Goal: Task Accomplishment & Management: Manage account settings

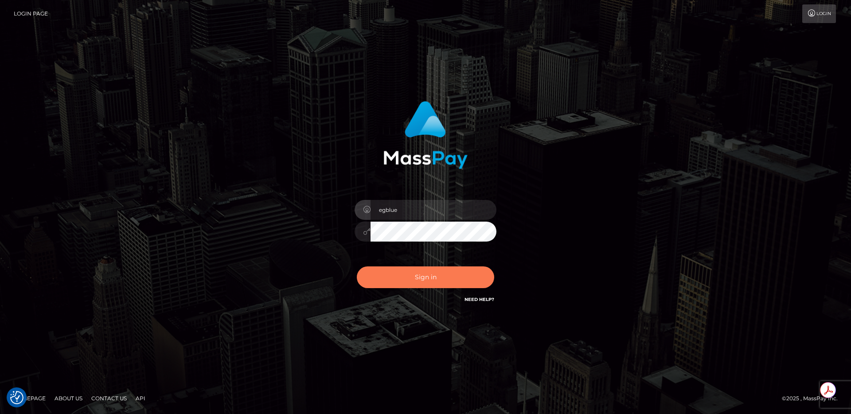
click at [396, 270] on button "Sign in" at bounding box center [425, 277] width 137 height 22
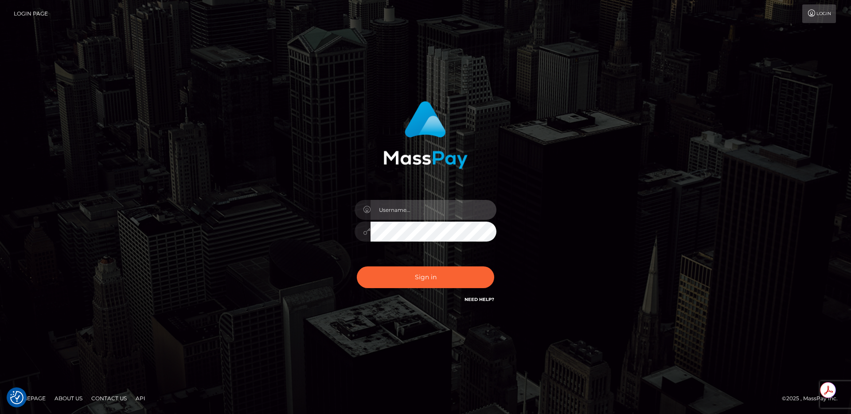
type input "egblue"
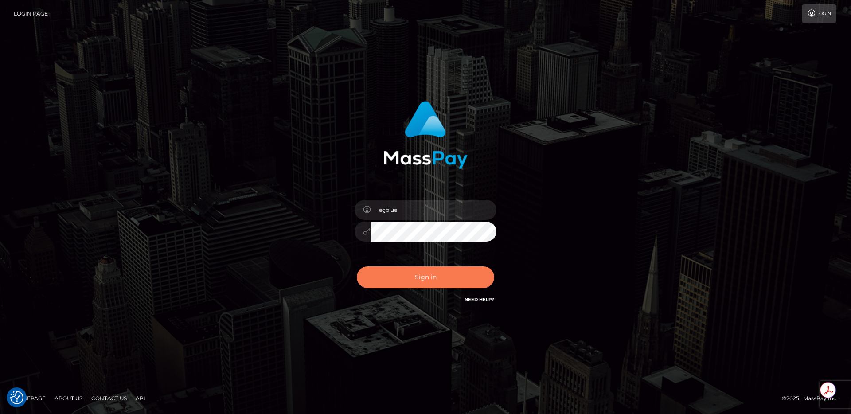
click at [399, 282] on button "Sign in" at bounding box center [425, 277] width 137 height 22
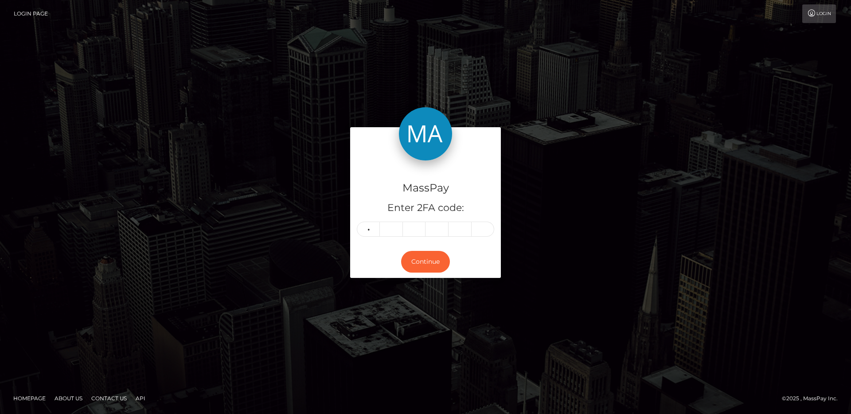
type input "6"
type input "3"
type input "6"
type input "7"
type input "9"
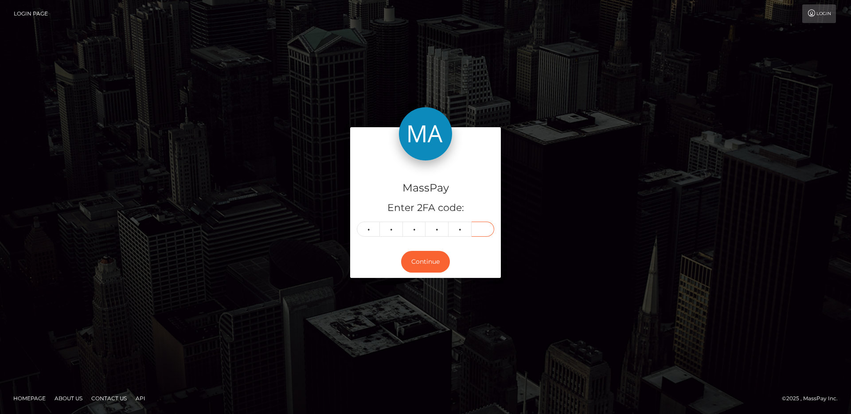
type input "3"
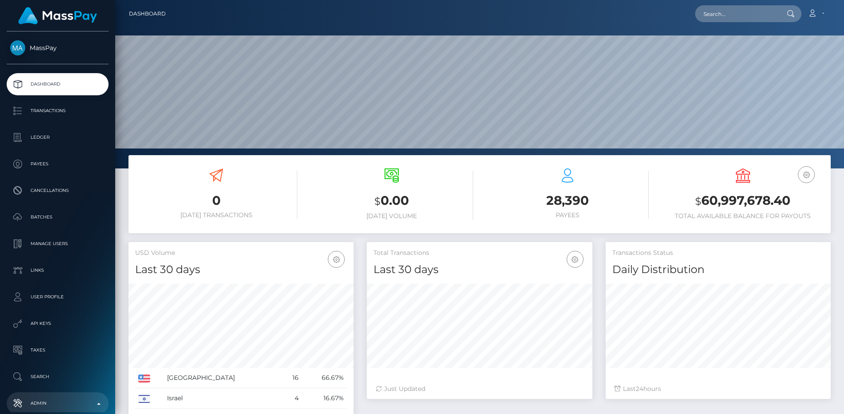
scroll to position [157, 226]
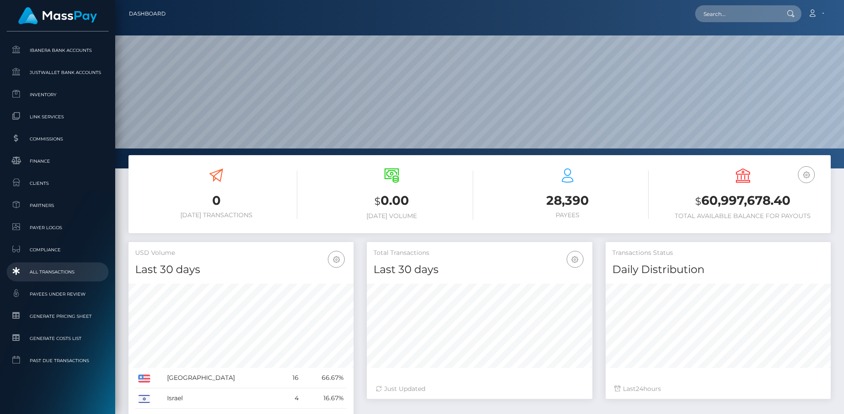
click at [67, 267] on span "All Transactions" at bounding box center [57, 272] width 95 height 10
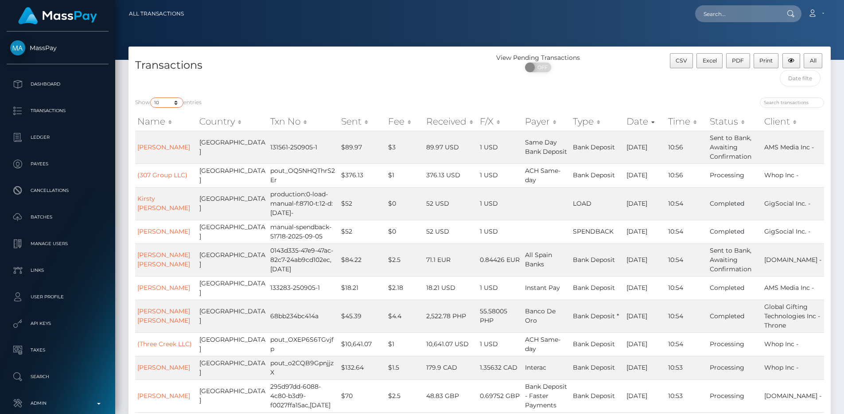
click at [176, 105] on select "10 25 50 100 250 500 1,000 3,500 All" at bounding box center [166, 103] width 33 height 10
select select "250"
click at [151, 98] on select "10 25 50 100 250 500 1,000 3,500 All" at bounding box center [166, 103] width 33 height 10
click at [321, 51] on div "Transactions View Pending Transactions ON OFF CSV Excel PDF Print All" at bounding box center [480, 69] width 703 height 44
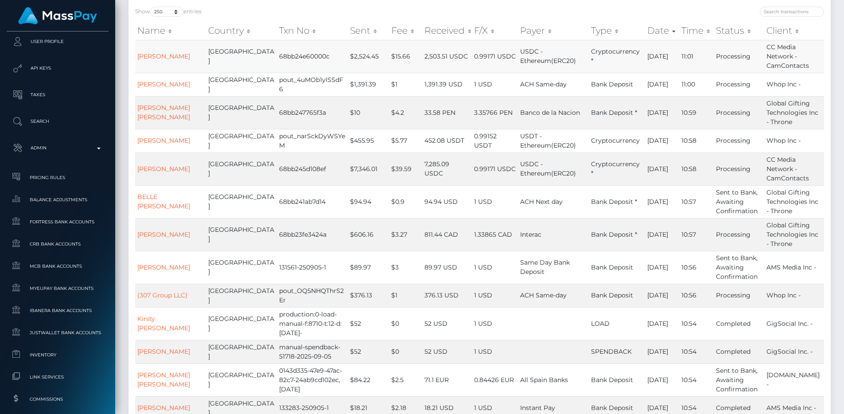
scroll to position [475, 0]
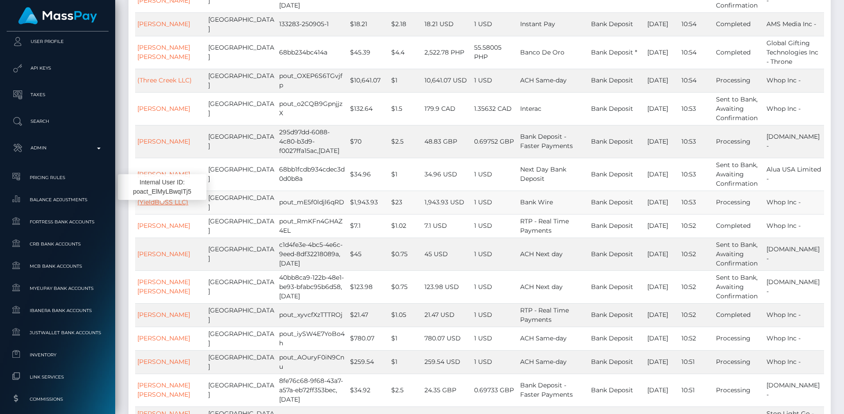
click at [172, 206] on link "(YieldBOSS LLC)" at bounding box center [162, 202] width 51 height 8
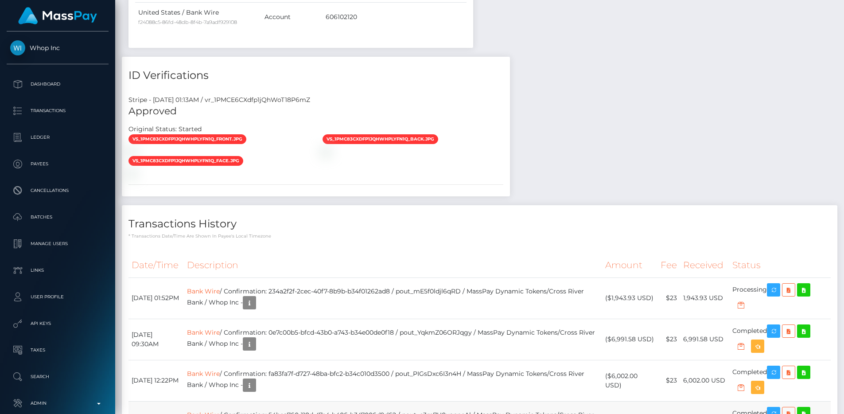
scroll to position [106, 226]
click at [252, 95] on div "Stripe - [DATE] 01:13AM / vr_1PMCE6CXdfp1jQhWoT18P6mZ" at bounding box center [316, 99] width 388 height 9
copy div "vr_1PMCE6CXdfp1jQhWoT18P6mZ"
click at [214, 123] on div "Stripe - July 24, 2025 01:13AM / vr_1PMCE6CXdfp1jQhWoT18P6mZ Approved Original …" at bounding box center [316, 143] width 388 height 108
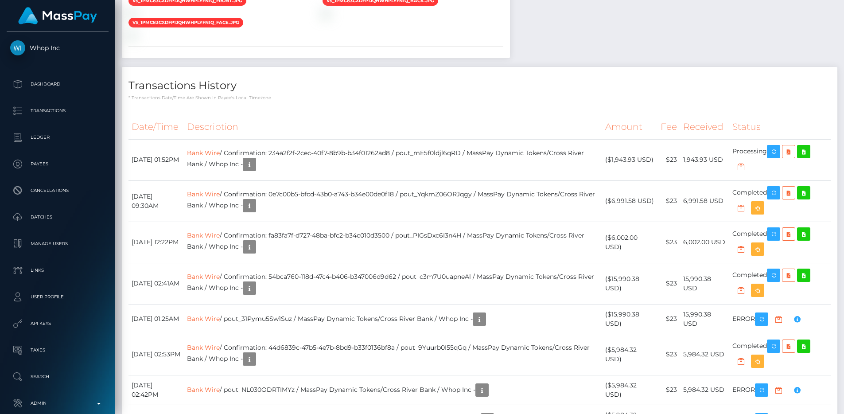
scroll to position [106, 226]
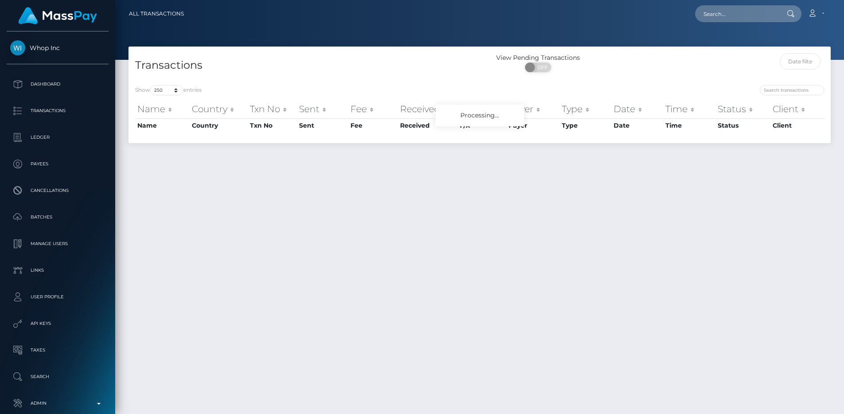
select select "250"
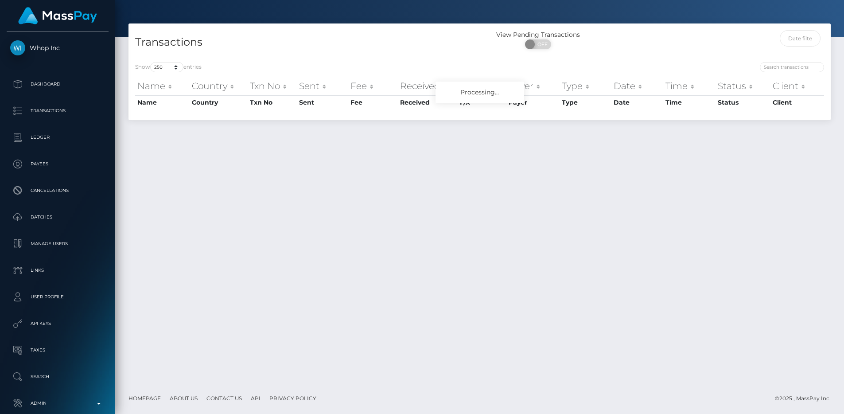
click at [386, 64] on div "Show 10 25 50 100 250 500 1,000 3,500 All entries" at bounding box center [304, 68] width 338 height 12
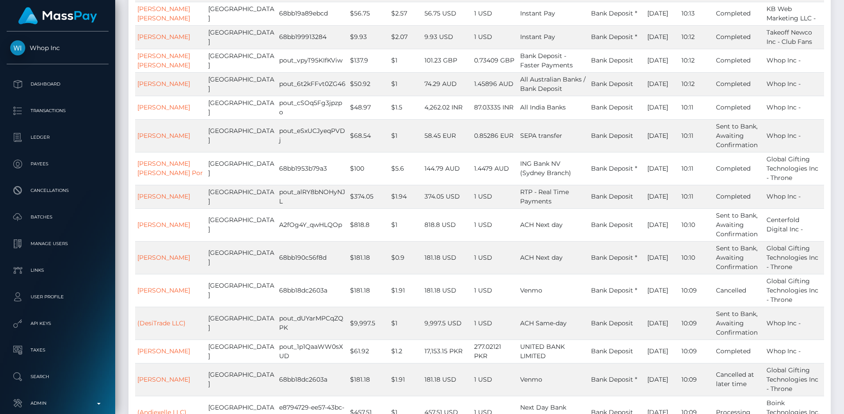
scroll to position [7439, 0]
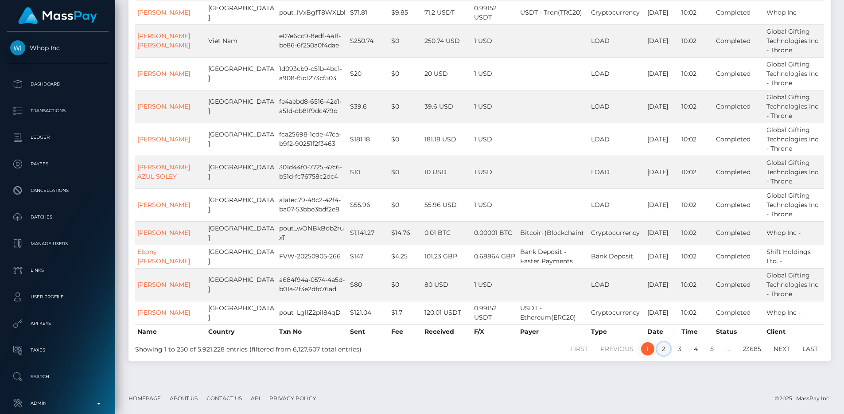
click at [661, 351] on link "2" at bounding box center [663, 348] width 13 height 13
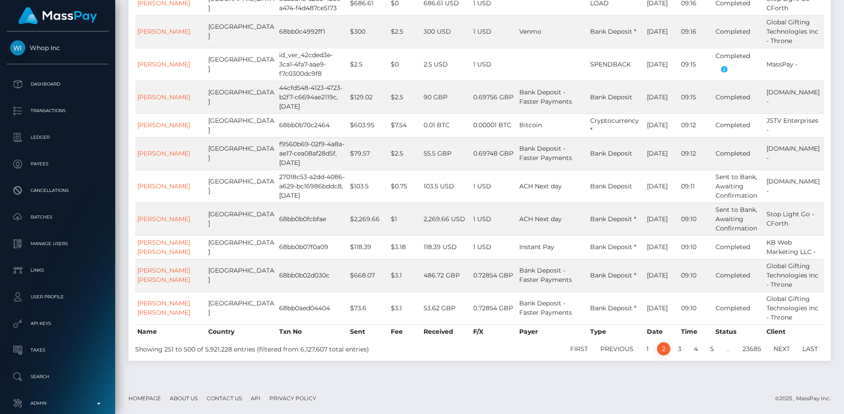
scroll to position [7476, 0]
click at [348, 207] on td "$2,269.66" at bounding box center [368, 219] width 41 height 33
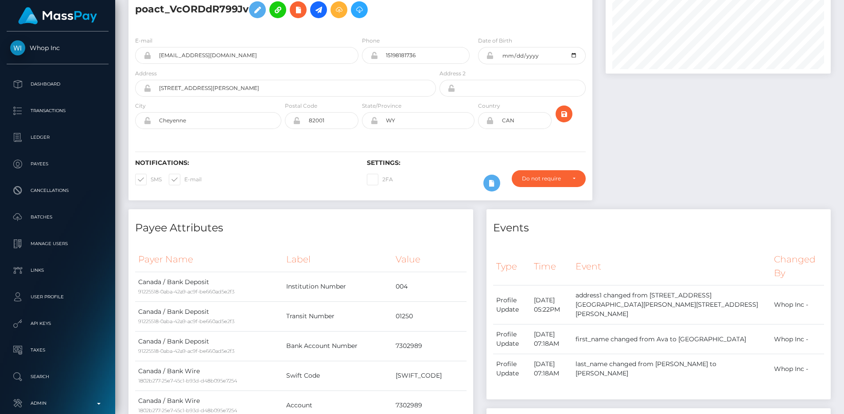
scroll to position [766, 0]
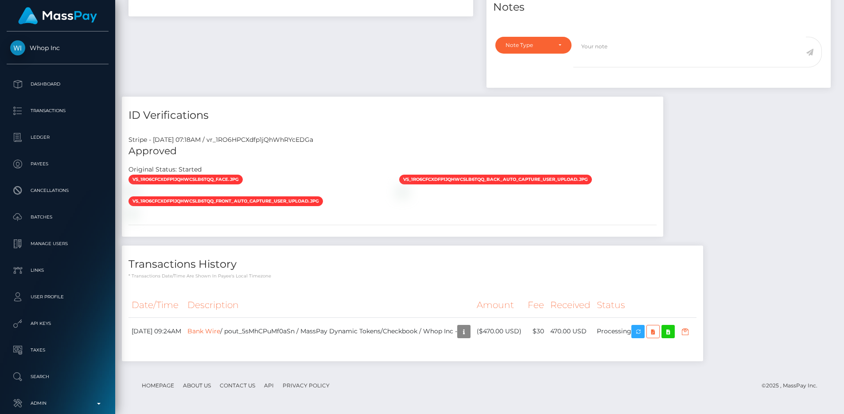
click at [337, 281] on div "Transactions History * Transactions date/time are shown in payee's local timezo…" at bounding box center [413, 304] width 582 height 116
click at [315, 187] on div at bounding box center [257, 191] width 271 height 9
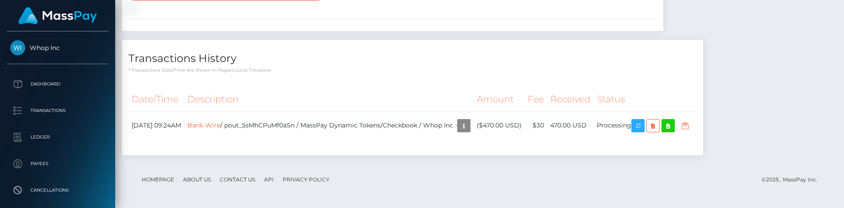
scroll to position [971, 0]
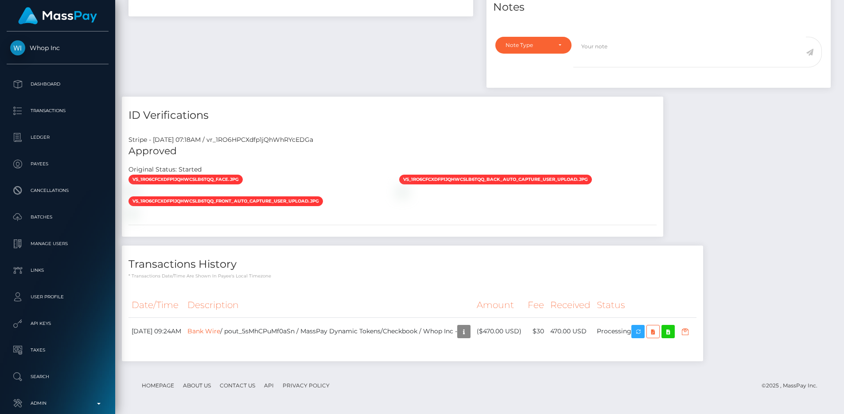
scroll to position [766, 0]
click at [417, 174] on div "vs_1RO6CfCXdfp1jQhWcsLB6Tqq_face.jpg" at bounding box center [393, 195] width 542 height 43
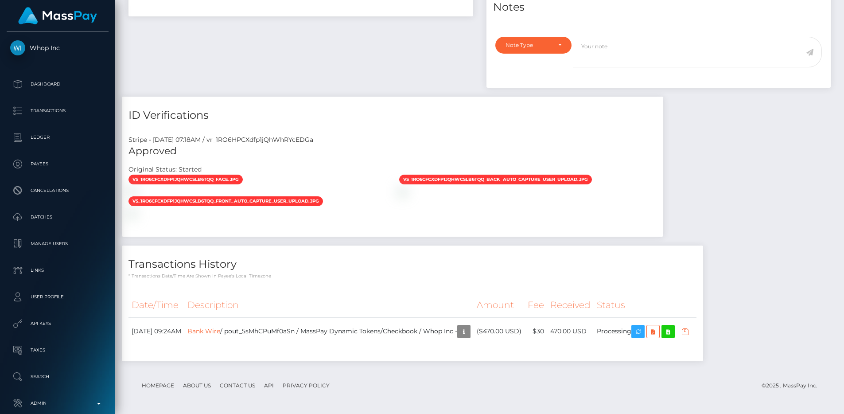
click at [462, 194] on div "vs_1RO6CfCXdfp1jQhWcsLB6Tqq_face.jpg" at bounding box center [393, 195] width 542 height 43
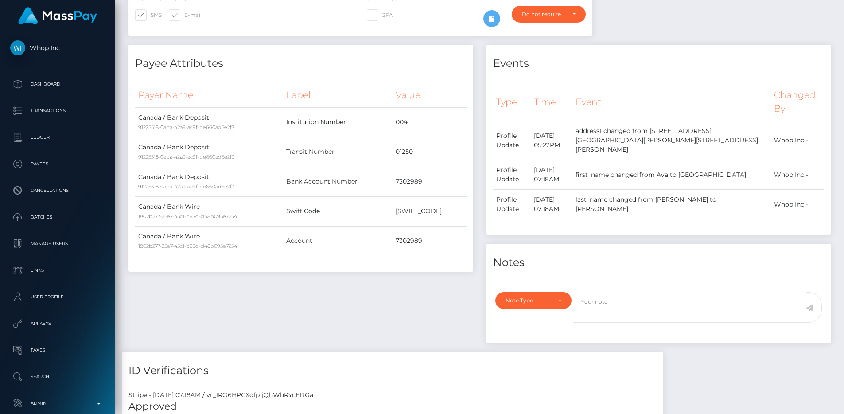
scroll to position [245, 0]
click at [356, 301] on div "Payee Attributes Payer Name Label Value Canada / Bank Deposit 91225518-0aba-42a…" at bounding box center [301, 197] width 358 height 307
click at [338, 302] on div "Payee Attributes Payer Name Label Value Canada / Bank Deposit 91225518-0aba-42a…" at bounding box center [301, 197] width 358 height 307
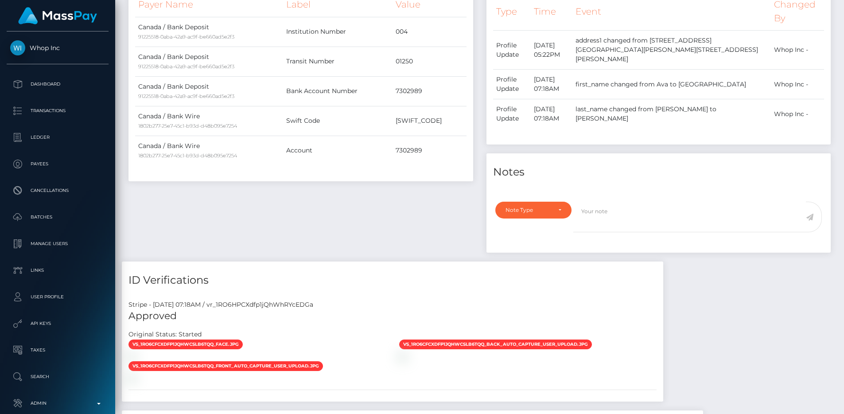
scroll to position [249, 0]
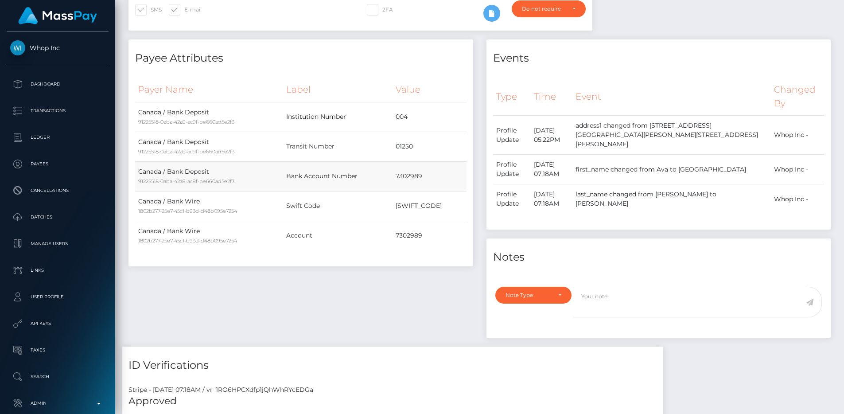
drag, startPoint x: 391, startPoint y: 174, endPoint x: 424, endPoint y: 178, distance: 33.5
click at [424, 178] on td "7302989" at bounding box center [430, 176] width 74 height 30
click at [424, 246] on td "7302989" at bounding box center [430, 236] width 74 height 30
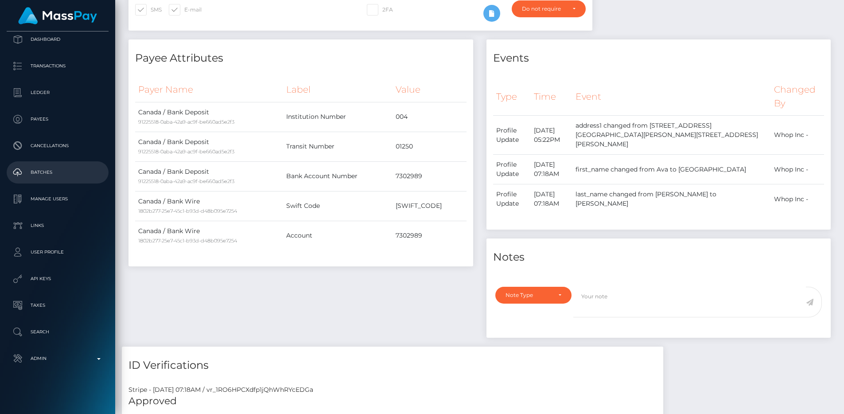
scroll to position [47, 0]
click at [53, 353] on p "Admin" at bounding box center [57, 356] width 95 height 13
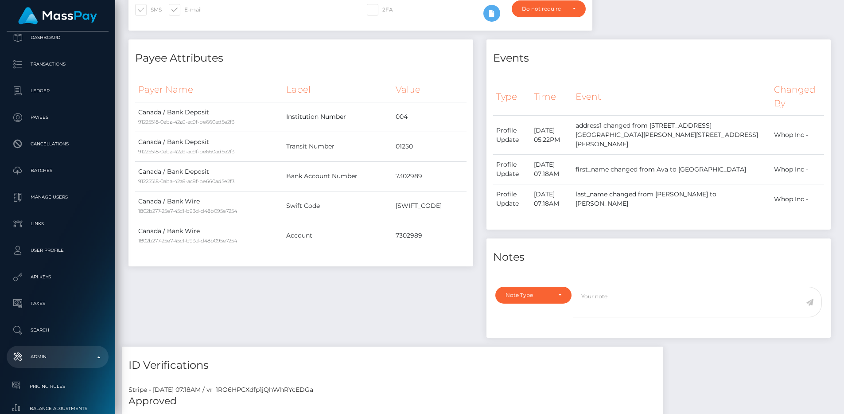
scroll to position [488, 0]
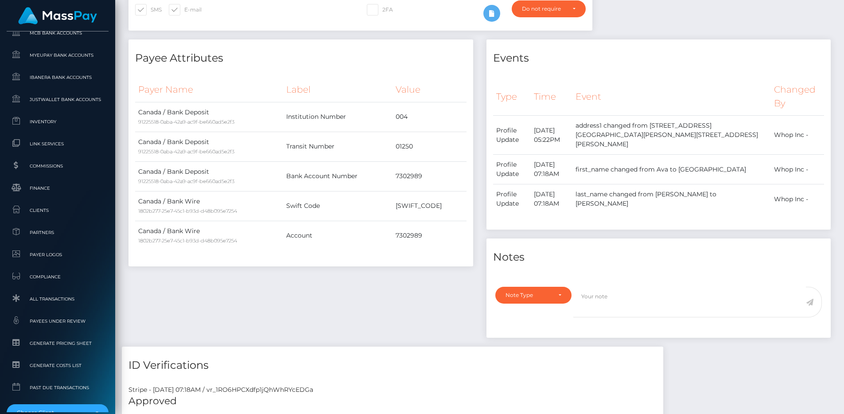
click at [383, 60] on h4 "Payee Attributes" at bounding box center [301, 59] width 332 height 16
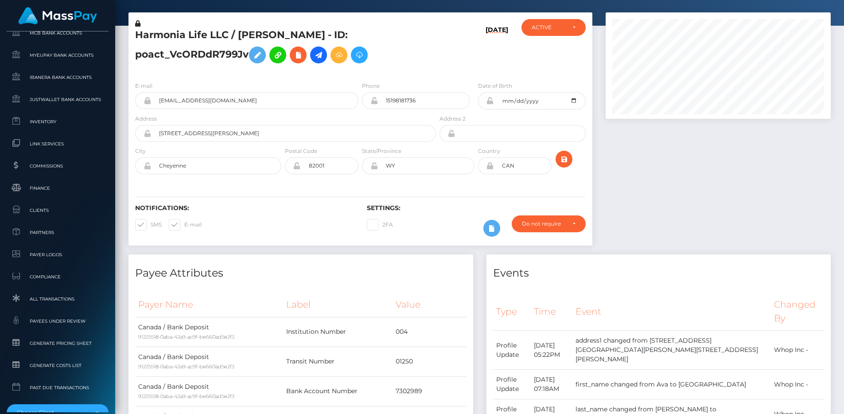
scroll to position [46, 0]
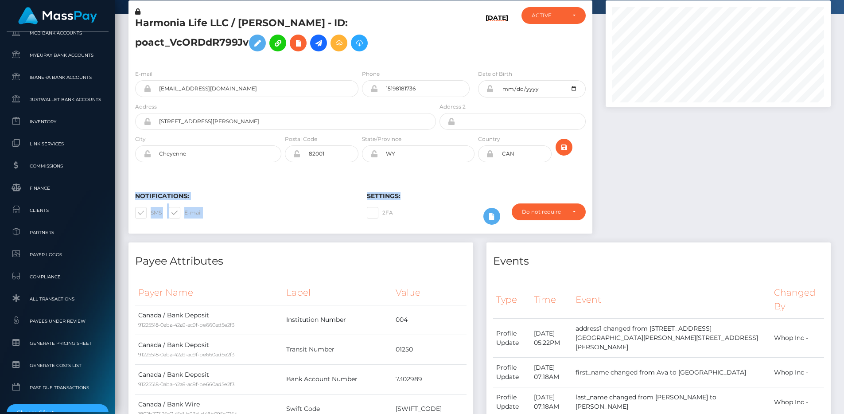
drag, startPoint x: 135, startPoint y: 195, endPoint x: 412, endPoint y: 197, distance: 277.5
click at [412, 197] on div "Notifications: SMS E-mail Settings: 2FA" at bounding box center [361, 210] width 464 height 37
click at [412, 197] on h6 "Settings:" at bounding box center [476, 196] width 219 height 8
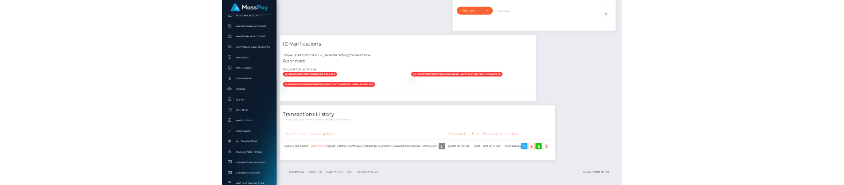
scroll to position [789, 0]
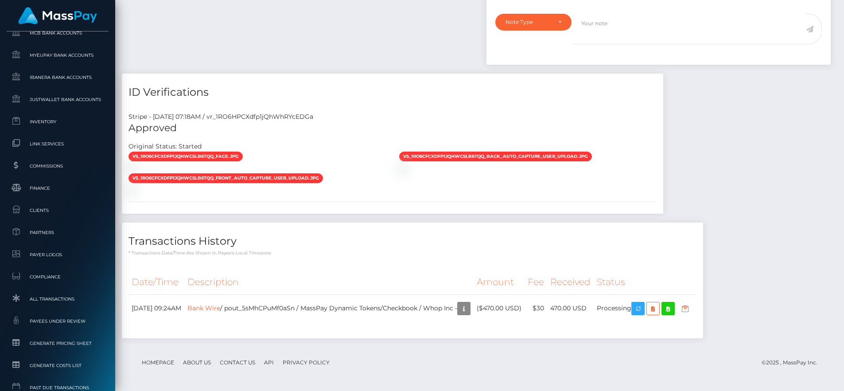
click at [382, 249] on div "Transactions History * Transactions date/time are shown in payee's local timezo…" at bounding box center [413, 240] width 582 height 34
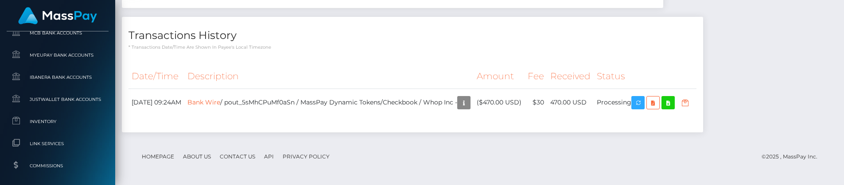
scroll to position [936, 0]
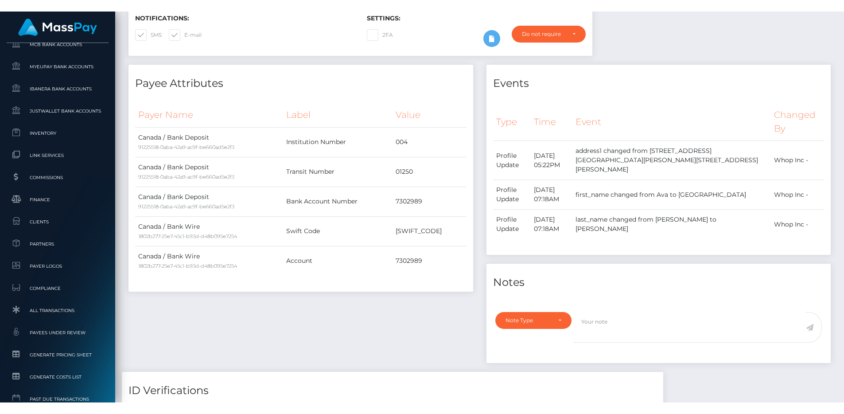
scroll to position [219, 0]
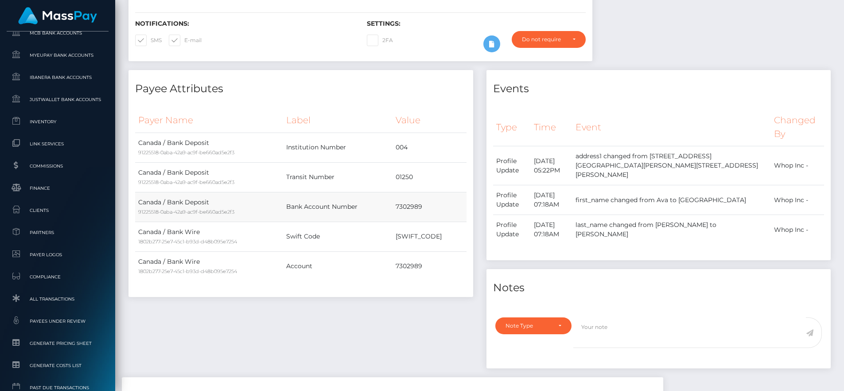
click at [402, 205] on td "7302989" at bounding box center [430, 207] width 74 height 30
click at [367, 206] on td "Bank Account Number" at bounding box center [337, 207] width 109 height 30
click at [428, 234] on td "TDOMCATTTOR" at bounding box center [430, 237] width 74 height 30
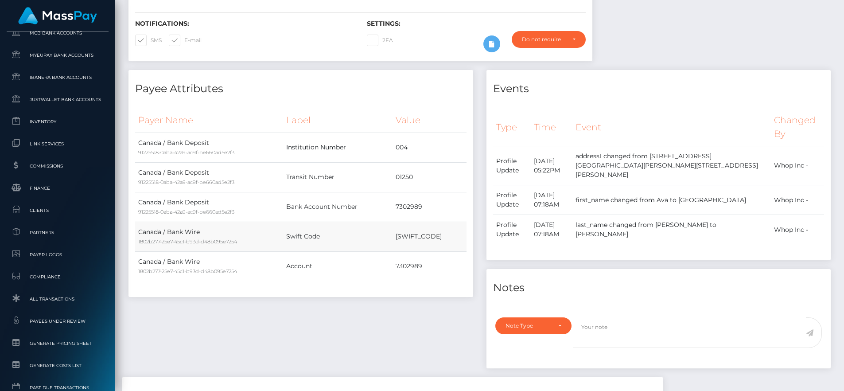
click at [386, 239] on td "Swift Code" at bounding box center [337, 237] width 109 height 30
click at [408, 264] on td "7302989" at bounding box center [430, 266] width 74 height 30
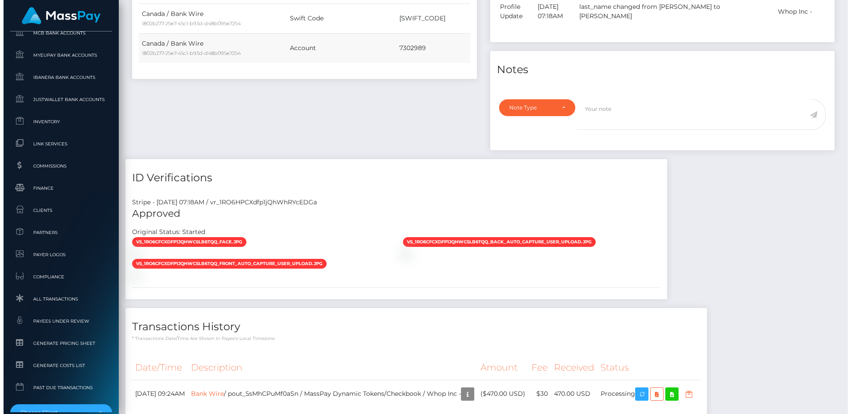
scroll to position [766, 0]
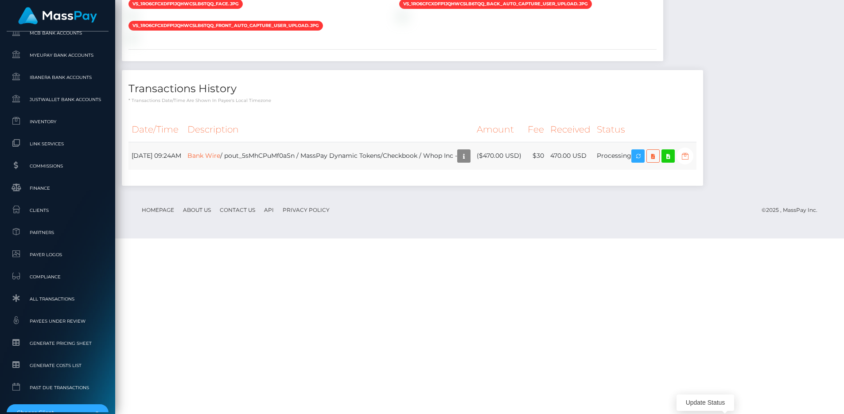
click at [691, 162] on icon "button" at bounding box center [685, 156] width 11 height 11
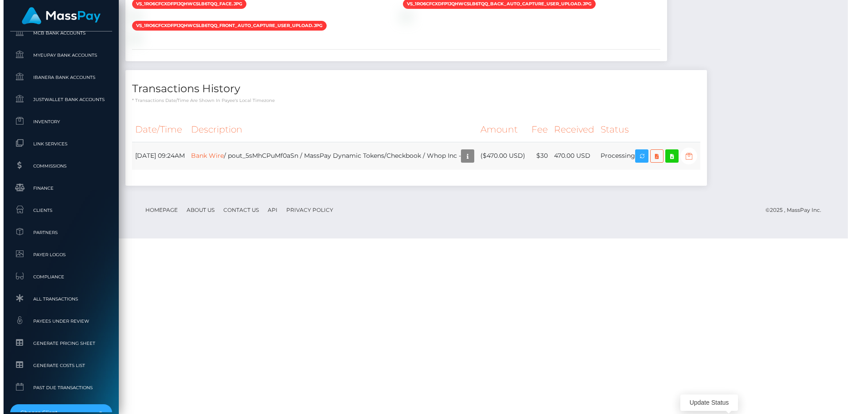
scroll to position [443161, 443042]
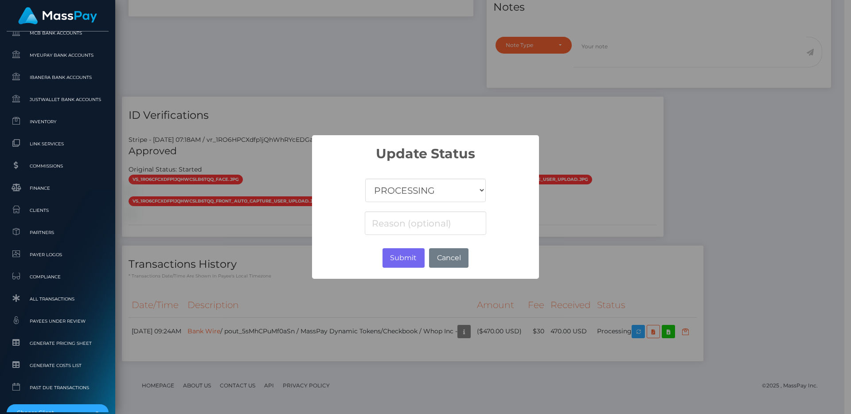
click at [438, 195] on select "COMPLETED CANCELLED READY_FOR_PICKUP PROCESSING" at bounding box center [425, 190] width 121 height 23
select select "CANCELLED"
click at [365, 179] on select "COMPLETED CANCELLED READY_FOR_PICKUP PROCESSING" at bounding box center [425, 190] width 121 height 23
click at [407, 230] on input at bounding box center [425, 222] width 121 height 23
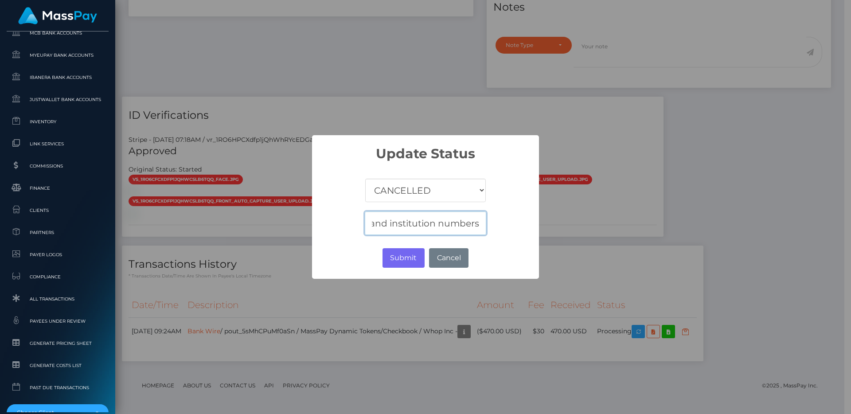
type input "Please resubmit with the transit and institution numbers"
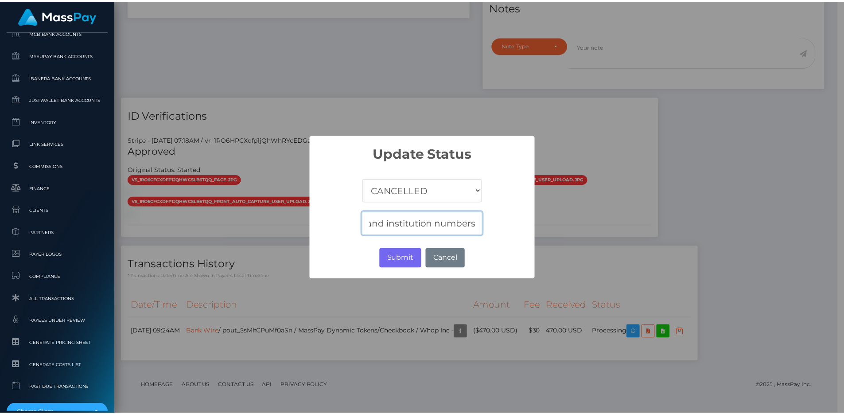
scroll to position [0, 0]
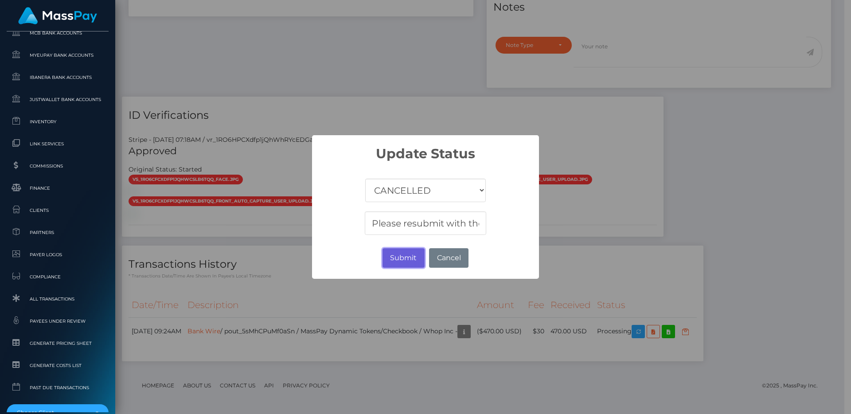
click at [413, 255] on button "Submit" at bounding box center [404, 258] width 42 height 20
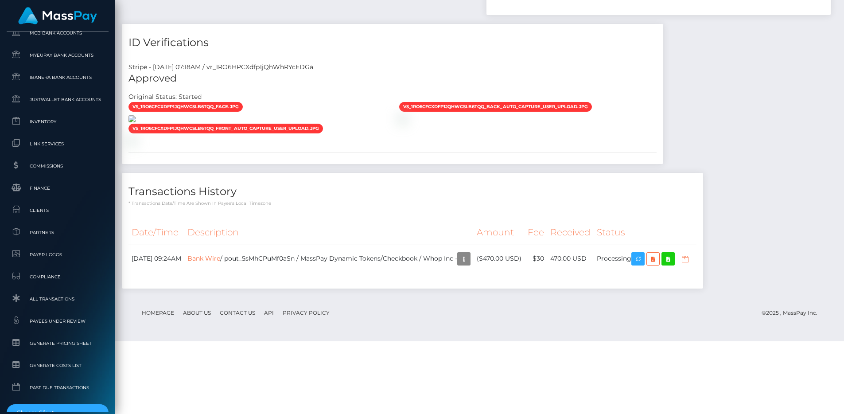
scroll to position [520, 0]
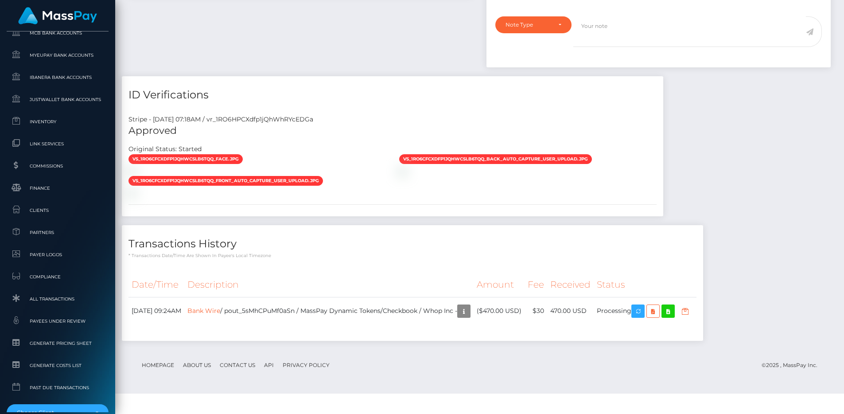
click at [372, 87] on h4 "ID Verifications" at bounding box center [393, 95] width 528 height 16
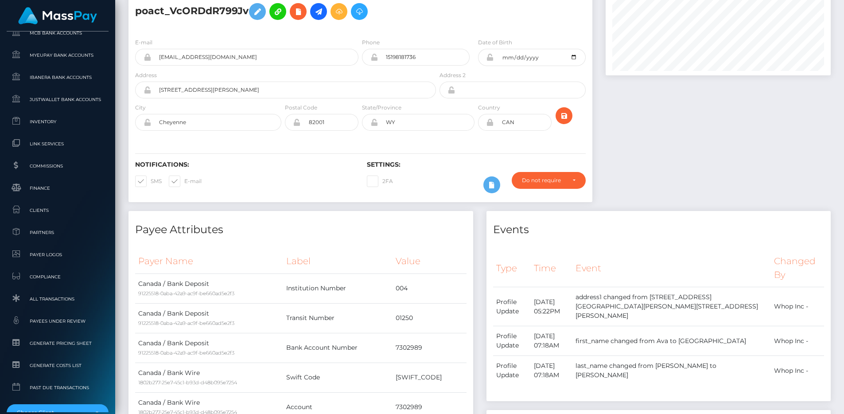
scroll to position [0, 0]
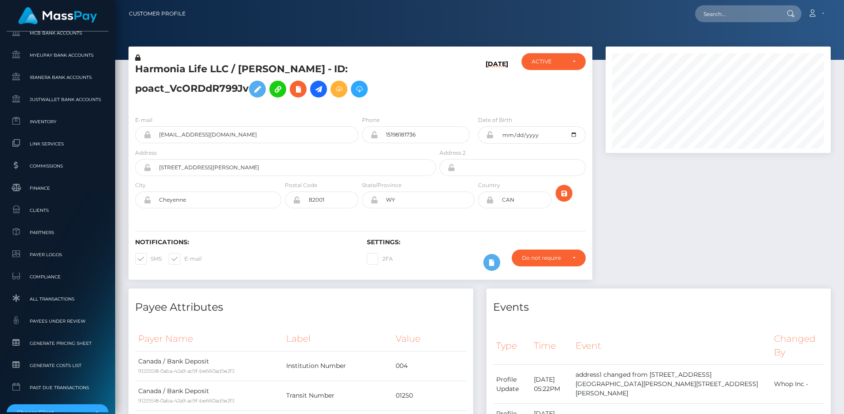
click at [280, 111] on div "E-mail ava@herclosingacademy.com Phone 2005-06-13" at bounding box center [361, 163] width 464 height 109
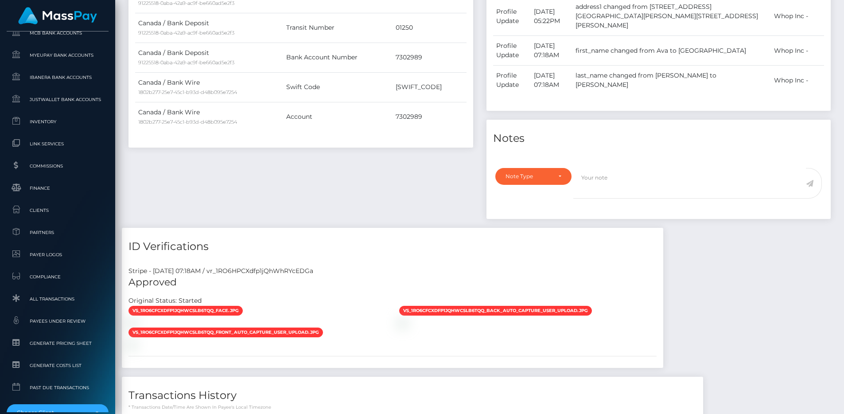
scroll to position [636, 0]
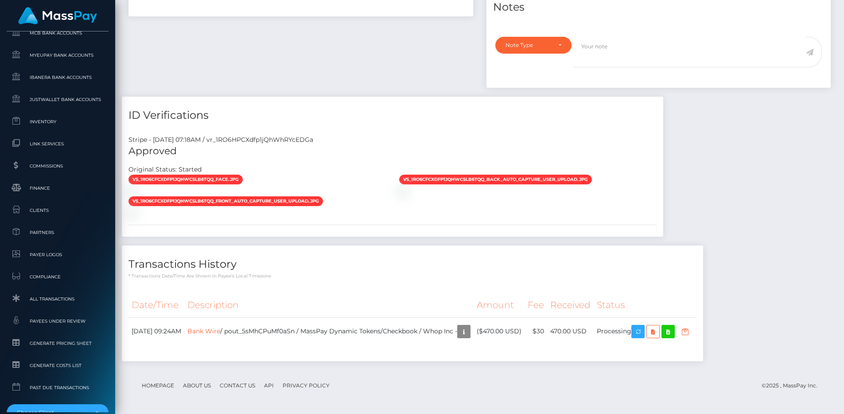
click at [150, 206] on span "vs_1RO6CfCXdfp1jQhWcsLB6Tqq_front_auto_capture_user_upload.jpg" at bounding box center [226, 201] width 195 height 10
click at [318, 196] on div at bounding box center [257, 191] width 271 height 9
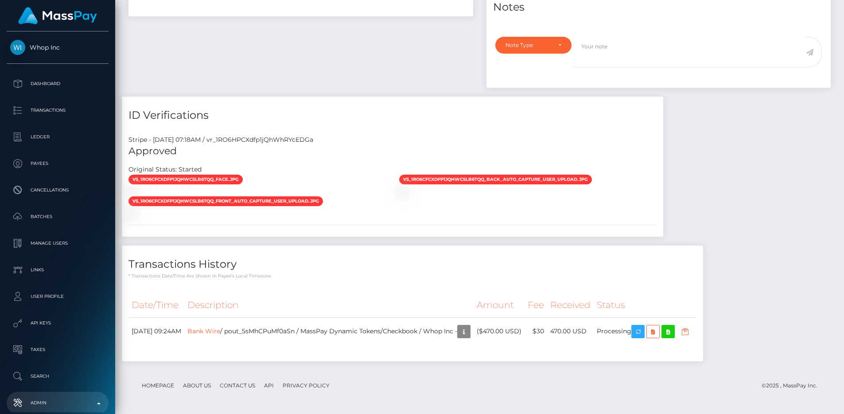
scroll to position [0, 0]
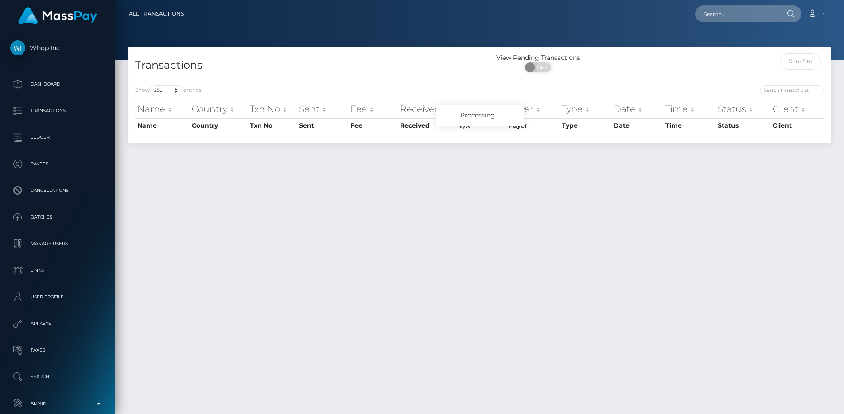
select select "250"
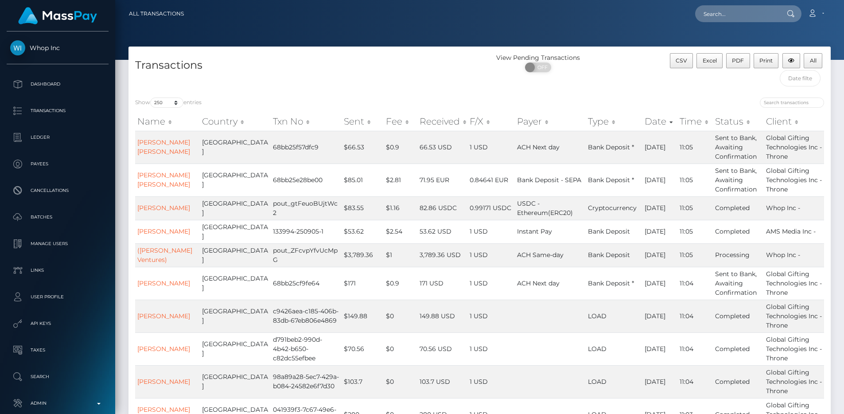
click at [266, 74] on div "Transactions" at bounding box center [305, 72] width 352 height 38
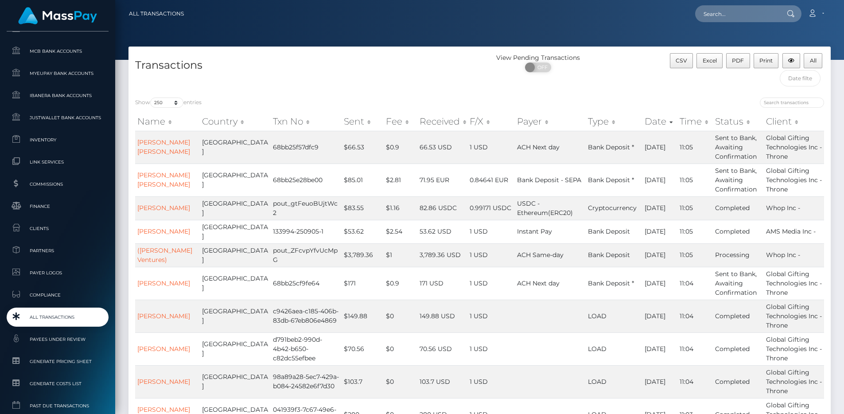
scroll to position [542, 0]
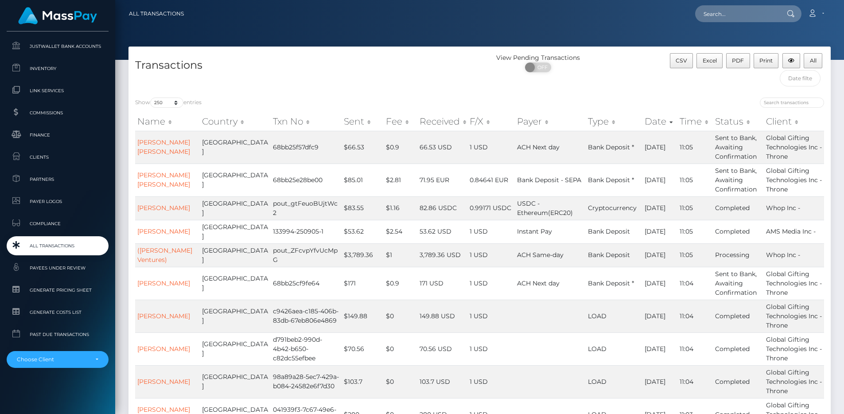
click at [69, 240] on link "All Transactions" at bounding box center [58, 245] width 102 height 19
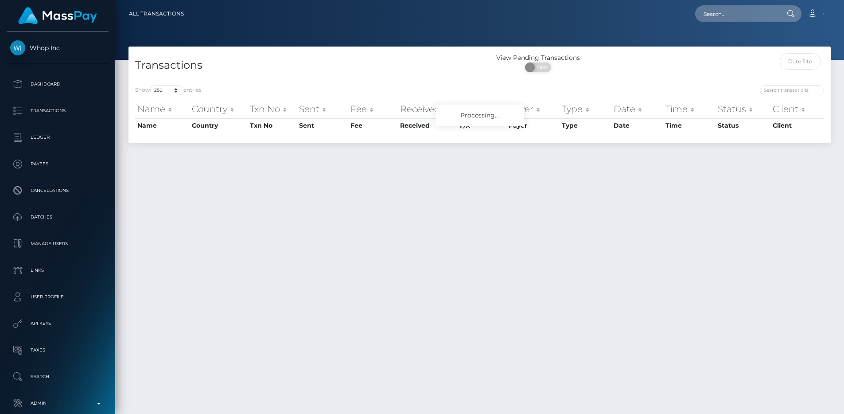
select select "250"
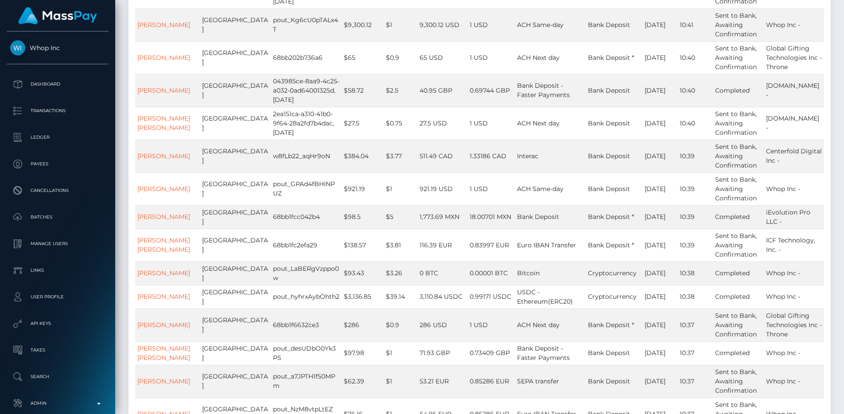
scroll to position [7606, 0]
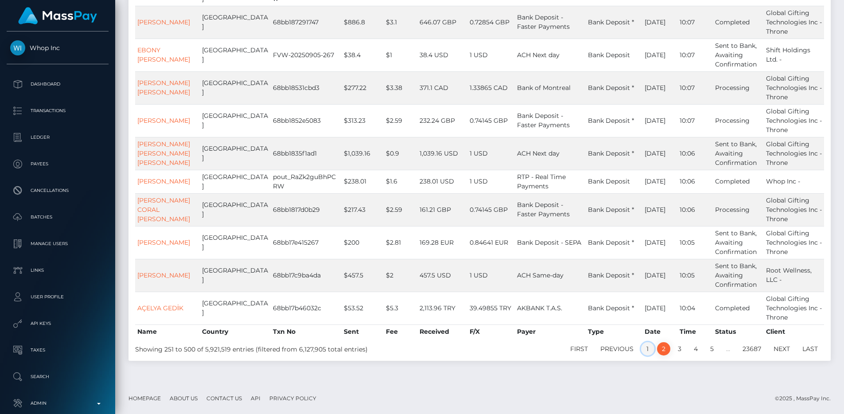
click at [649, 349] on link "1" at bounding box center [647, 348] width 13 height 13
click at [489, 354] on ul "First Previous 1 2 3 4 5 … 23687 Next Last" at bounding box center [626, 348] width 397 height 13
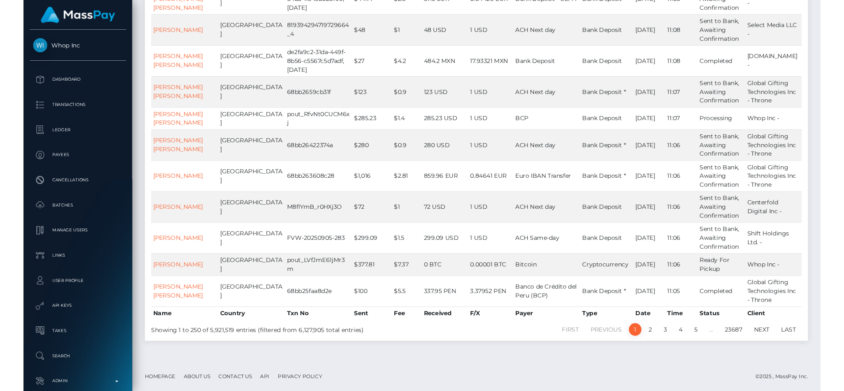
scroll to position [1268, 0]
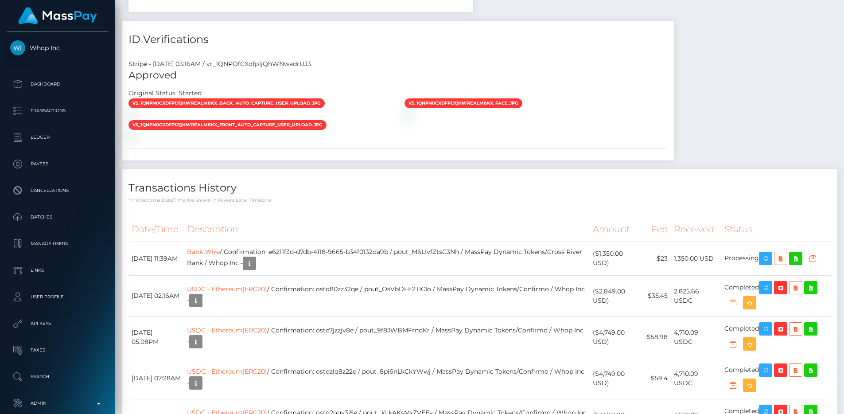
scroll to position [106, 226]
click at [273, 59] on div "Stripe - [DATE] 03:16AM / vr_1QNPOfCXdfp1jQhWNwadrUJ3" at bounding box center [398, 63] width 552 height 9
copy div "vr_1QNPOfCXdfp1jQhWNwadrUJ3"
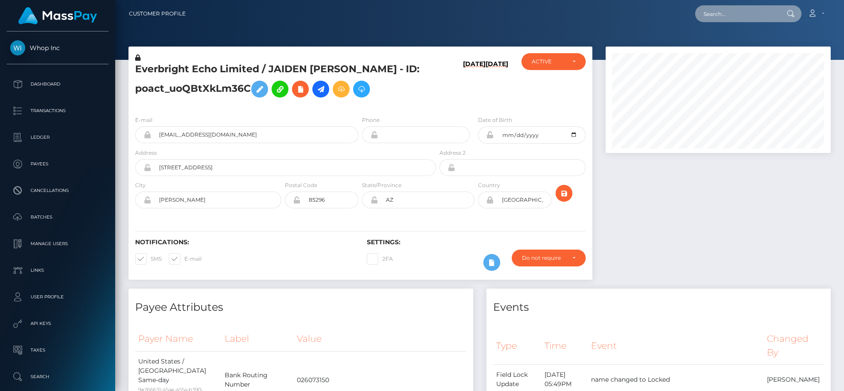
click at [710, 11] on input "text" at bounding box center [736, 13] width 83 height 17
paste input "poact_IceOBmfqsuAb"
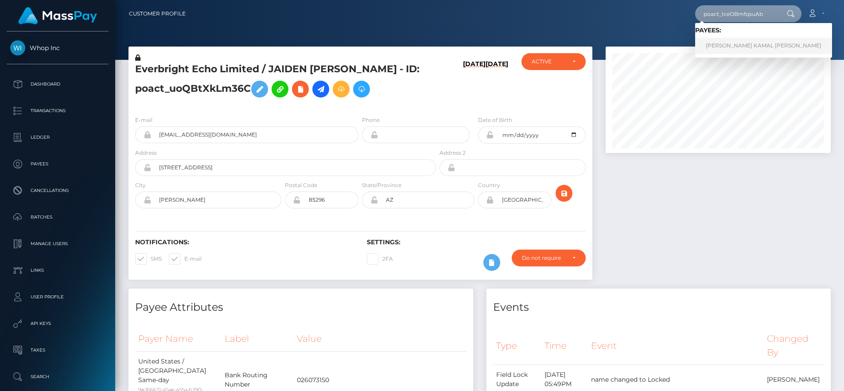
type input "poact_IceOBmfqsuAb"
click at [798, 41] on link "MOHAMMED SAHIL KAMAL AHMED SHAH" at bounding box center [763, 46] width 137 height 16
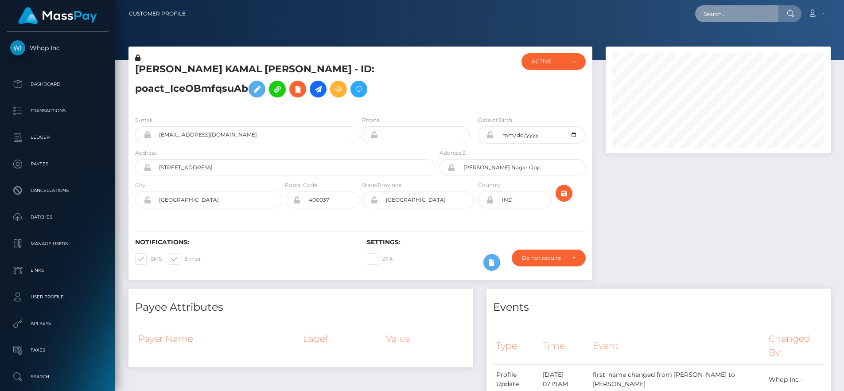
click at [732, 16] on input "text" at bounding box center [736, 13] width 83 height 17
paste input "poact_EnyEvixnhJDs"
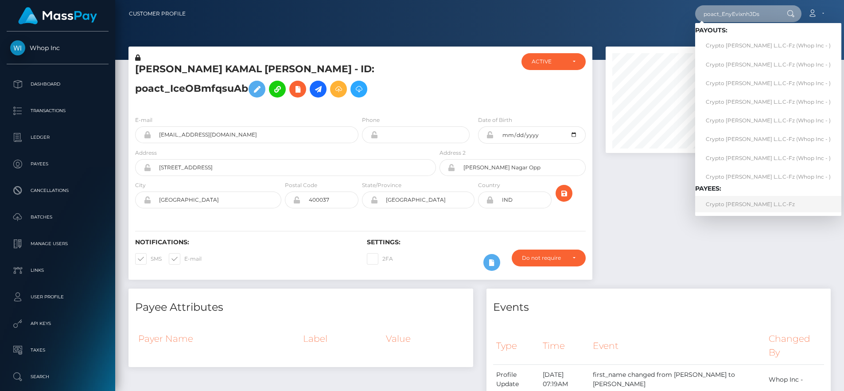
type input "poact_EnyEvixnhJDs"
click at [742, 198] on link "Crypto Archie L.L.C-Fz" at bounding box center [768, 204] width 146 height 16
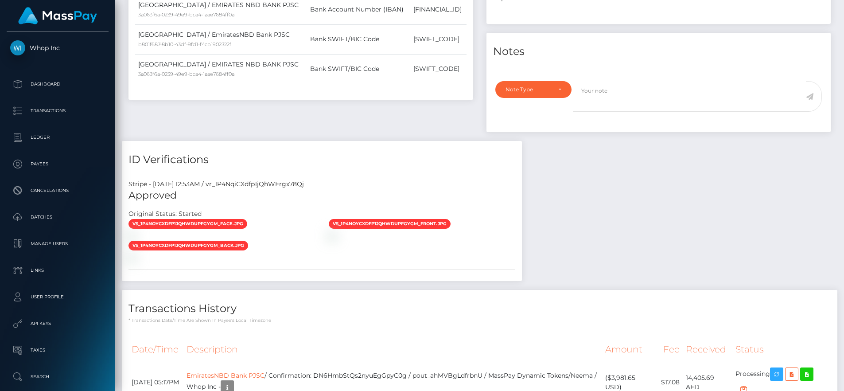
scroll to position [477, 0]
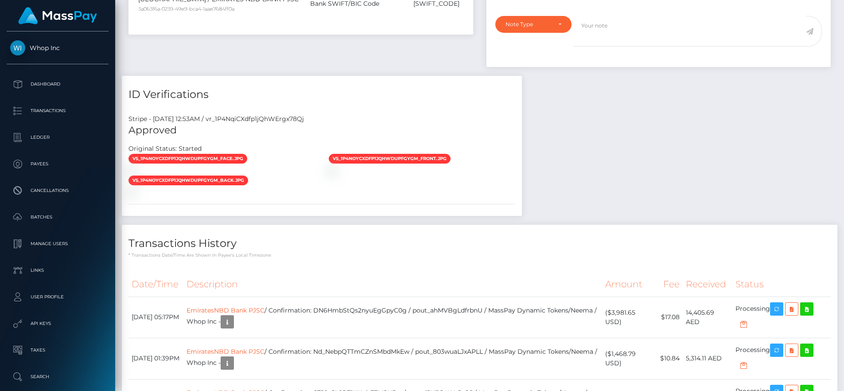
click at [292, 114] on div "Stripe - [DATE] 12:53AM / vr_1P4NqiCXdfp1jQhWErgx78Qj" at bounding box center [322, 118] width 400 height 9
copy div "vr_1P4NqiCXdfp1jQhWErgx78Qj"
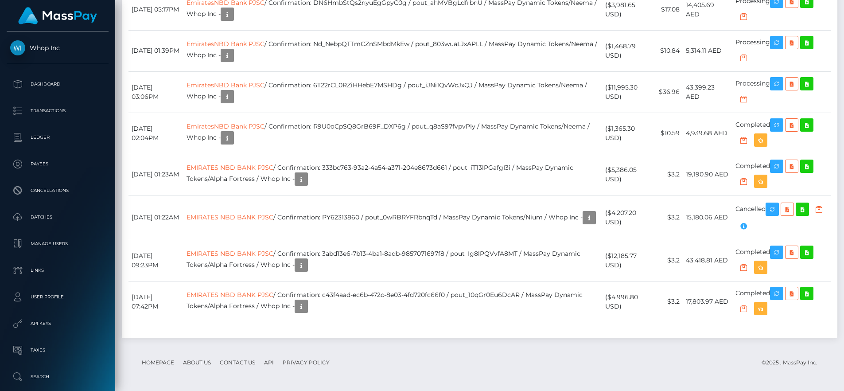
scroll to position [871, 0]
click at [521, 102] on div "Transactions History * Transactions date/time are shown in payee's local timezo…" at bounding box center [480, 127] width 716 height 421
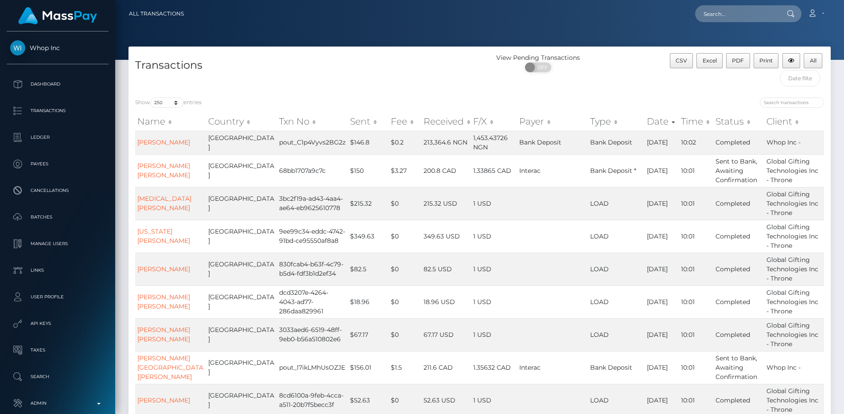
select select "250"
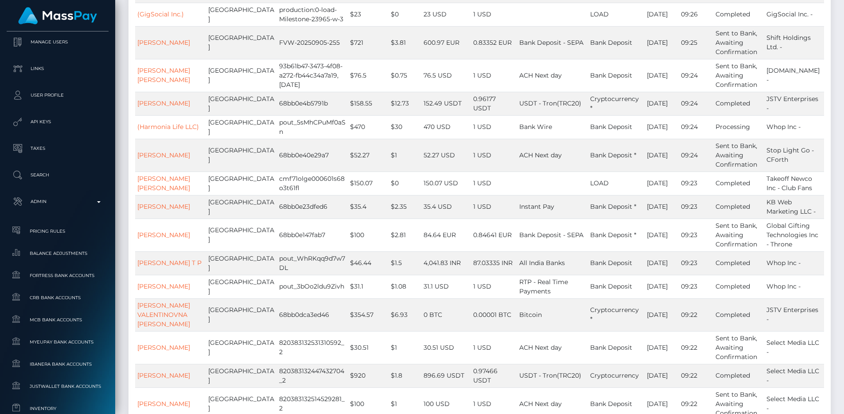
scroll to position [411, 0]
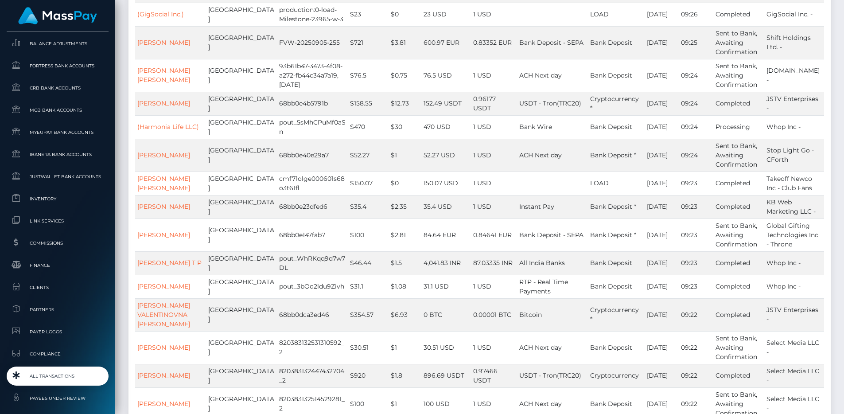
click at [63, 377] on span "All Transactions" at bounding box center [57, 376] width 95 height 10
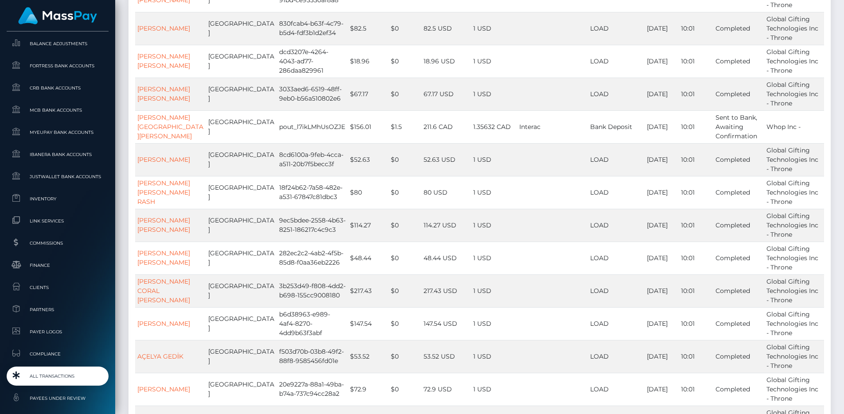
scroll to position [0, 0]
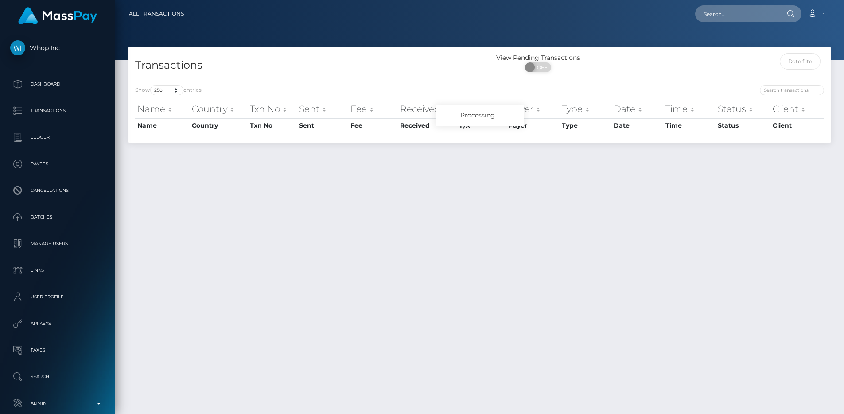
select select "250"
click at [344, 51] on div "Transactions View Pending Transactions ON OFF" at bounding box center [480, 63] width 703 height 32
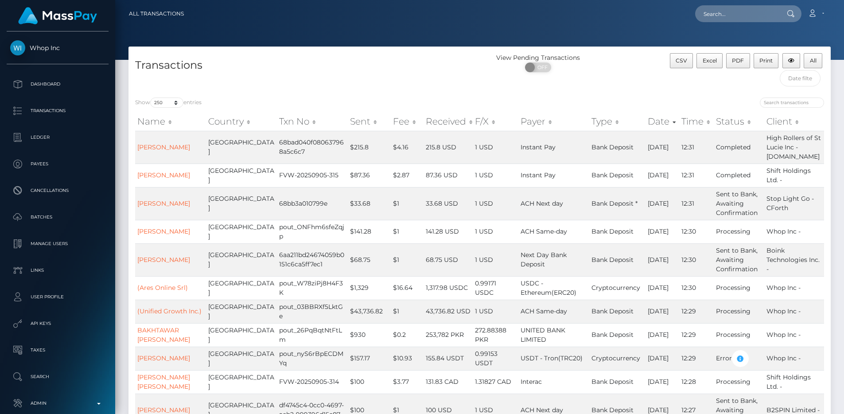
click at [395, 74] on div "Transactions" at bounding box center [305, 72] width 352 height 38
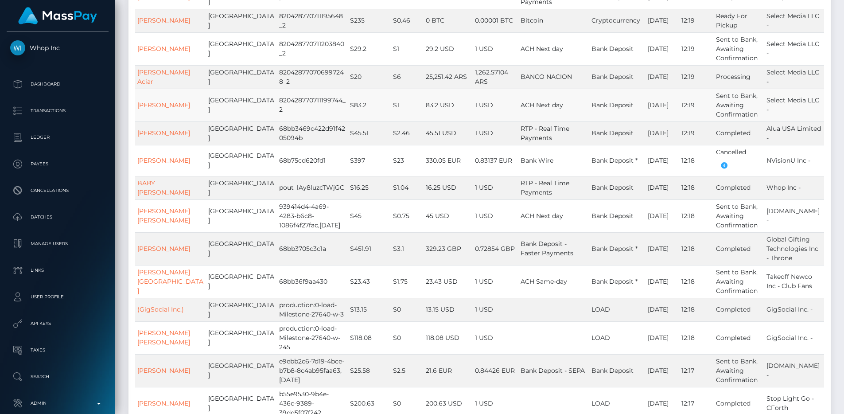
scroll to position [5918, 0]
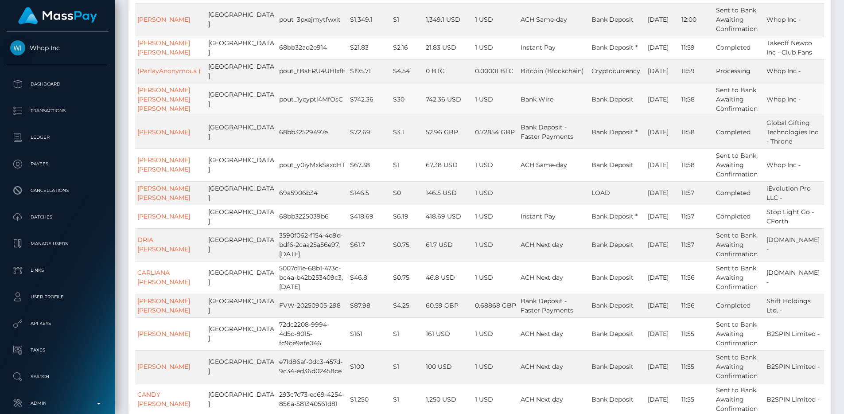
click at [424, 116] on td "742.36 USD" at bounding box center [448, 99] width 49 height 33
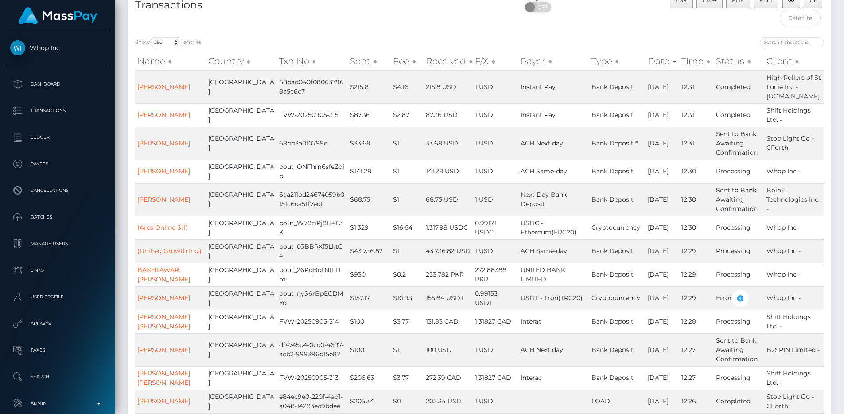
scroll to position [0, 0]
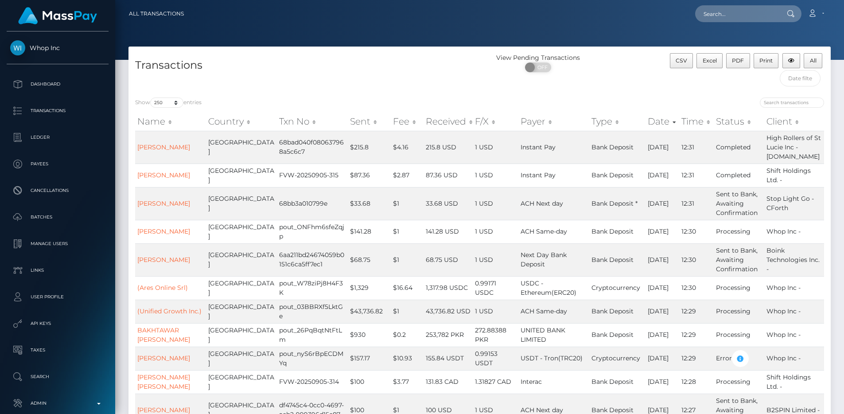
click at [315, 77] on div "Transactions" at bounding box center [305, 72] width 352 height 38
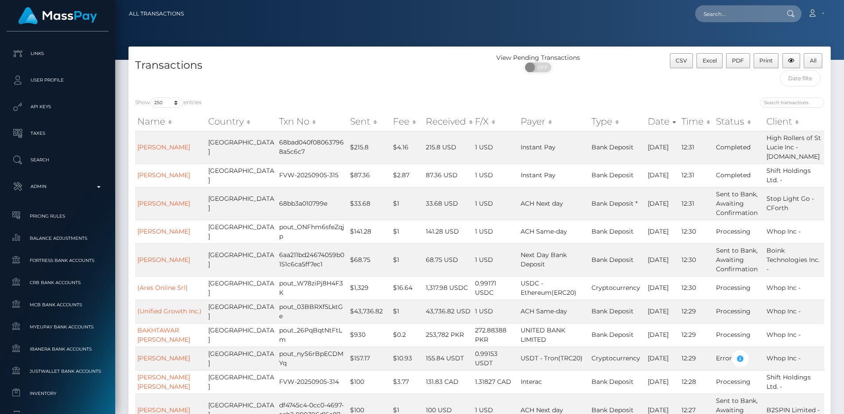
scroll to position [542, 0]
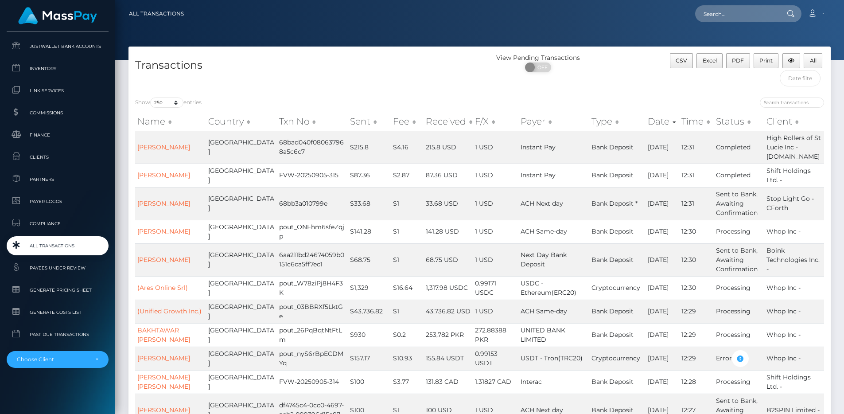
click at [45, 250] on span "All Transactions" at bounding box center [57, 246] width 95 height 10
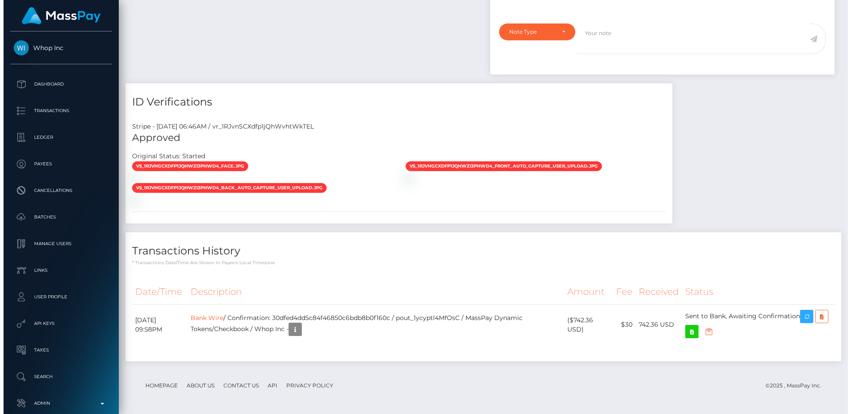
scroll to position [703, 0]
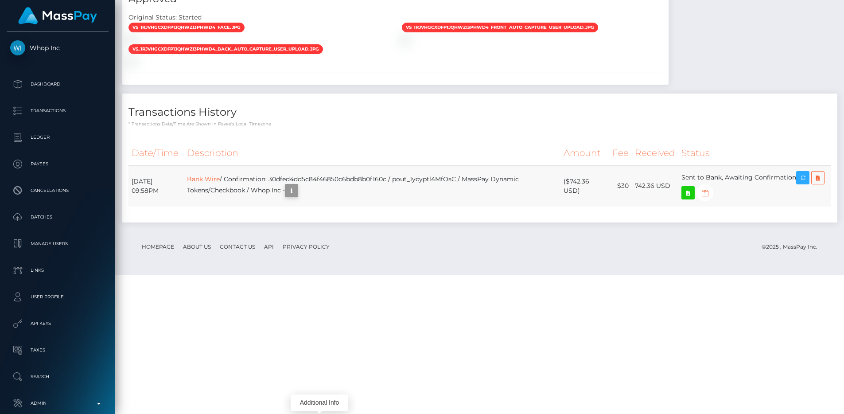
click at [297, 196] on icon "button" at bounding box center [291, 190] width 11 height 11
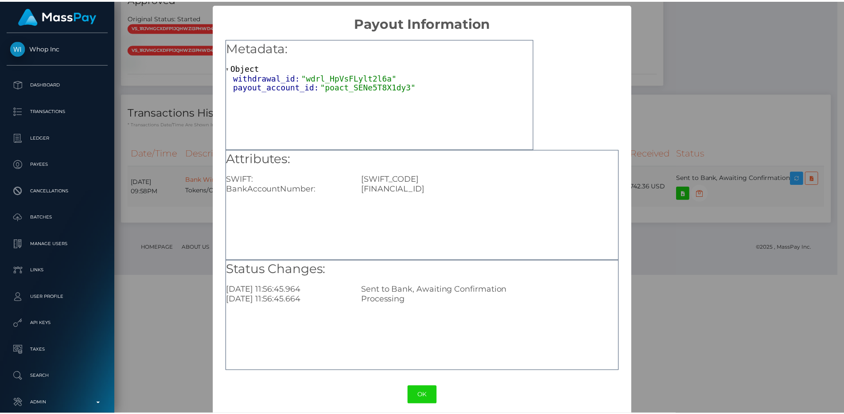
scroll to position [443161, 443042]
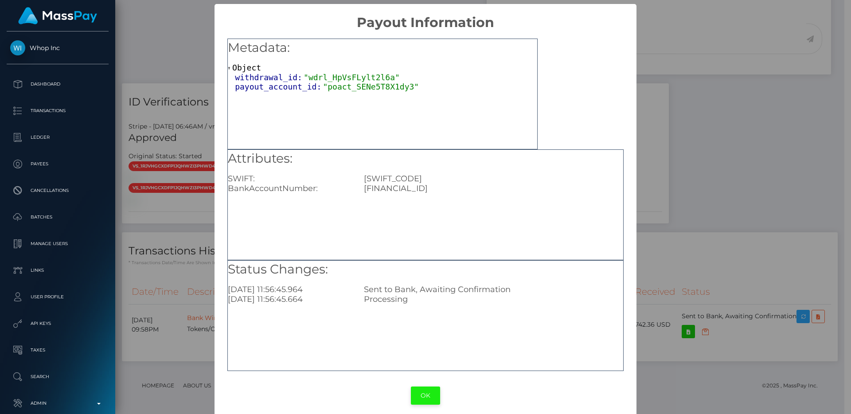
click at [425, 395] on button "OK" at bounding box center [425, 396] width 29 height 18
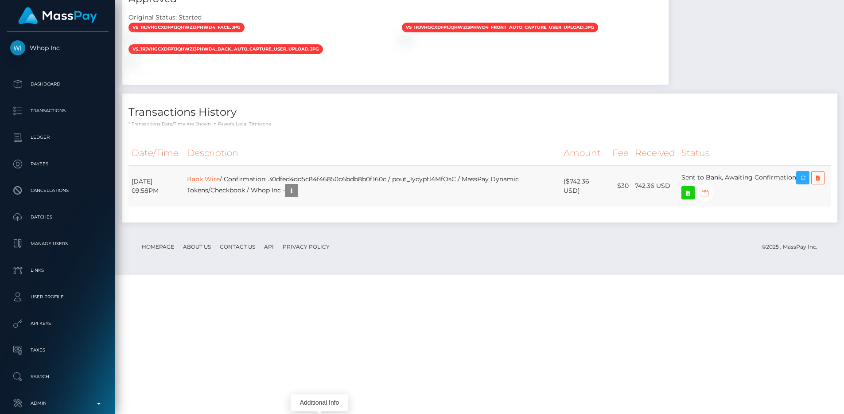
click at [386, 207] on td "Bank Wire / Confirmation: 30dfed4dd5c84f46850c6bdb8b0f160c / pout_1ycyptl4MfOsC…" at bounding box center [372, 185] width 377 height 41
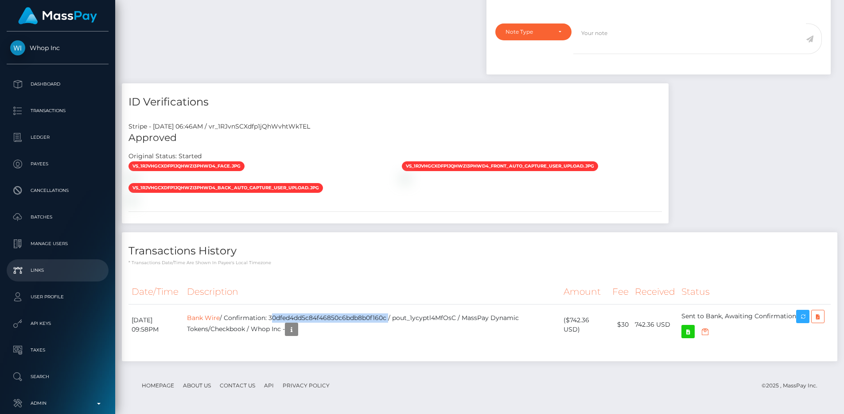
copy td "30dfed4dd5c84f46850c6bdb8b0f160c"
click at [368, 282] on th "Description" at bounding box center [372, 292] width 377 height 24
click at [461, 269] on div "Transactions History * Transactions date/time are shown in payee's local timezo…" at bounding box center [480, 296] width 716 height 129
click at [477, 176] on div "vs_1RJvhgCXdfp1jQhWZI3pHwD4_face.jpg" at bounding box center [395, 182] width 547 height 43
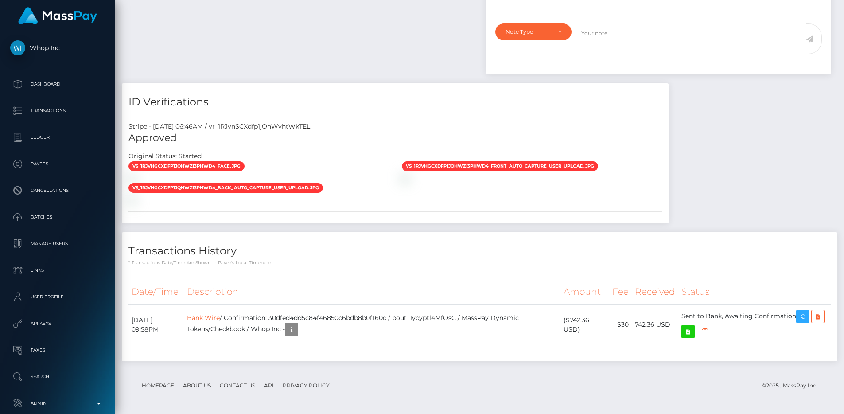
click at [409, 185] on div "vs_1RJvhgCXdfp1jQhWZI3pHwD4_face.jpg" at bounding box center [395, 182] width 547 height 43
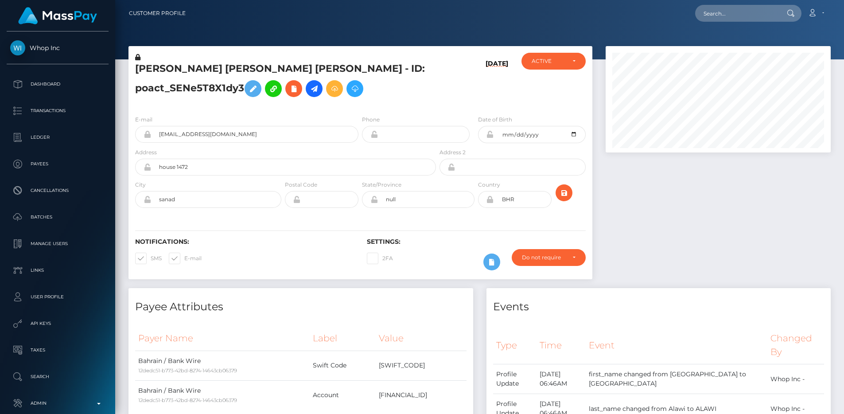
scroll to position [0, 0]
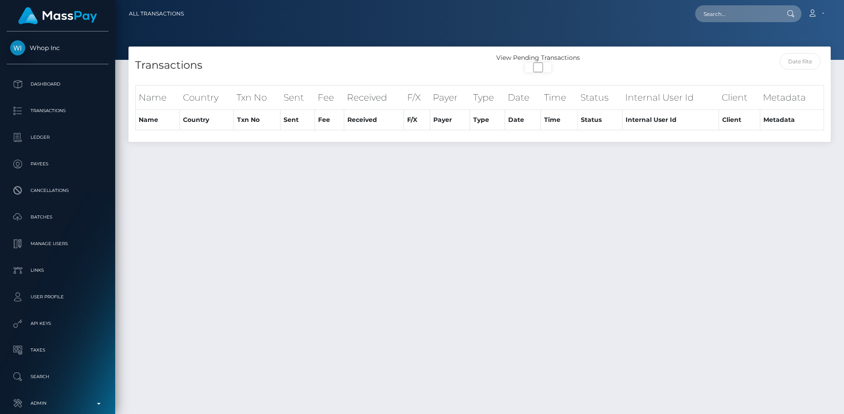
select select
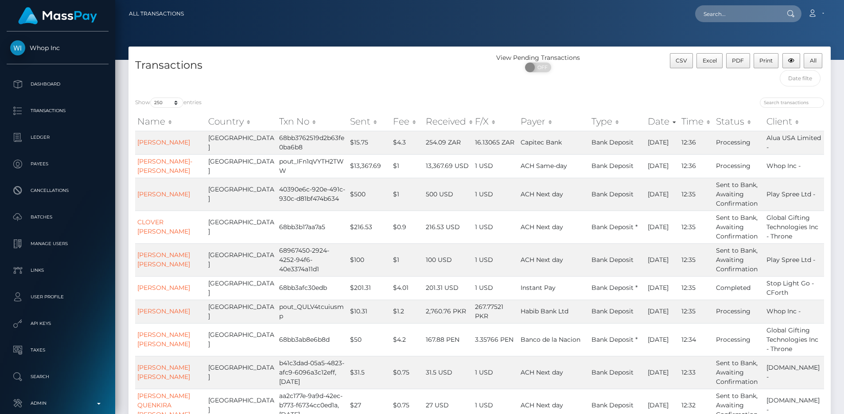
click at [275, 53] on div "Transactions" at bounding box center [305, 72] width 352 height 38
click at [176, 98] on select "10 25 50 100 250 500 1,000 3,500 All" at bounding box center [166, 103] width 33 height 10
select select "1000"
click at [151, 98] on select "10 25 50 100 250 500 1,000 3,500 All" at bounding box center [166, 103] width 33 height 10
click at [313, 75] on div "Transactions" at bounding box center [305, 72] width 352 height 38
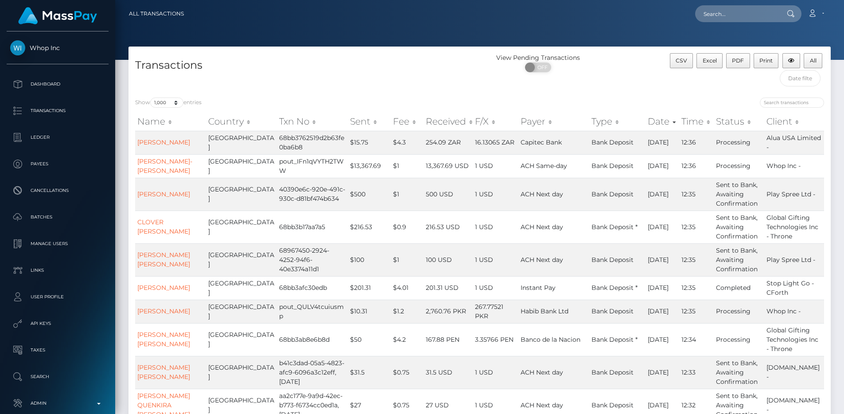
click at [326, 62] on h4 "Transactions" at bounding box center [304, 66] width 338 height 16
click at [326, 65] on h4 "Transactions" at bounding box center [304, 66] width 338 height 16
click at [333, 84] on div "Transactions" at bounding box center [305, 72] width 352 height 38
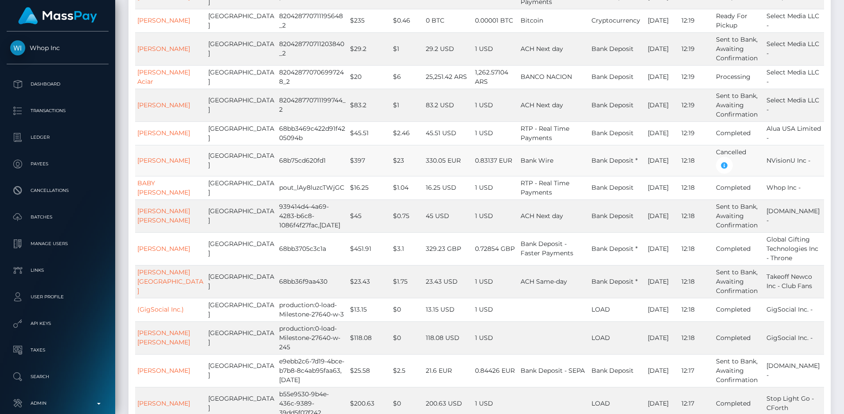
click at [355, 176] on td "$397" at bounding box center [369, 160] width 43 height 31
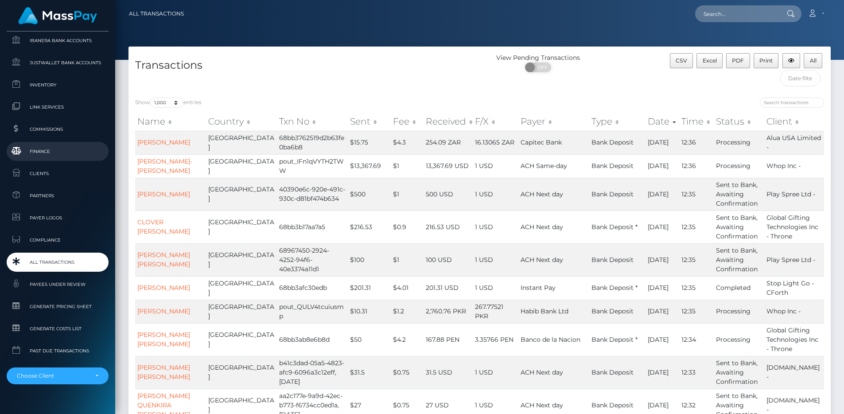
scroll to position [542, 0]
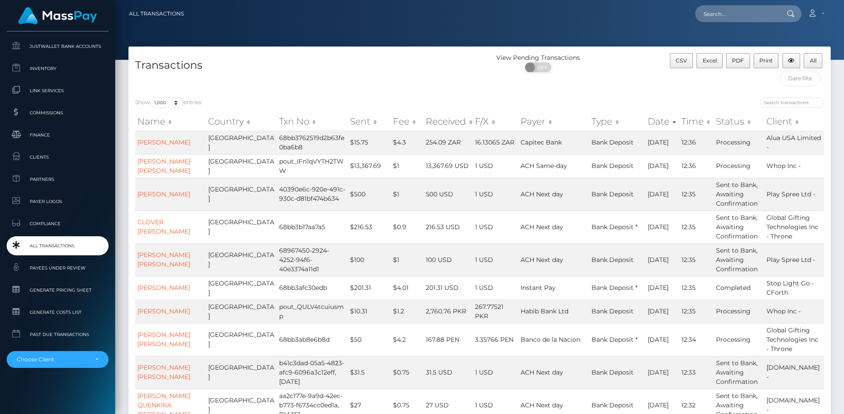
click at [43, 247] on span "All Transactions" at bounding box center [57, 246] width 95 height 10
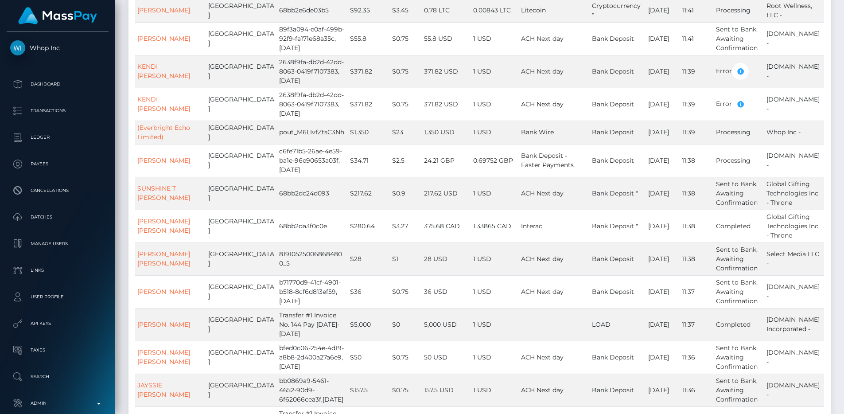
click at [546, 121] on td "ACH Next day" at bounding box center [554, 104] width 71 height 33
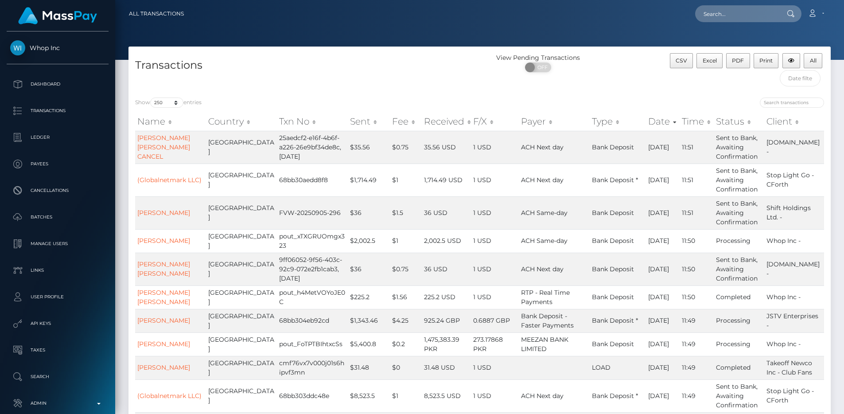
click at [169, 109] on div "Show 10 25 50 100 250 500 1,000 3,500 All entries" at bounding box center [304, 104] width 338 height 12
click at [167, 102] on select "10 25 50 100 250 500 1,000 3,500 All" at bounding box center [166, 103] width 33 height 10
select select "1000"
click at [151, 98] on select "10 25 50 100 250 500 1,000 3,500 All" at bounding box center [166, 103] width 33 height 10
click at [263, 85] on div "Transactions" at bounding box center [305, 72] width 352 height 38
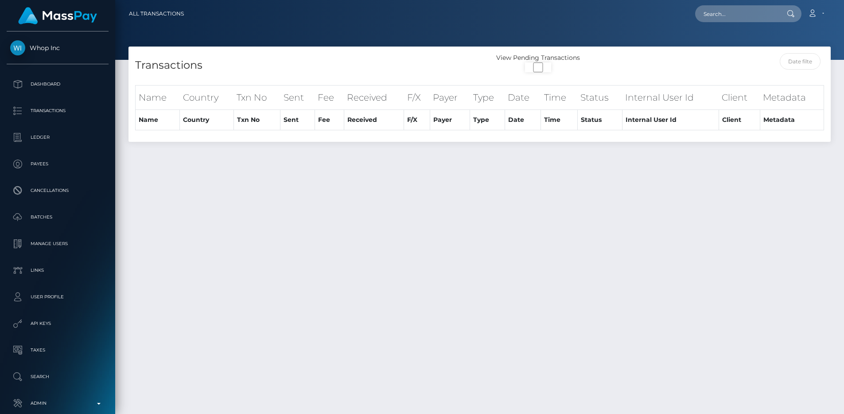
select select
select select "250"
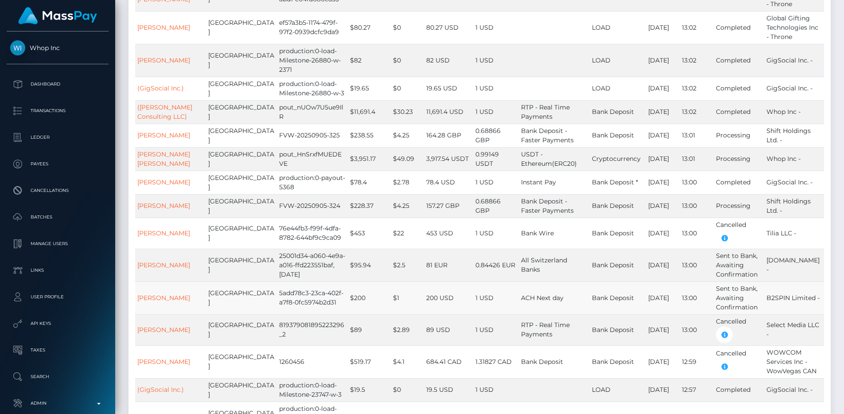
scroll to position [1497, 0]
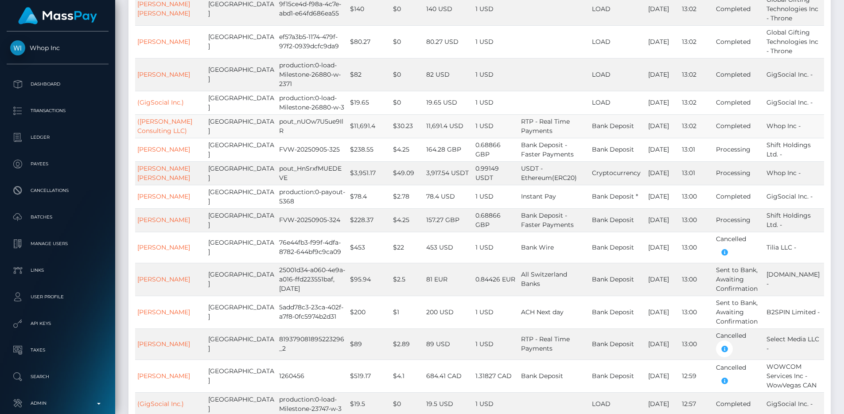
click at [507, 122] on td "1 USD" at bounding box center [496, 125] width 46 height 23
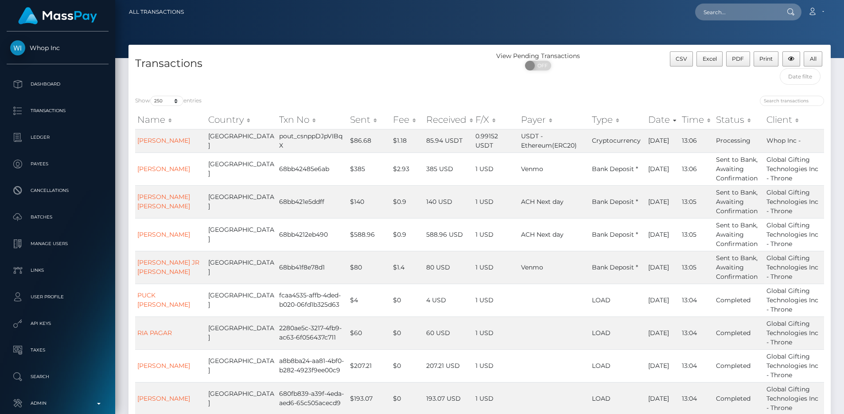
scroll to position [0, 0]
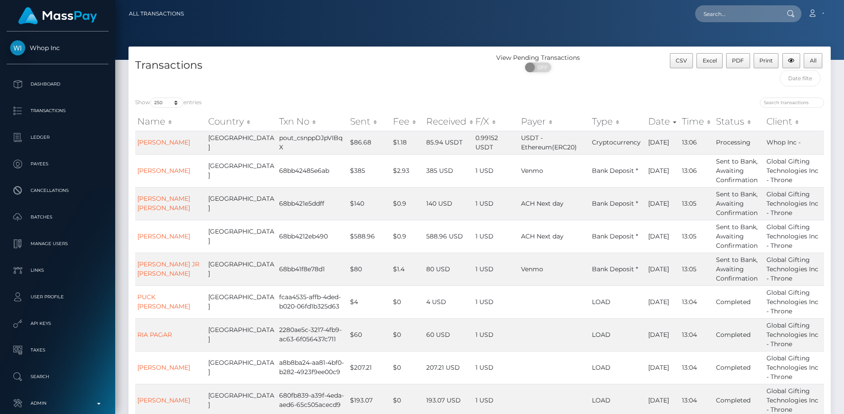
click at [259, 60] on h4 "Transactions" at bounding box center [304, 66] width 338 height 16
click at [280, 70] on h4 "Transactions" at bounding box center [304, 66] width 338 height 16
click at [66, 118] on link "Transactions" at bounding box center [58, 111] width 102 height 22
click at [320, 51] on div "Transactions View Pending Transactions ON OFF CSV Excel PDF Print All" at bounding box center [480, 69] width 703 height 44
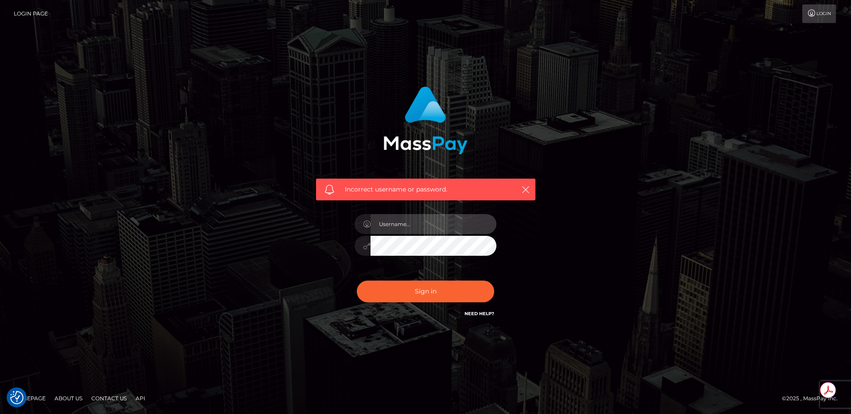
type input "egblue"
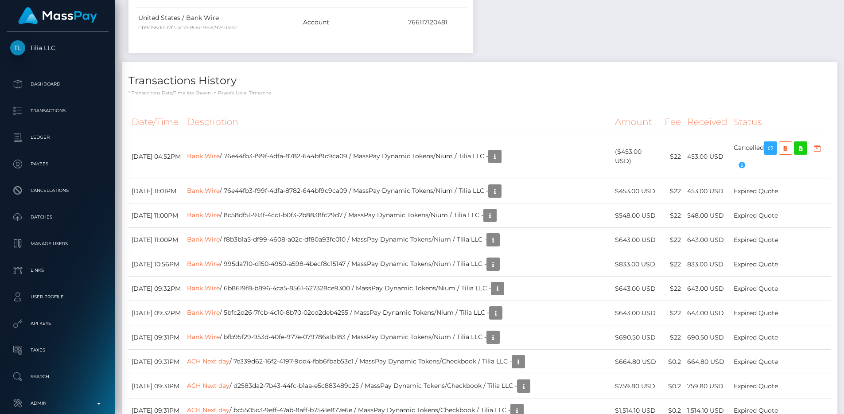
scroll to position [471, 0]
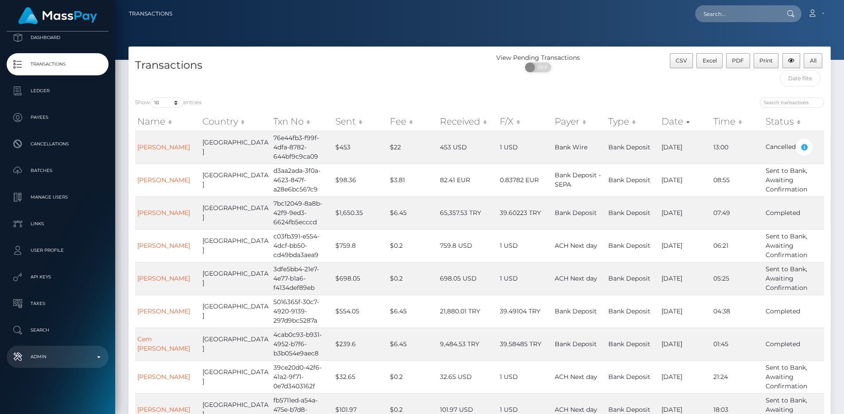
click at [65, 356] on p "Admin" at bounding box center [57, 356] width 95 height 13
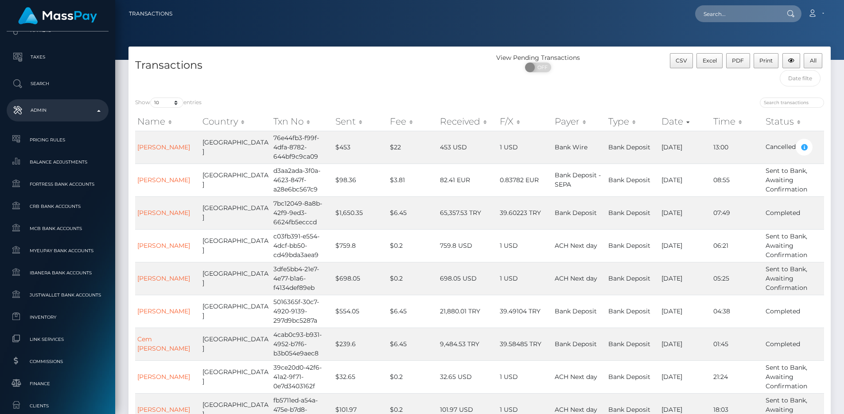
scroll to position [519, 0]
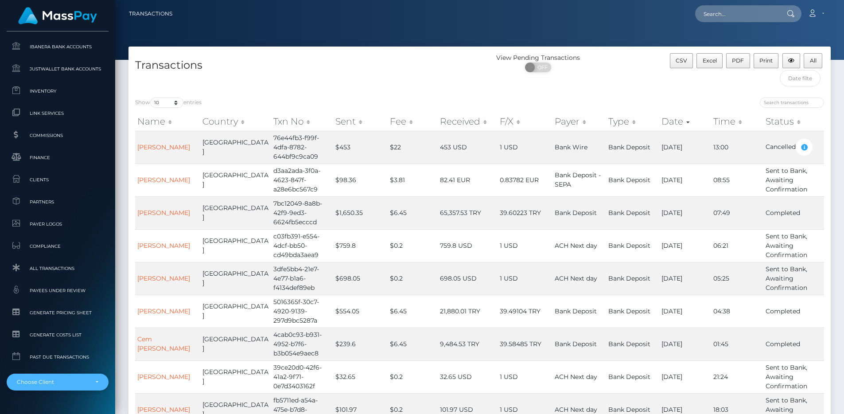
click at [57, 377] on div "Choose Client" at bounding box center [58, 382] width 102 height 17
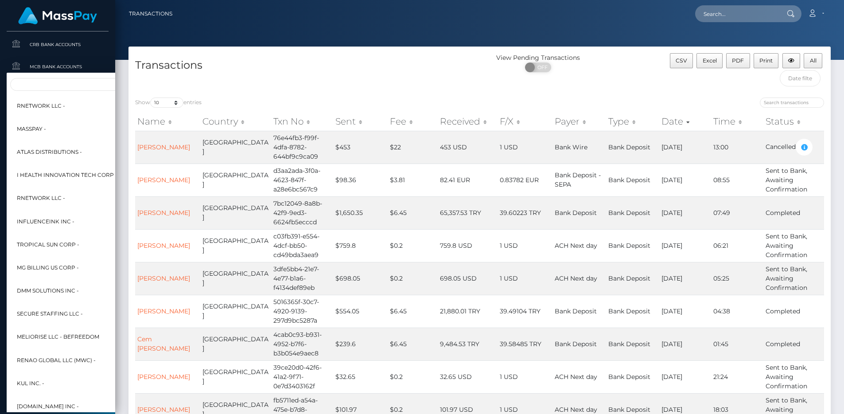
scroll to position [262, 0]
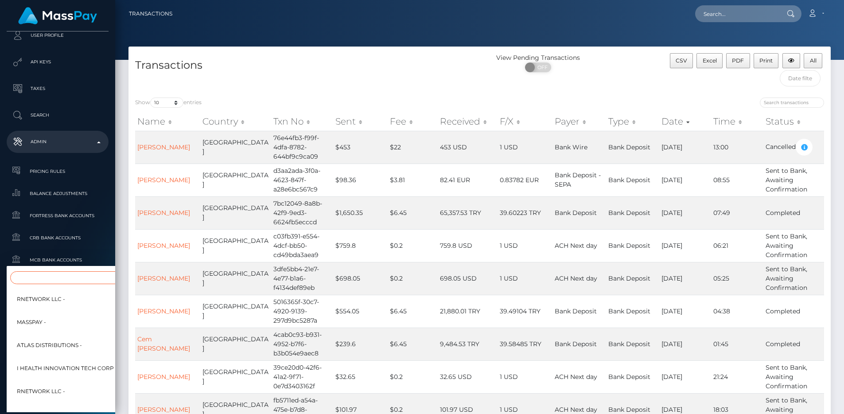
click at [52, 276] on input "Search" at bounding box center [107, 277] width 195 height 13
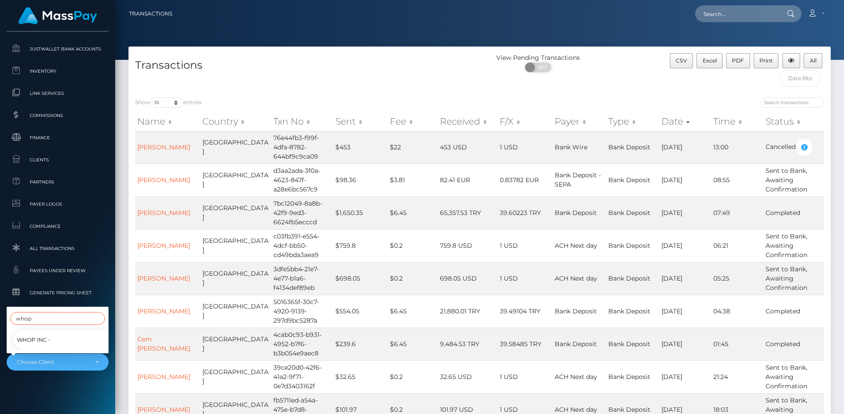
scroll to position [542, 0]
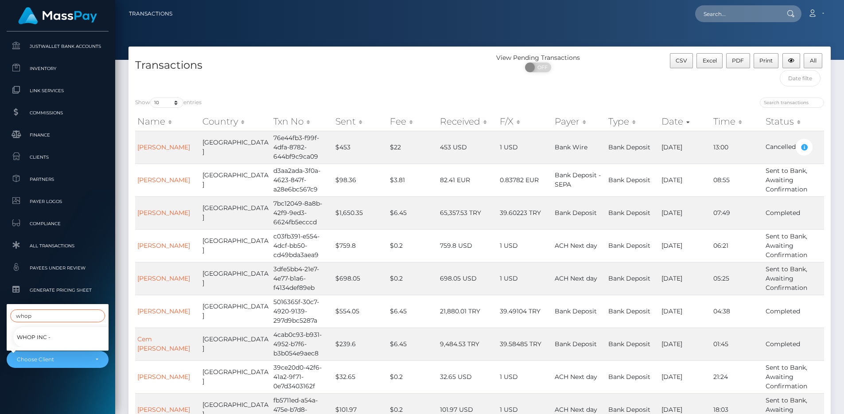
type input "whop"
click at [62, 328] on link "Whop Inc -" at bounding box center [64, 337] width 102 height 20
select select "338"
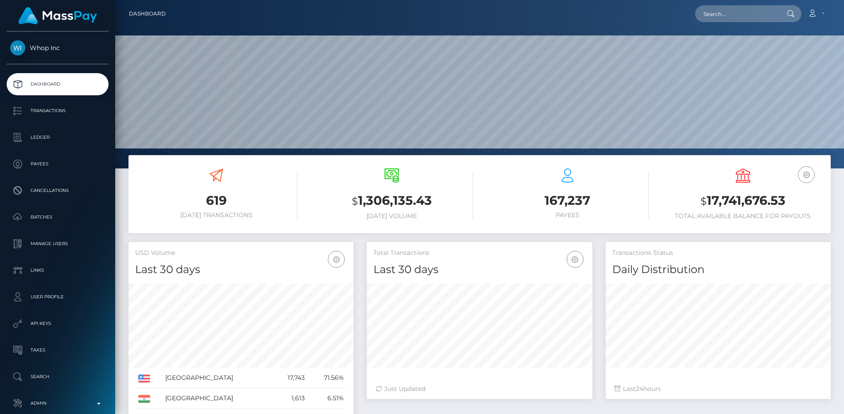
scroll to position [157, 226]
click at [243, 175] on div "619 Today Transactions" at bounding box center [216, 193] width 162 height 51
click at [45, 112] on p "Transactions" at bounding box center [57, 110] width 95 height 13
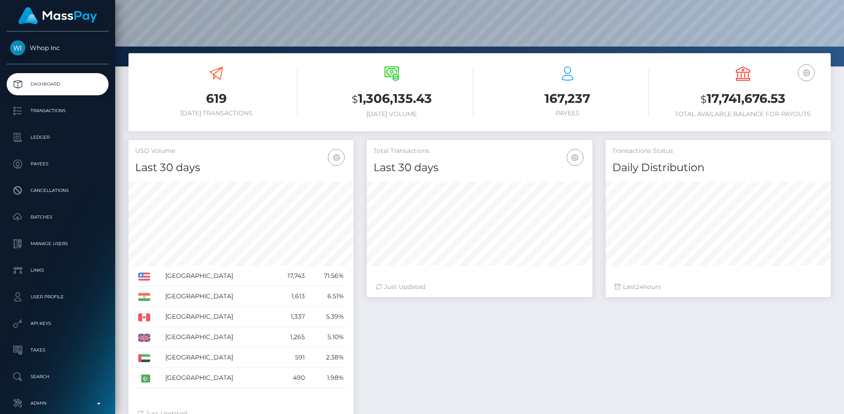
scroll to position [165, 0]
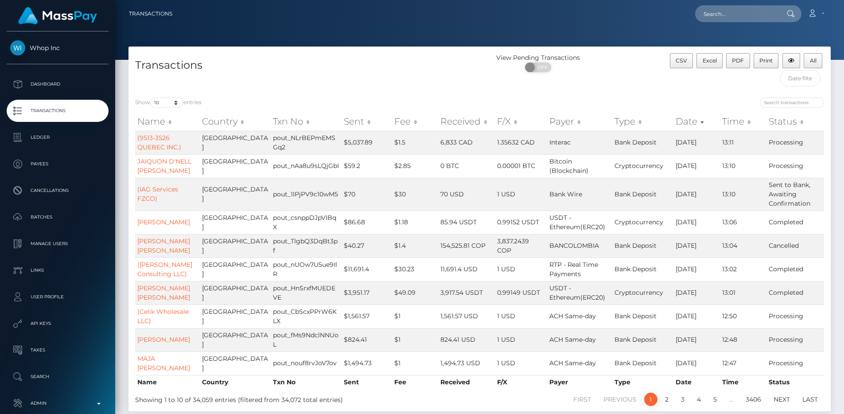
click at [77, 111] on p "Transactions" at bounding box center [57, 110] width 95 height 13
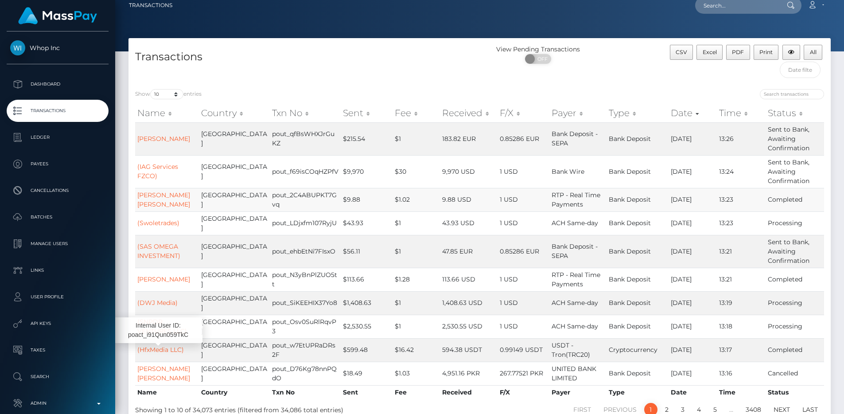
scroll to position [11, 0]
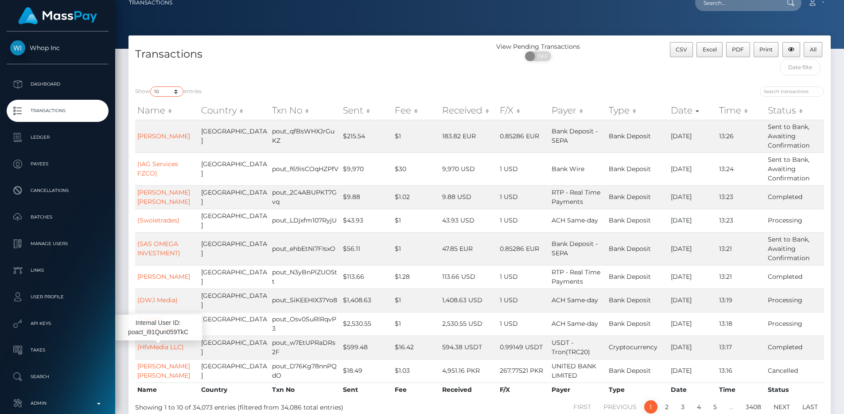
click at [182, 94] on select "10 25 50 100 250 500 1,000 3,500 All" at bounding box center [166, 91] width 33 height 10
select select "250"
click at [151, 86] on select "10 25 50 100 250 500 1,000 3,500 All" at bounding box center [166, 91] width 33 height 10
click at [248, 47] on h4 "Transactions" at bounding box center [304, 55] width 338 height 16
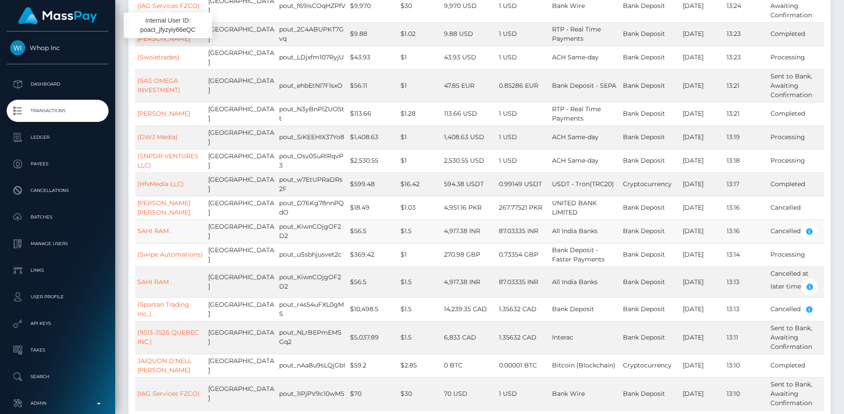
scroll to position [476, 0]
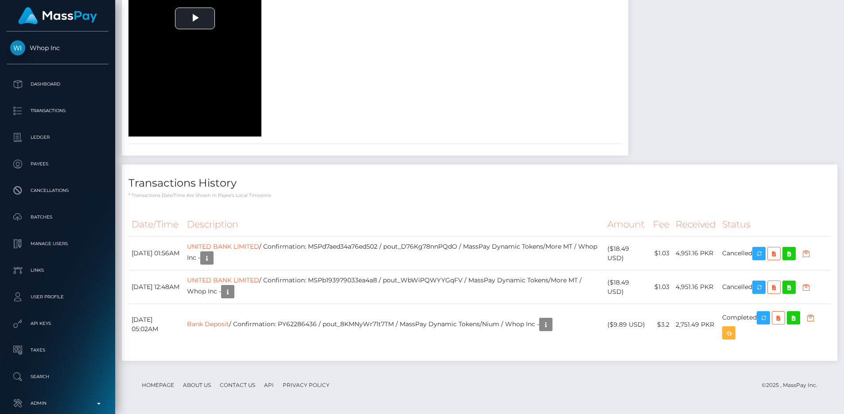
scroll to position [1507, 0]
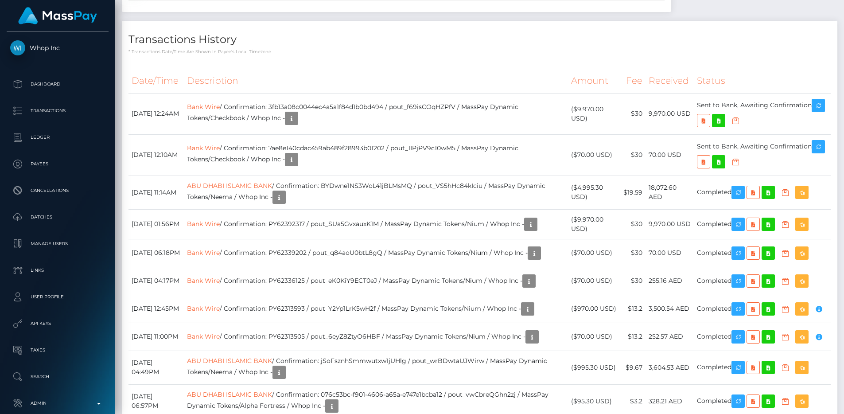
scroll to position [912, 0]
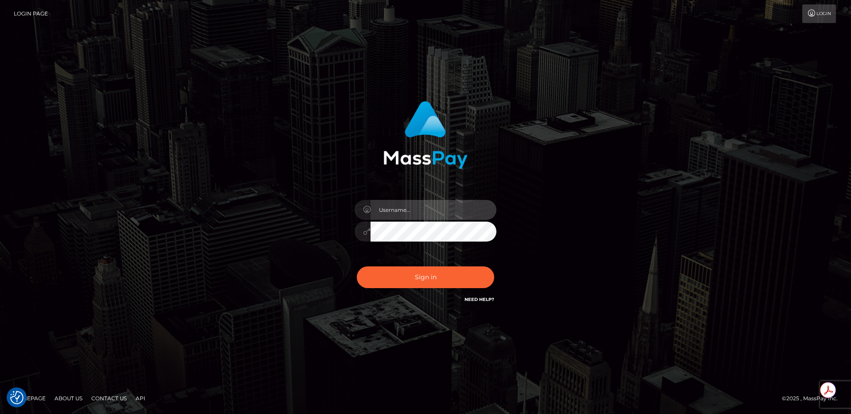
type input "egblue"
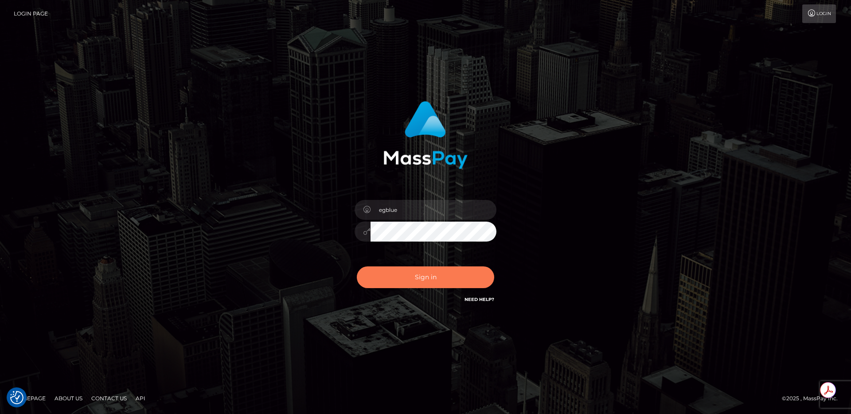
click at [415, 277] on button "Sign in" at bounding box center [425, 277] width 137 height 22
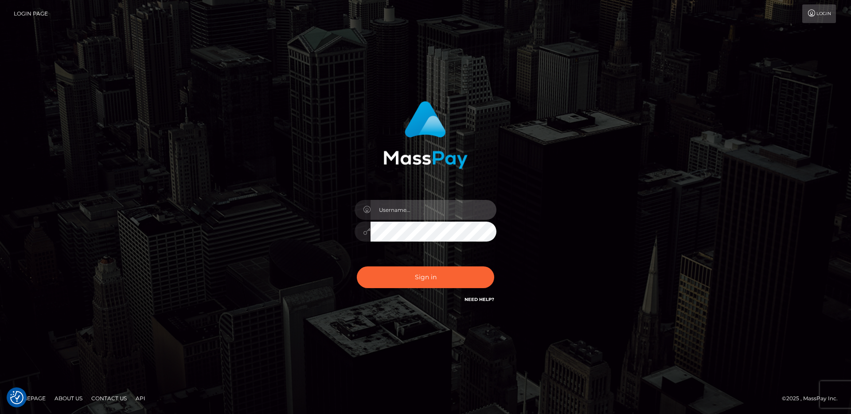
type input "egblue"
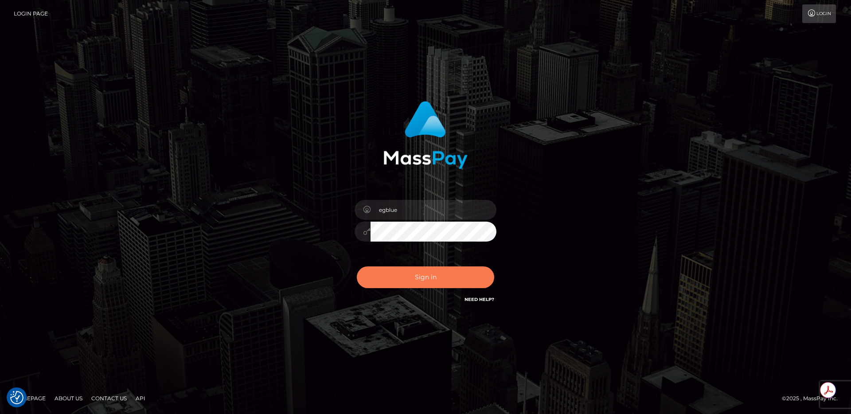
click at [415, 272] on button "Sign in" at bounding box center [425, 277] width 137 height 22
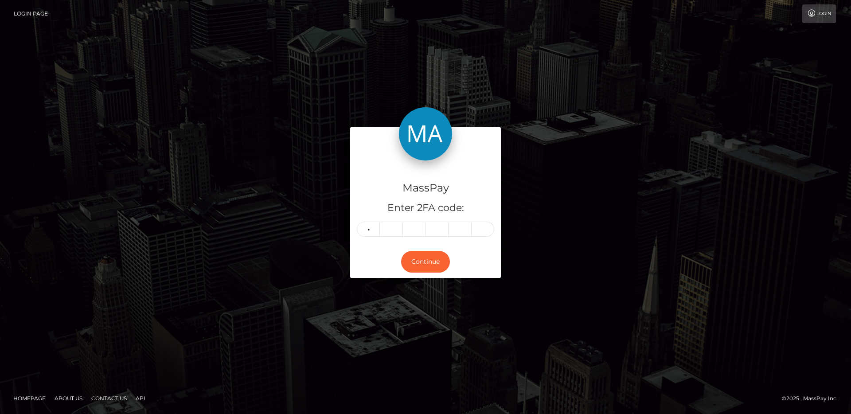
type input "7"
type input "4"
type input "0"
type input "4"
type input "3"
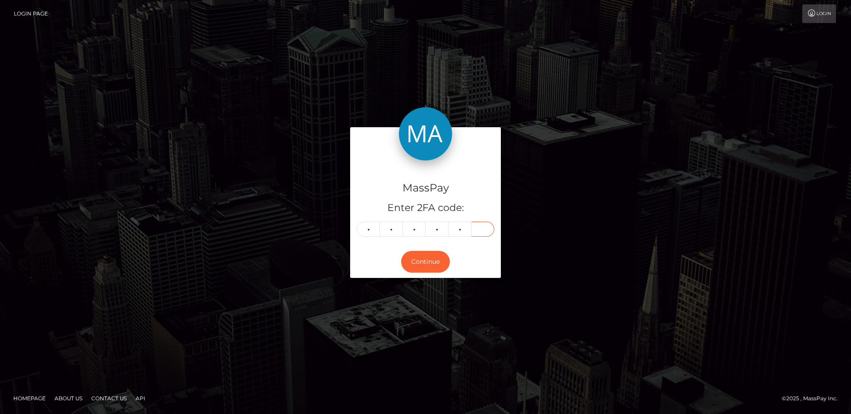
type input "8"
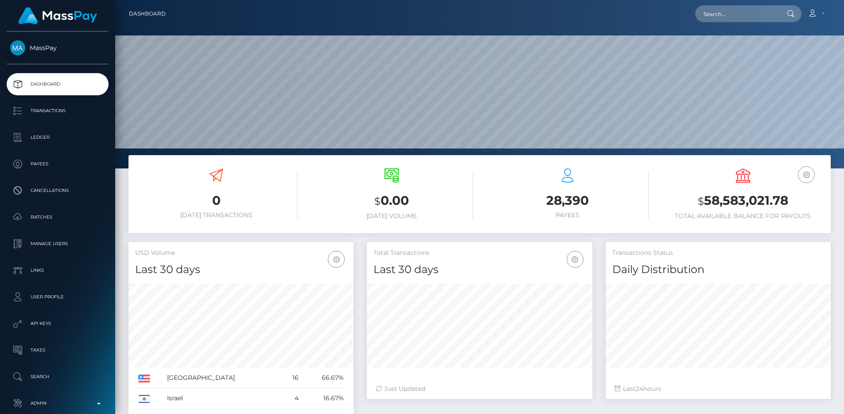
scroll to position [157, 226]
click at [60, 395] on link "Admin" at bounding box center [58, 403] width 102 height 22
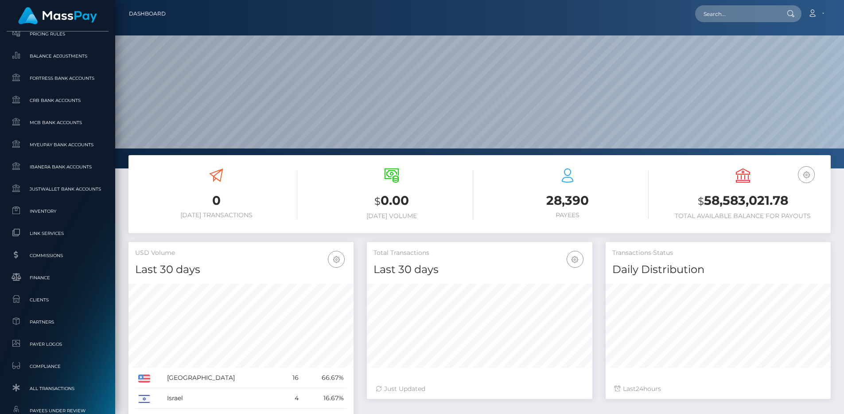
scroll to position [469, 0]
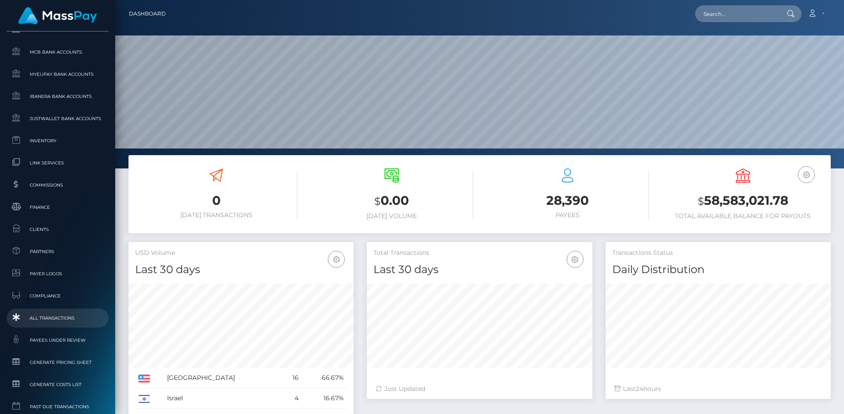
click at [58, 310] on link "All Transactions" at bounding box center [58, 318] width 102 height 19
click at [318, 175] on div "$ 0.00 Today Volume" at bounding box center [392, 193] width 162 height 51
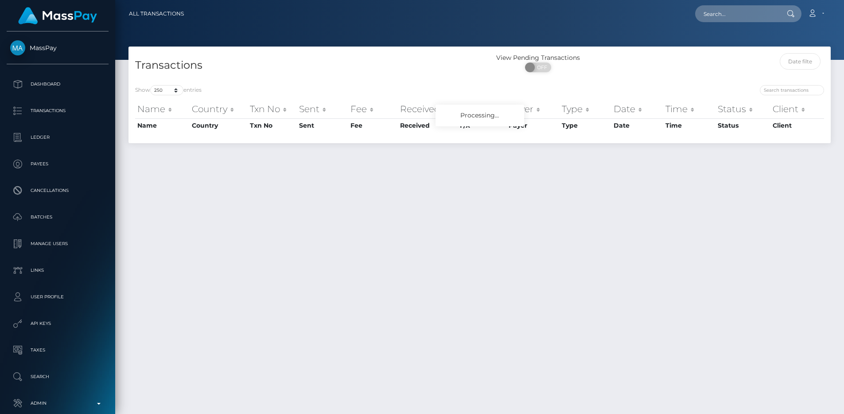
select select "250"
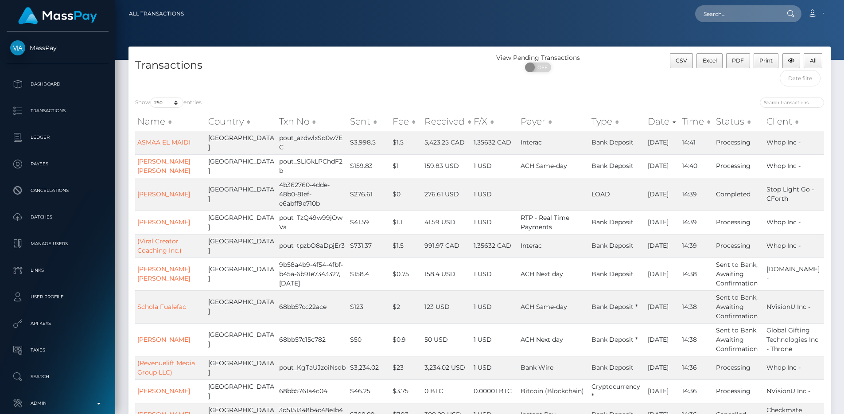
click at [294, 77] on div "Transactions" at bounding box center [305, 72] width 352 height 38
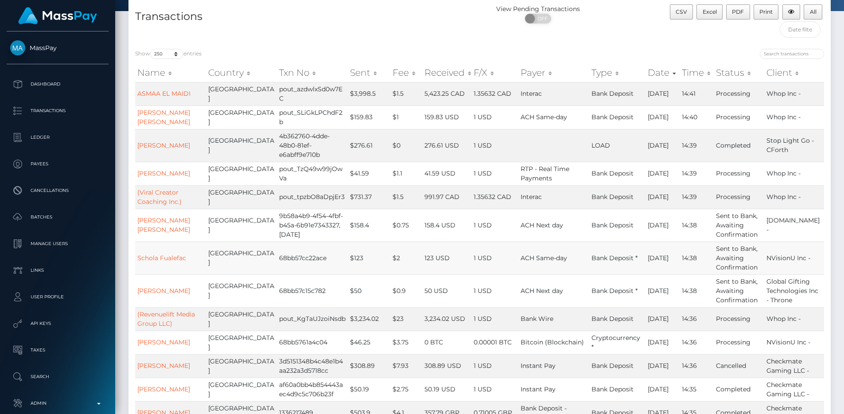
scroll to position [51, 0]
click at [590, 273] on td "Bank Deposit *" at bounding box center [618, 256] width 56 height 33
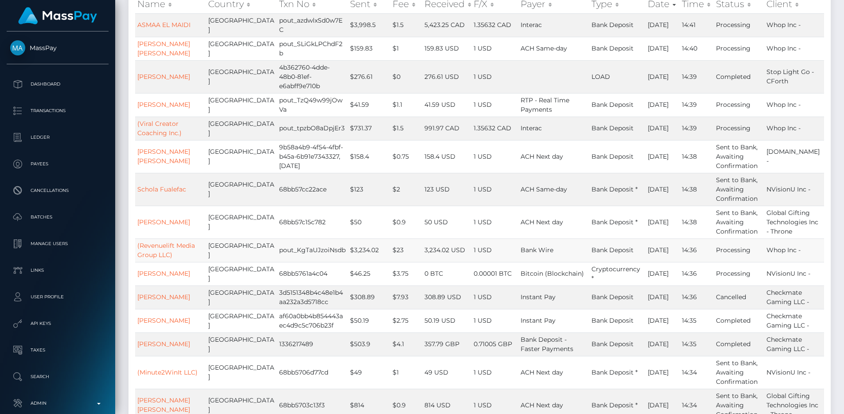
scroll to position [0, 0]
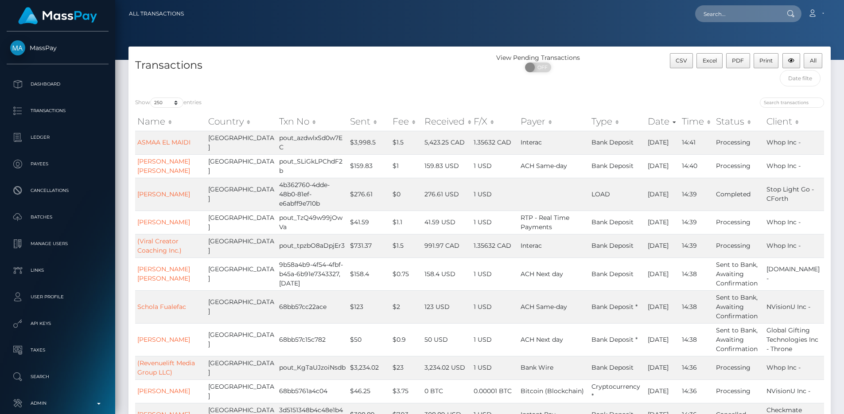
click at [273, 82] on div "Transactions" at bounding box center [305, 72] width 352 height 38
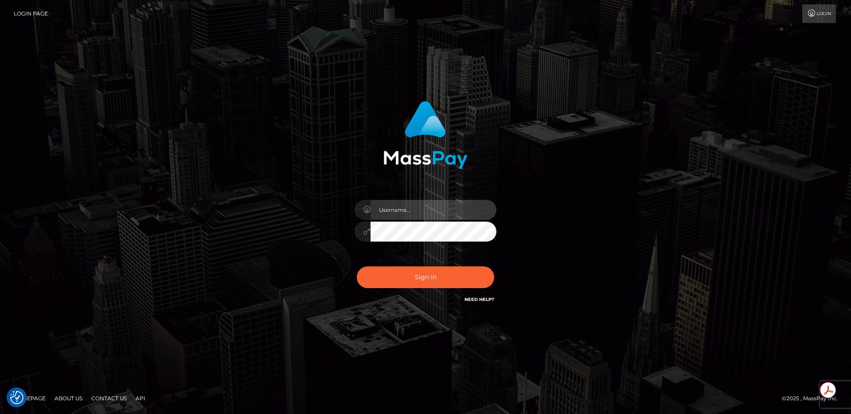
type input "egblue"
click at [585, 157] on div "egblue Sign in" at bounding box center [425, 207] width 505 height 226
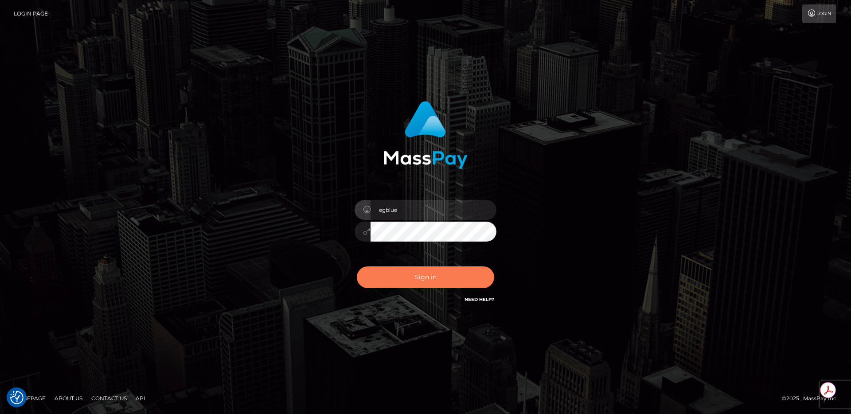
click at [411, 272] on button "Sign in" at bounding box center [425, 277] width 137 height 22
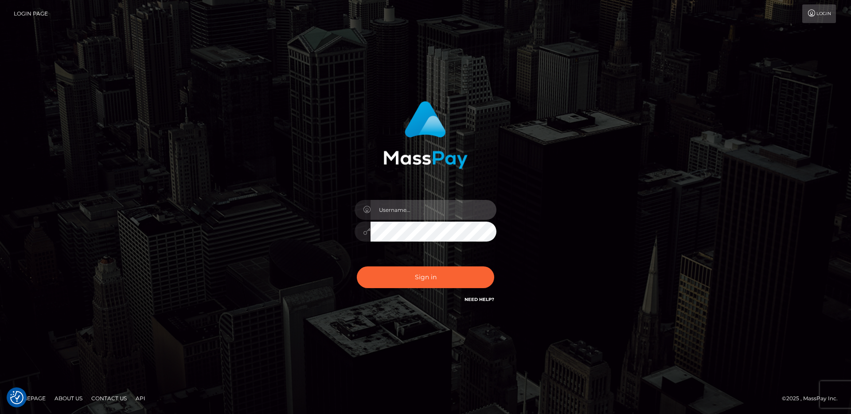
type input "egblue"
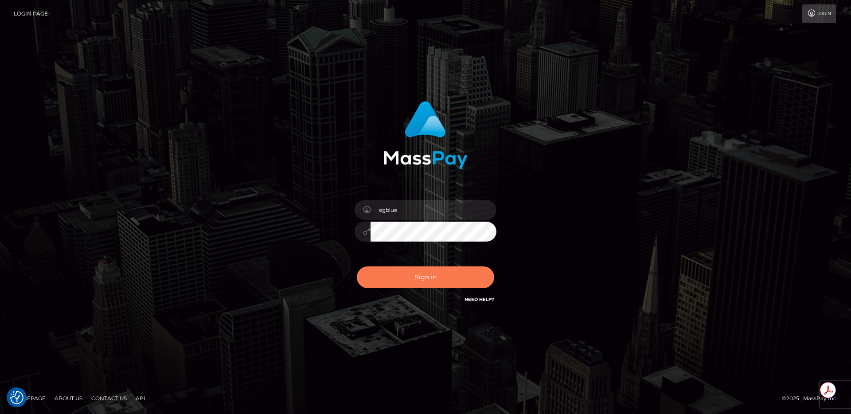
click at [411, 272] on button "Sign in" at bounding box center [425, 277] width 137 height 22
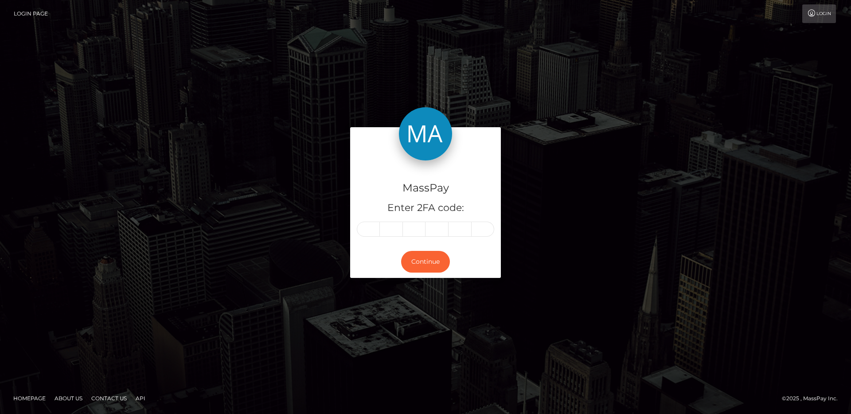
click at [366, 230] on input "text" at bounding box center [368, 229] width 23 height 15
type input "1"
type input "3"
type input "9"
type input "5"
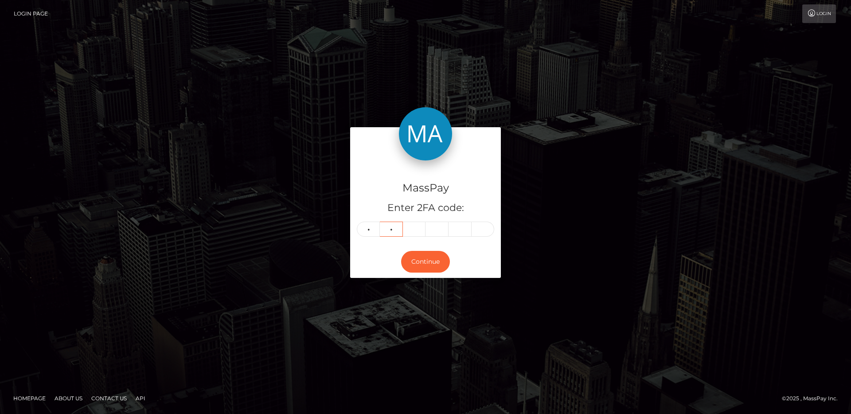
type input "0"
type input "4"
type input "0"
type input "5"
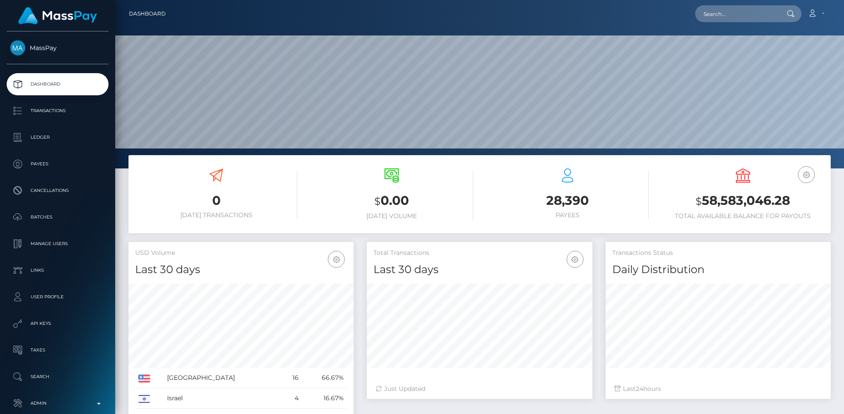
scroll to position [157, 226]
click at [737, 15] on input "text" at bounding box center [736, 13] width 83 height 17
paste input "pout_KoX6Sh3DRhuRc"
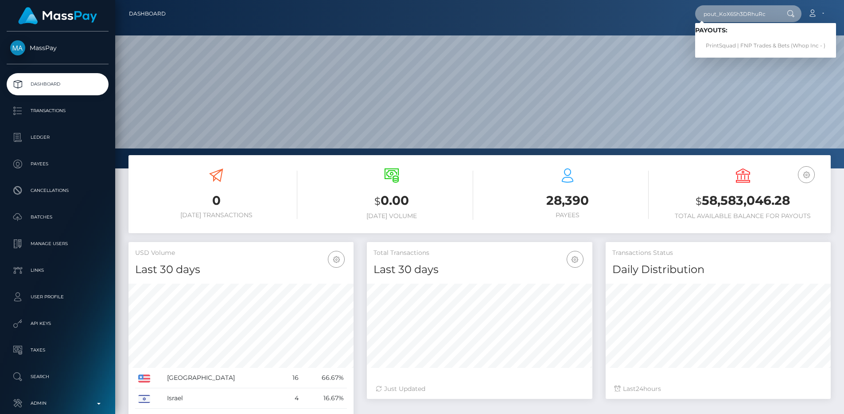
type input "pout_KoX6Sh3DRhuRc"
click at [737, 43] on link "PrintSquad | FNP Trades & Bets (Whop Inc - )" at bounding box center [765, 46] width 141 height 16
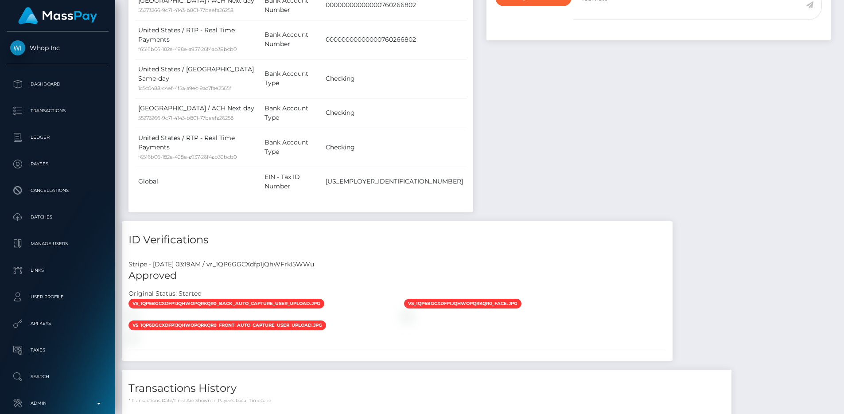
scroll to position [579, 0]
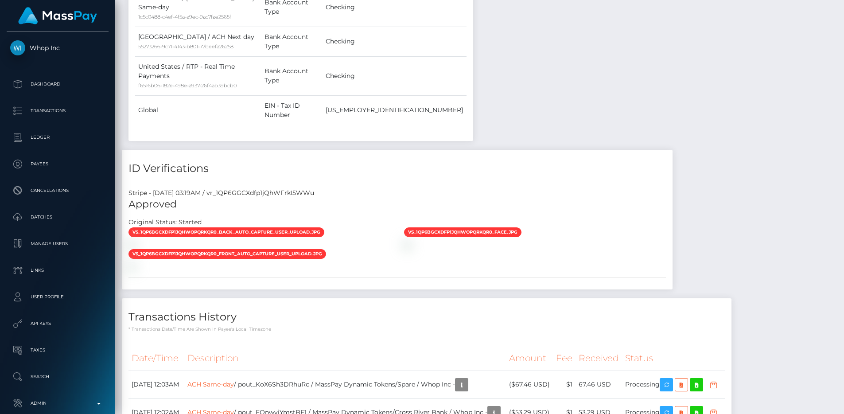
click at [320, 188] on div "Stripe - [DATE] 03:19AM / vr_1QP6GGCXdfp1jQhWFrkI5WWu" at bounding box center [397, 192] width 551 height 9
copy div "vr_1QP6GGCXdfp1jQhWFrkI5WWu"
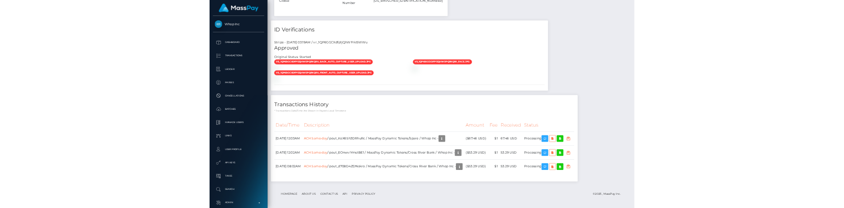
scroll to position [858, 0]
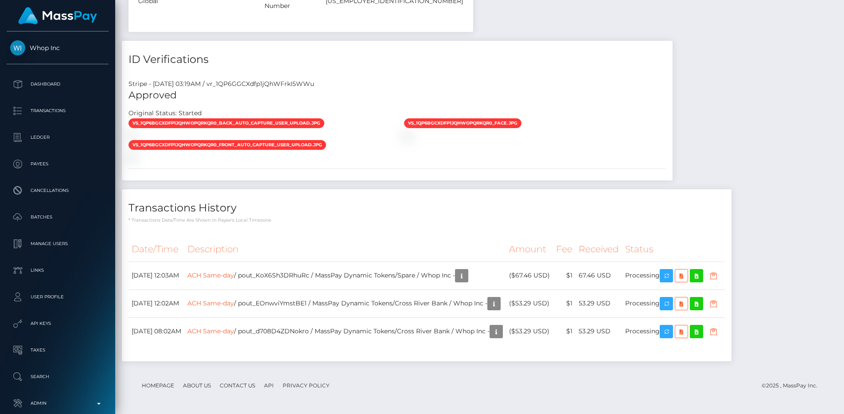
click at [506, 250] on th "Description" at bounding box center [345, 249] width 322 height 24
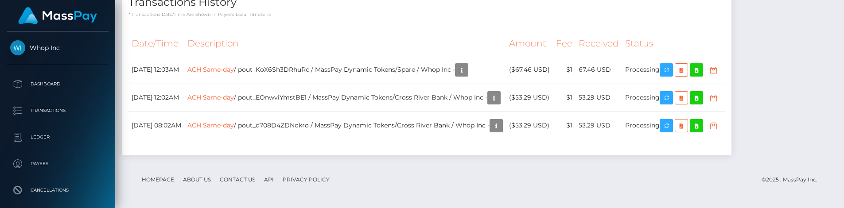
scroll to position [1062, 0]
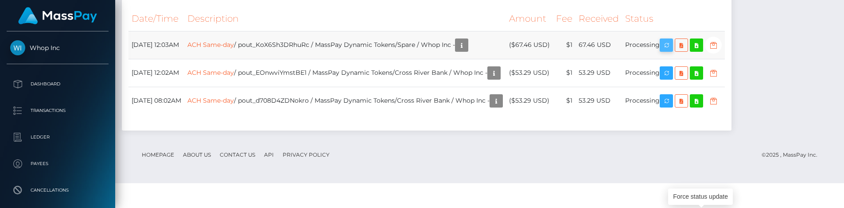
click at [672, 51] on icon "button" at bounding box center [666, 45] width 11 height 11
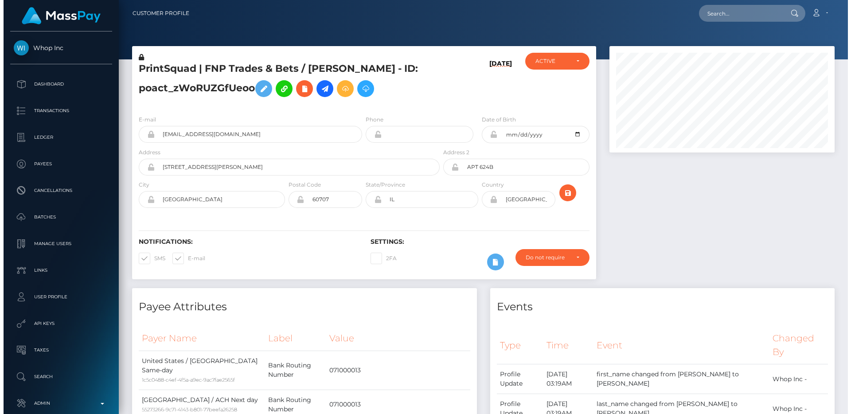
scroll to position [0, 0]
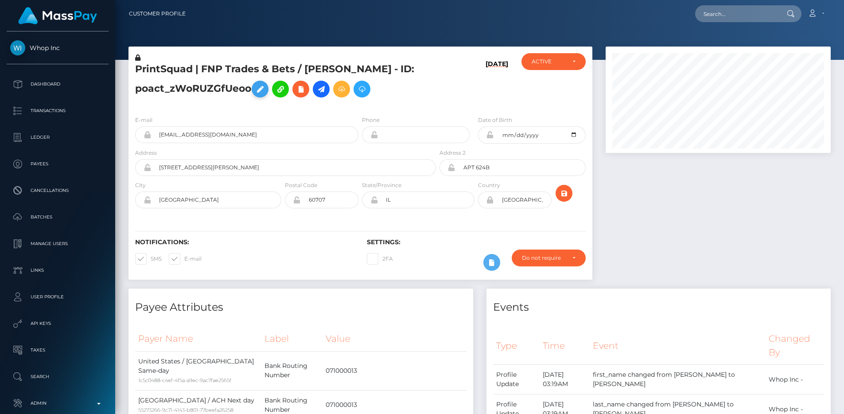
click at [266, 85] on icon at bounding box center [260, 89] width 11 height 11
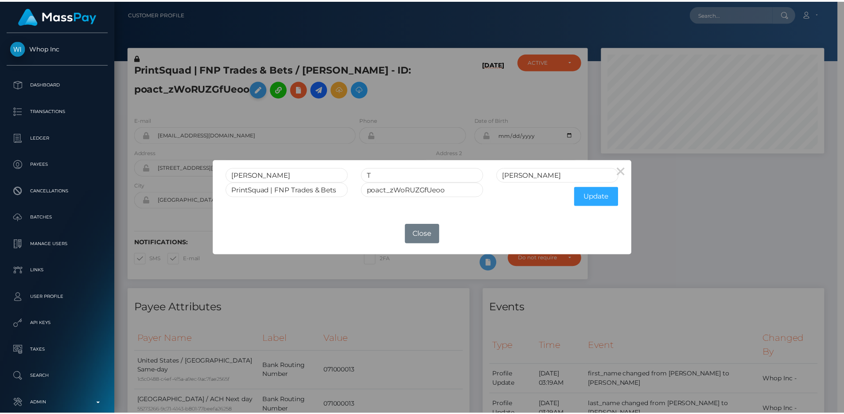
scroll to position [443161, 443042]
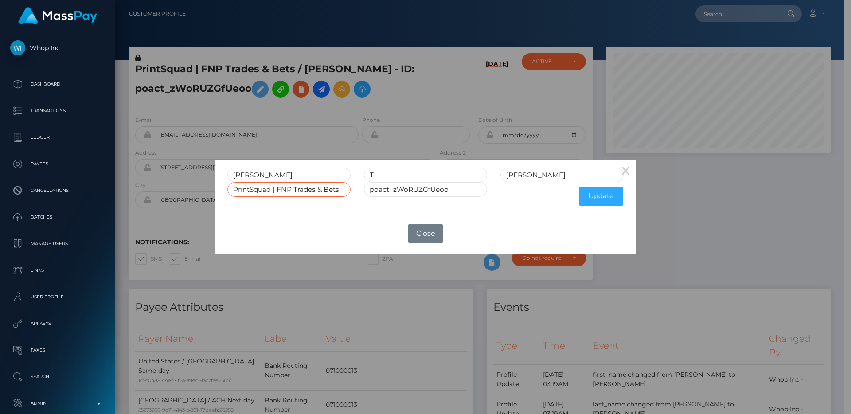
click at [273, 192] on input "PrintSquad | FNP Trades & Bets" at bounding box center [288, 189] width 123 height 15
click at [427, 230] on button "Close" at bounding box center [425, 234] width 35 height 20
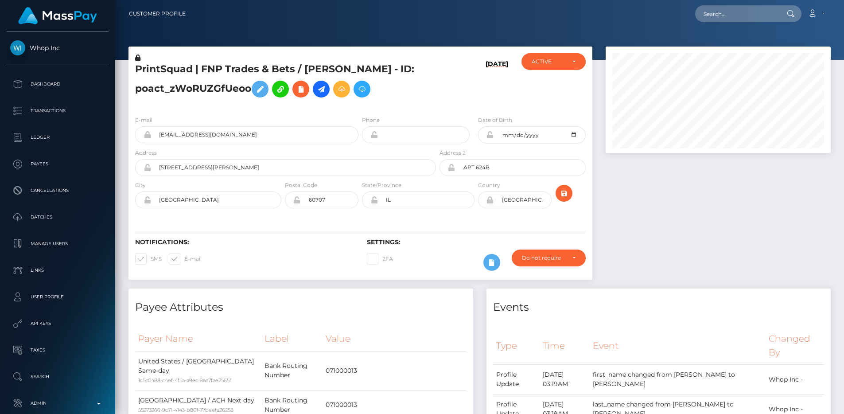
click at [212, 97] on h5 "PrintSquad | FNP Trades & Bets / BRANDON T ROBINSON - ID: poact_zWoRUZGfUeoo" at bounding box center [283, 82] width 296 height 39
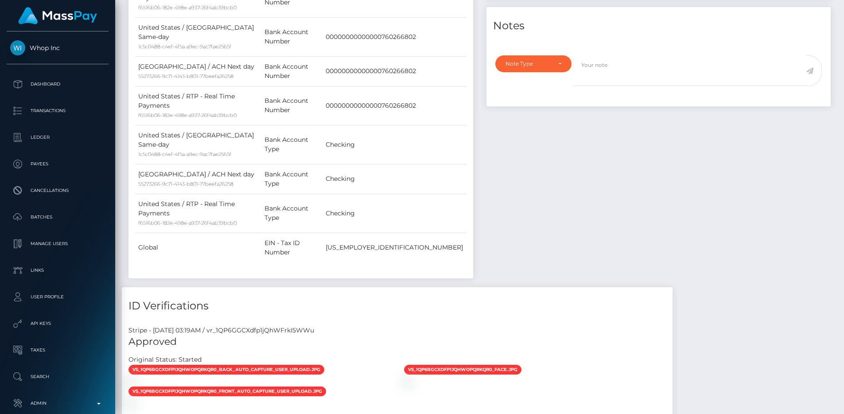
scroll to position [858, 0]
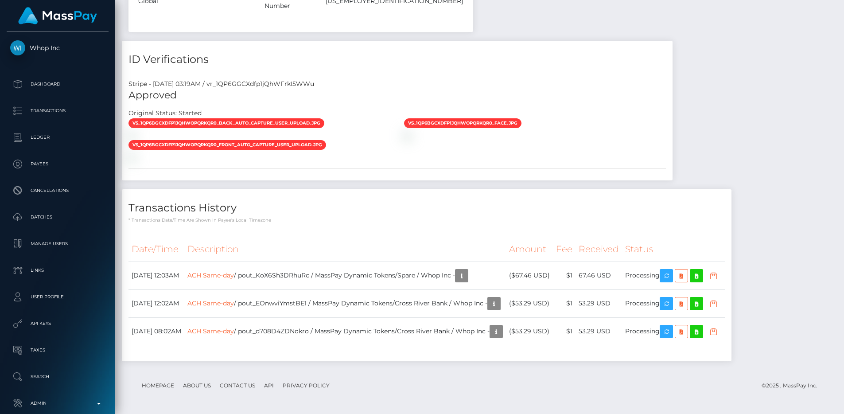
click at [498, 193] on div "Transactions History * Transactions date/time are shown in payee's local timezo…" at bounding box center [427, 206] width 610 height 34
click at [473, 168] on hr at bounding box center [398, 168] width 538 height 0
click at [391, 152] on div at bounding box center [260, 156] width 276 height 9
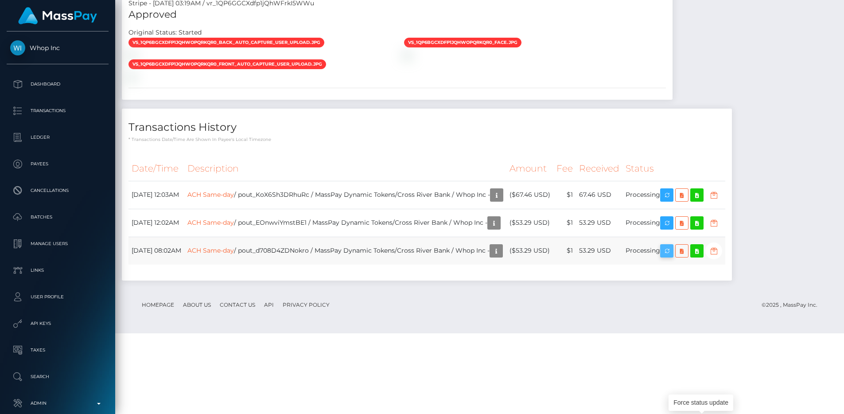
click at [672, 257] on icon "button" at bounding box center [667, 251] width 11 height 11
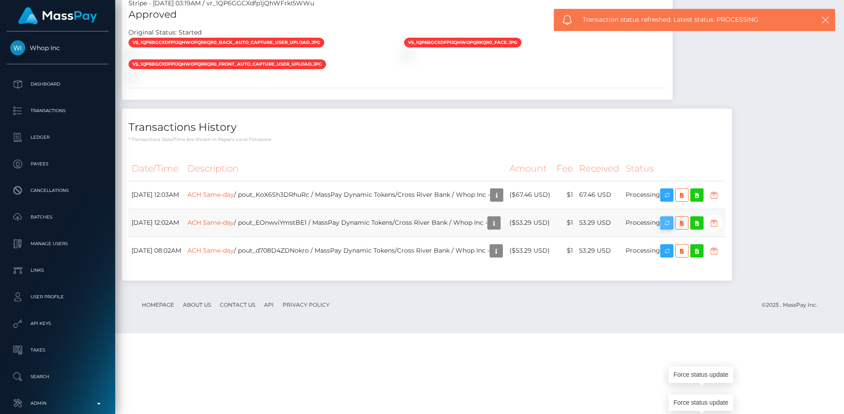
click at [672, 229] on icon "button" at bounding box center [667, 223] width 11 height 11
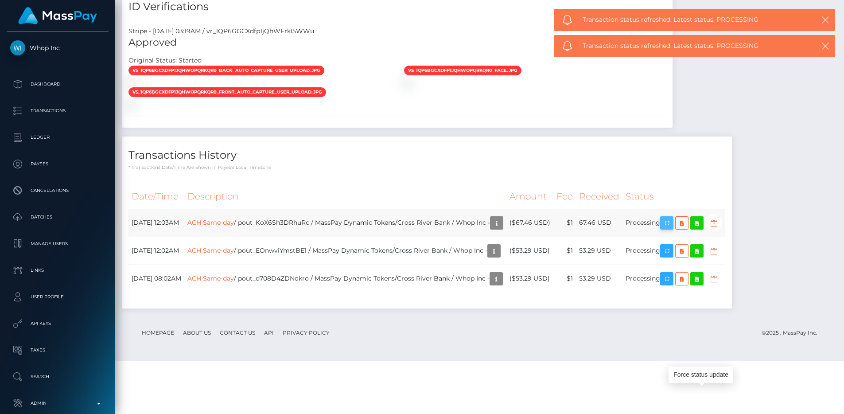
click at [674, 230] on button "button" at bounding box center [666, 222] width 13 height 13
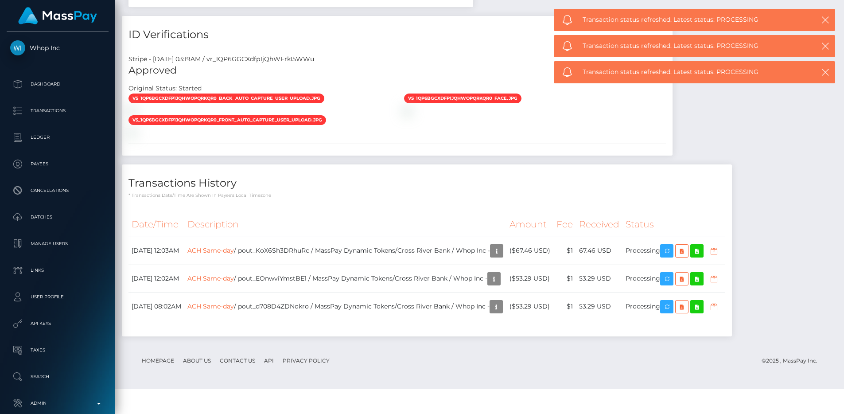
click at [495, 192] on div "Transactions History * Transactions date/time are shown in payee's local timezo…" at bounding box center [427, 181] width 610 height 34
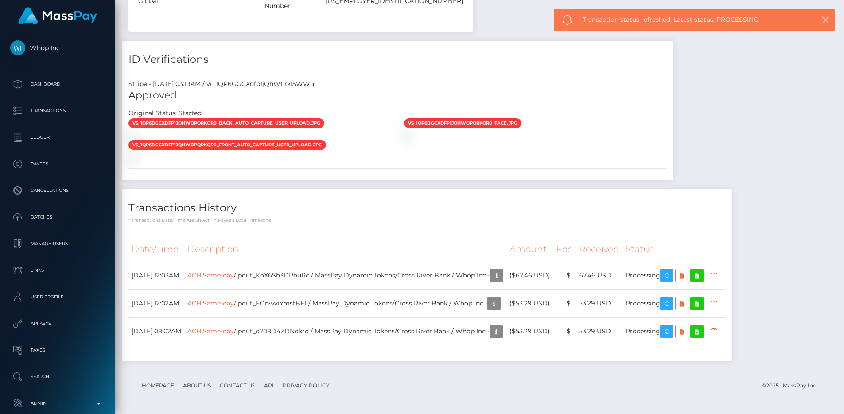
scroll to position [858, 0]
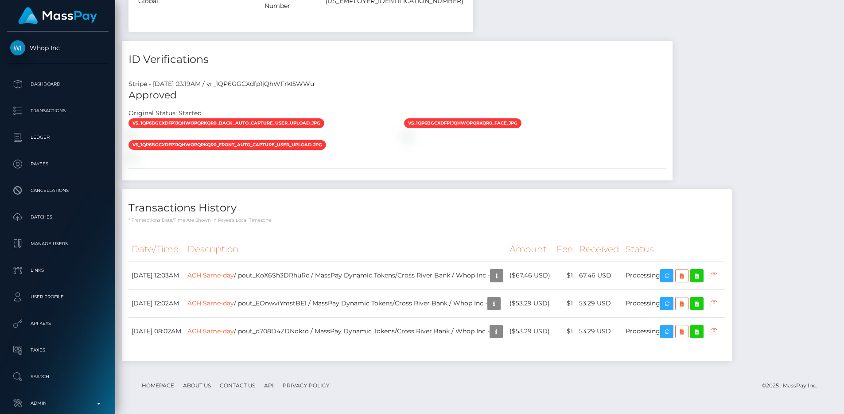
scroll to position [106, 226]
click at [443, 223] on div "Transactions History * Transactions date/time are shown in payee's local timezo…" at bounding box center [427, 275] width 610 height 172
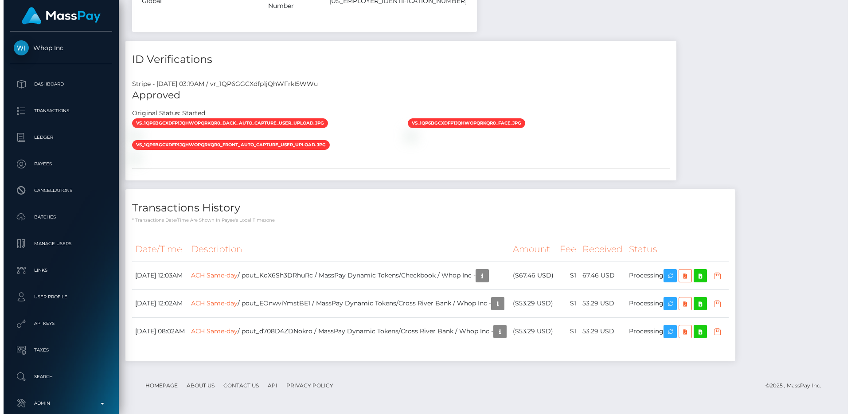
scroll to position [858, 0]
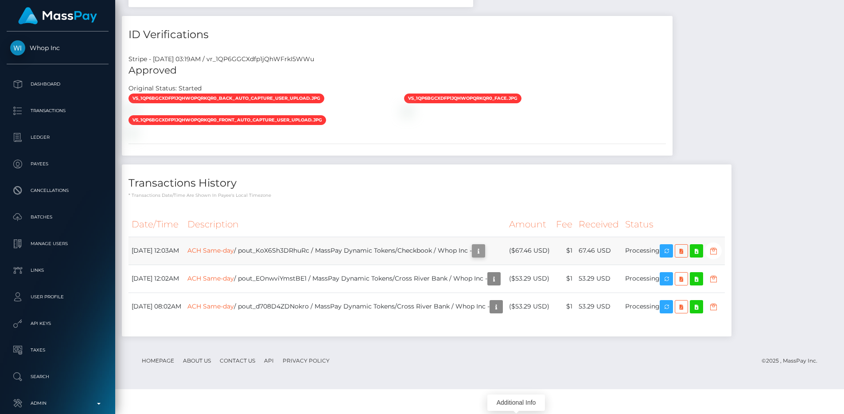
click at [484, 257] on icon "button" at bounding box center [478, 251] width 11 height 11
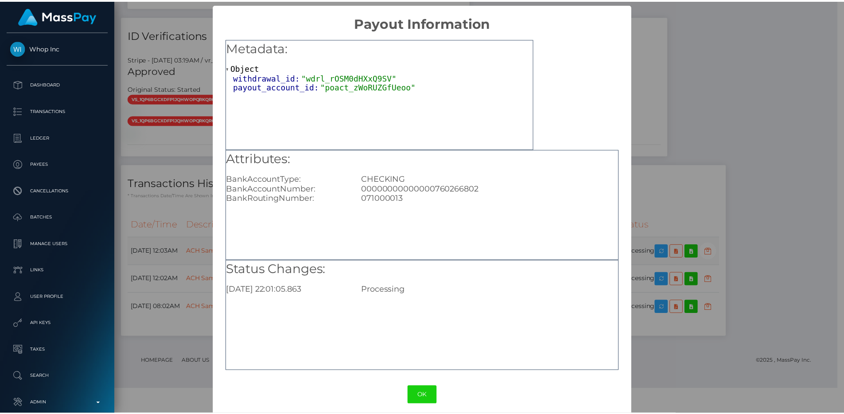
scroll to position [443161, 443042]
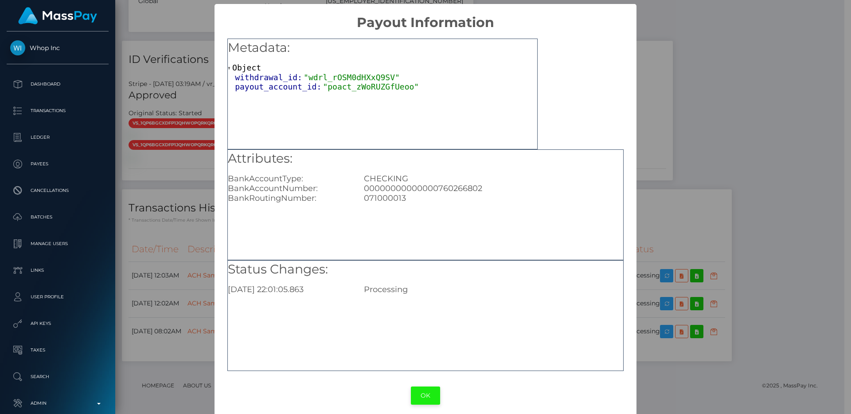
click at [416, 390] on button "OK" at bounding box center [425, 396] width 29 height 18
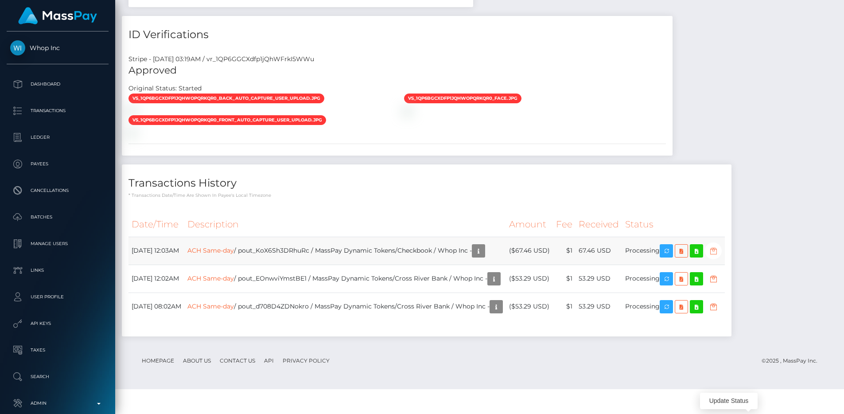
click at [719, 257] on icon "button" at bounding box center [713, 251] width 11 height 11
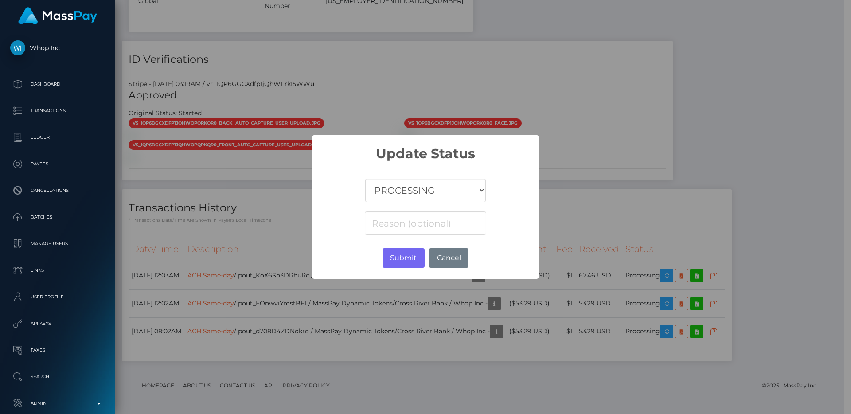
click at [410, 188] on select "COMPLETED CANCELLED READY_FOR_PICKUP PROCESSING" at bounding box center [425, 190] width 121 height 23
select select "CANCELLED"
click at [365, 179] on select "COMPLETED CANCELLED READY_FOR_PICKUP PROCESSING" at bounding box center [425, 190] width 121 height 23
click at [392, 223] on input at bounding box center [425, 222] width 121 height 23
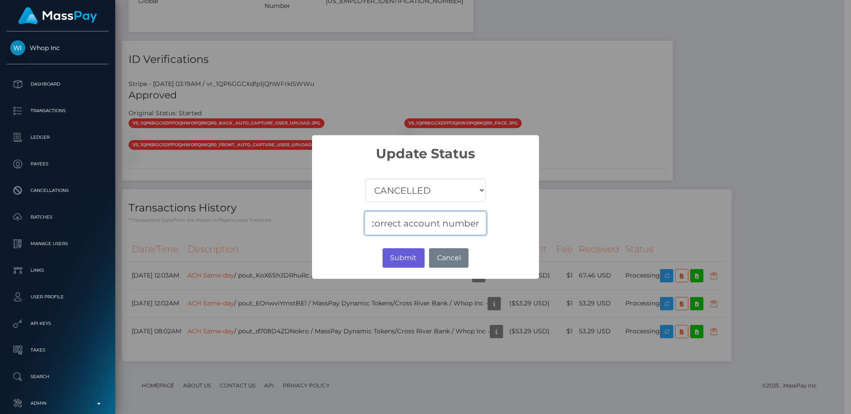
type input "Incorrect account number"
click at [392, 261] on button "Submit" at bounding box center [404, 258] width 42 height 20
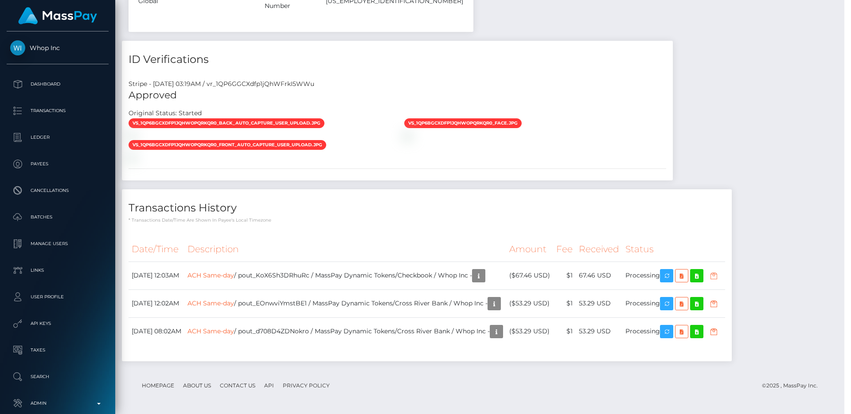
scroll to position [443161, 443042]
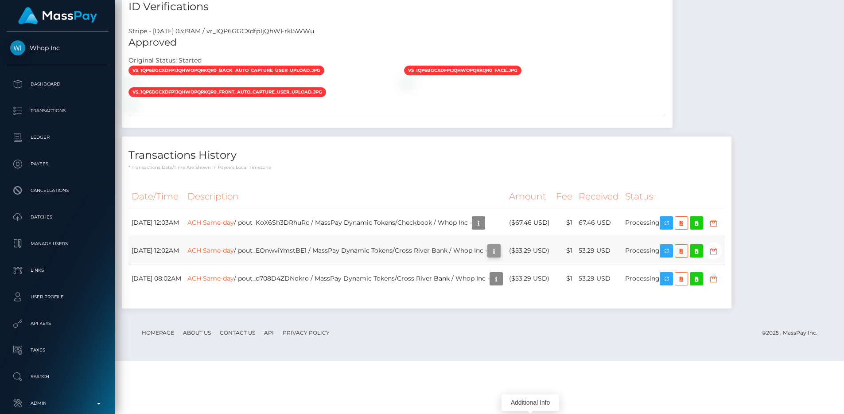
click at [500, 257] on icon "button" at bounding box center [494, 251] width 11 height 11
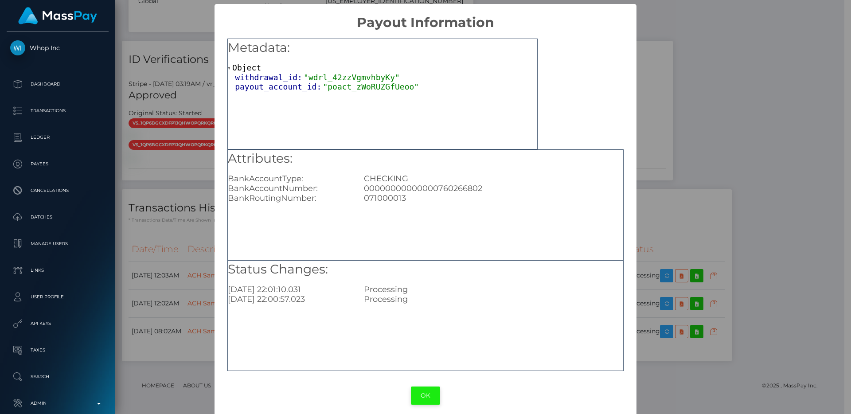
click at [420, 391] on button "OK" at bounding box center [425, 396] width 29 height 18
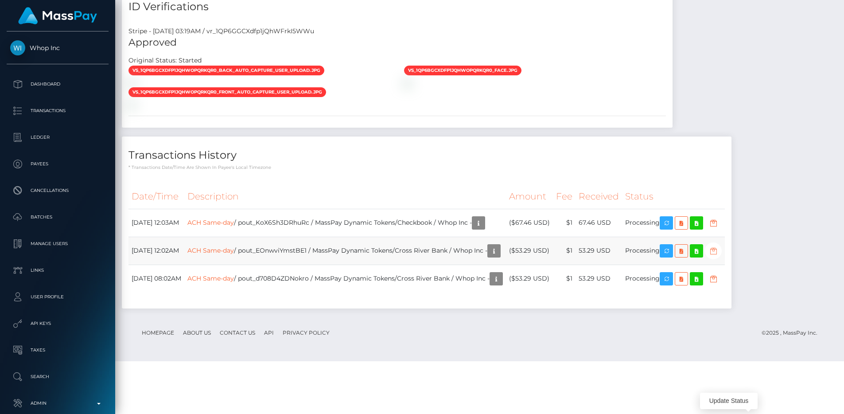
click at [719, 257] on icon "button" at bounding box center [713, 251] width 11 height 11
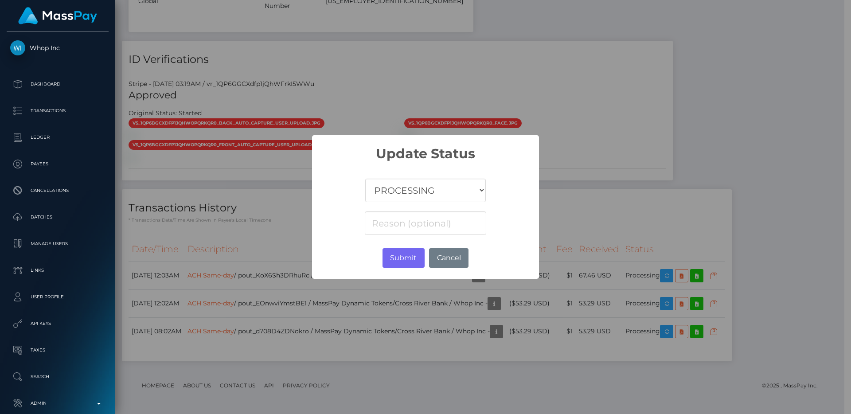
click at [399, 194] on select "COMPLETED CANCELLED READY_FOR_PICKUP PROCESSING" at bounding box center [425, 190] width 121 height 23
select select "CANCELLED"
click at [365, 179] on select "COMPLETED CANCELLED READY_FOR_PICKUP PROCESSING" at bounding box center [425, 190] width 121 height 23
click at [400, 218] on input at bounding box center [425, 222] width 121 height 23
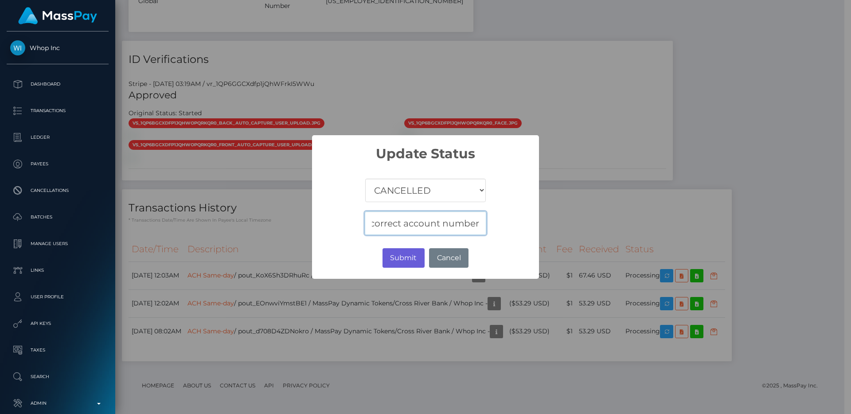
type input "Incorrect account number"
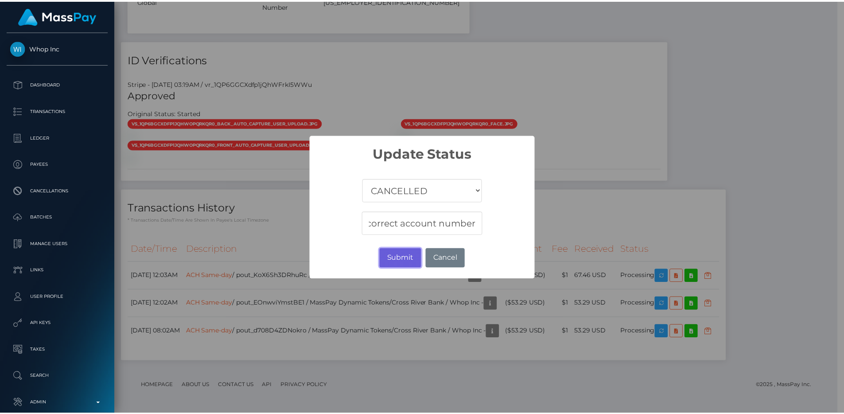
scroll to position [0, 0]
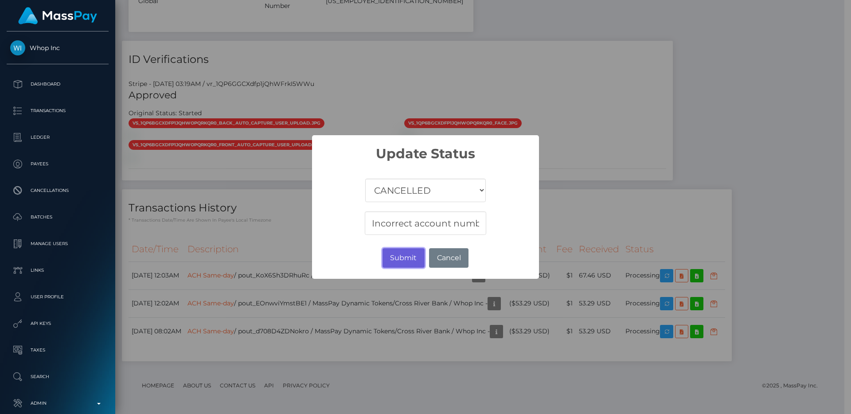
click at [404, 258] on button "Submit" at bounding box center [404, 258] width 42 height 20
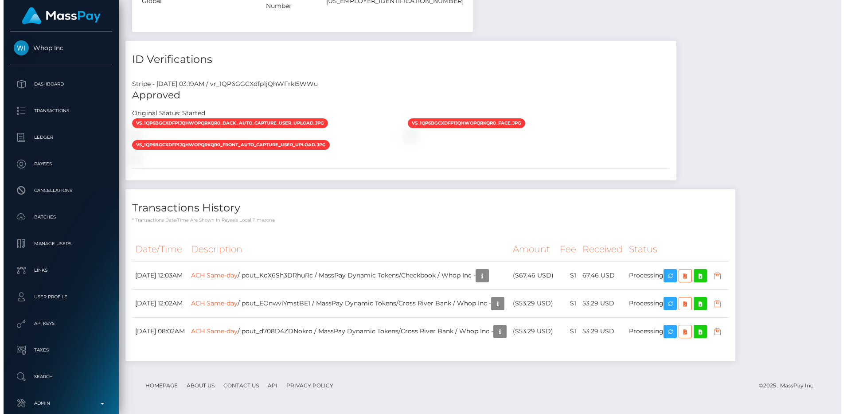
scroll to position [443161, 443042]
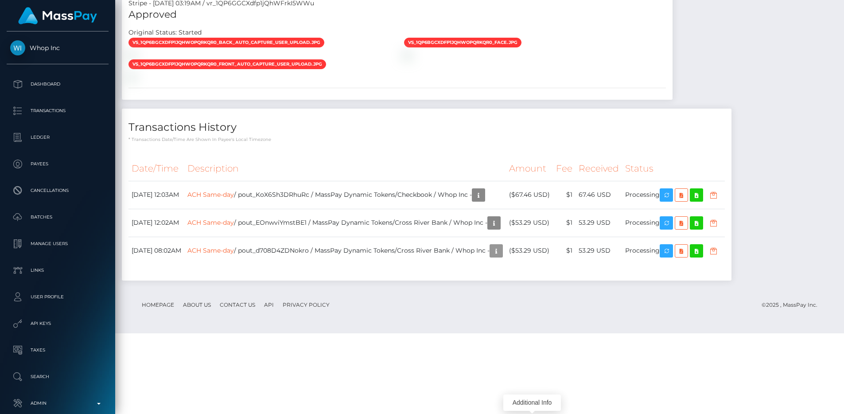
click at [502, 257] on icon "button" at bounding box center [496, 251] width 11 height 11
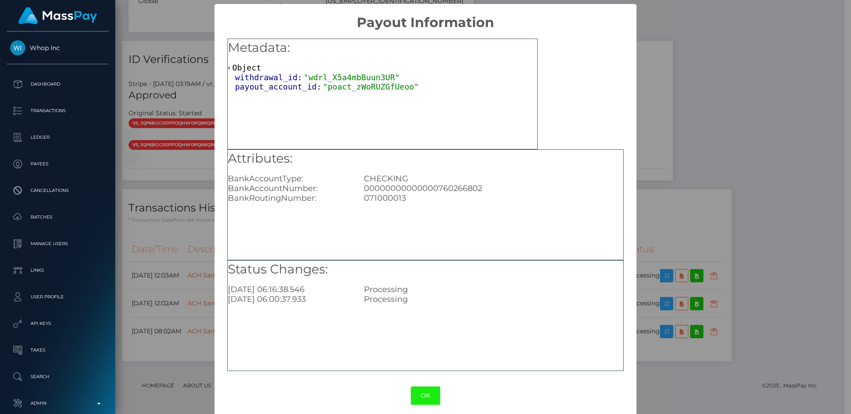
click at [413, 391] on button "OK" at bounding box center [425, 396] width 29 height 18
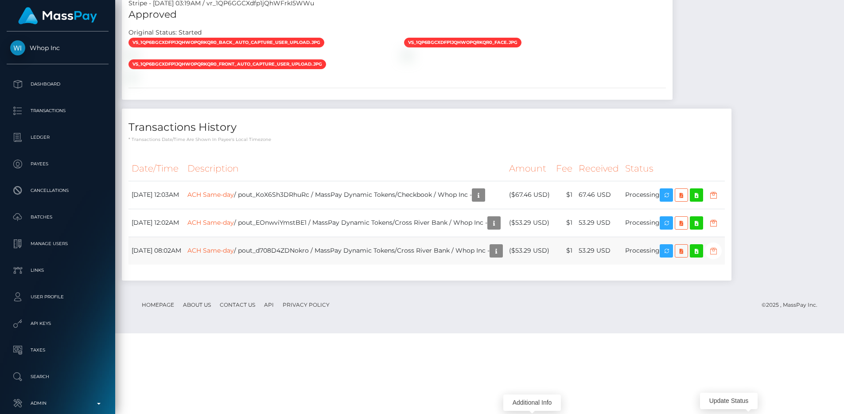
click at [719, 257] on icon "button" at bounding box center [713, 251] width 11 height 11
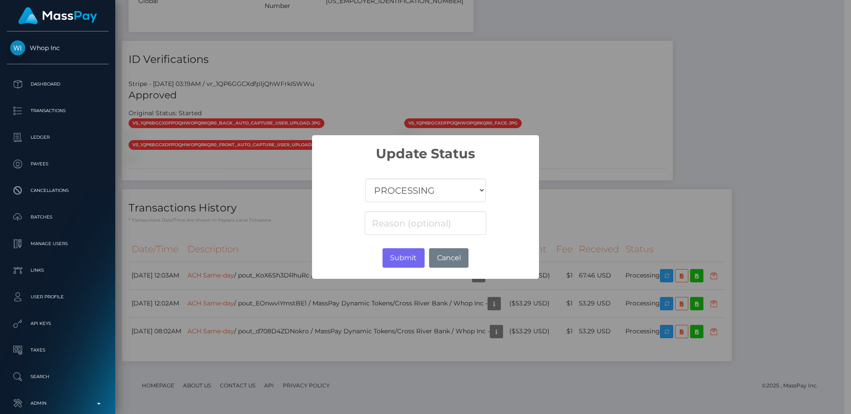
click at [432, 191] on select "COMPLETED CANCELLED READY_FOR_PICKUP PROCESSING" at bounding box center [425, 190] width 121 height 23
select select "CANCELLED"
click at [365, 179] on select "COMPLETED CANCELLED READY_FOR_PICKUP PROCESSING" at bounding box center [425, 190] width 121 height 23
click at [419, 220] on input at bounding box center [425, 222] width 121 height 23
paste input "Incorrect account number"
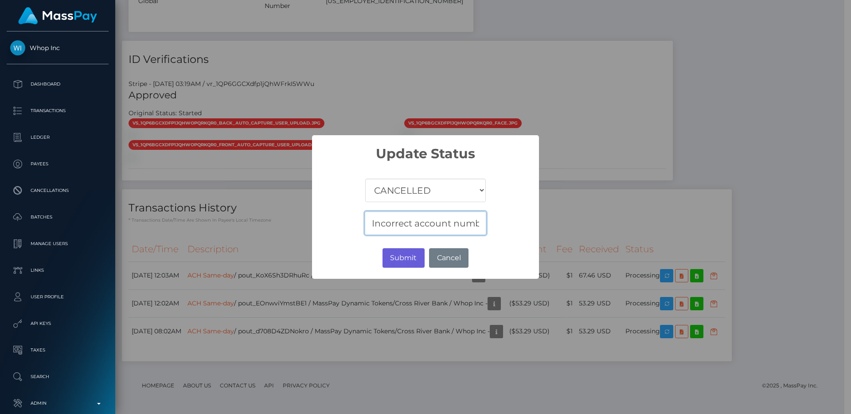
scroll to position [0, 17]
type input "Incorrect account number"
click at [406, 264] on button "Submit" at bounding box center [404, 258] width 42 height 20
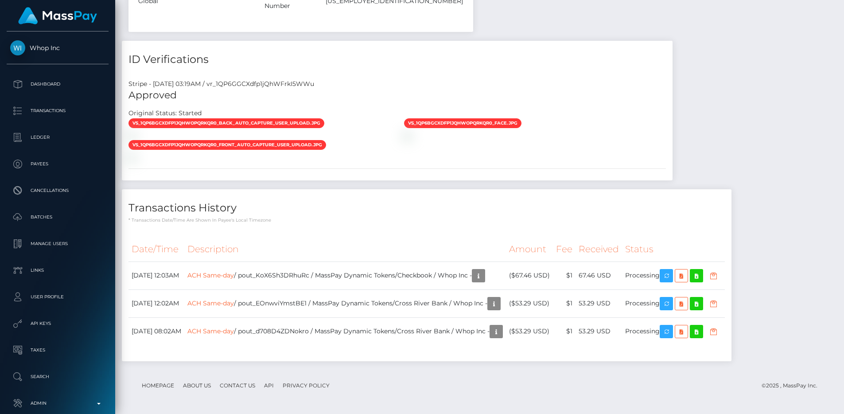
scroll to position [443161, 443042]
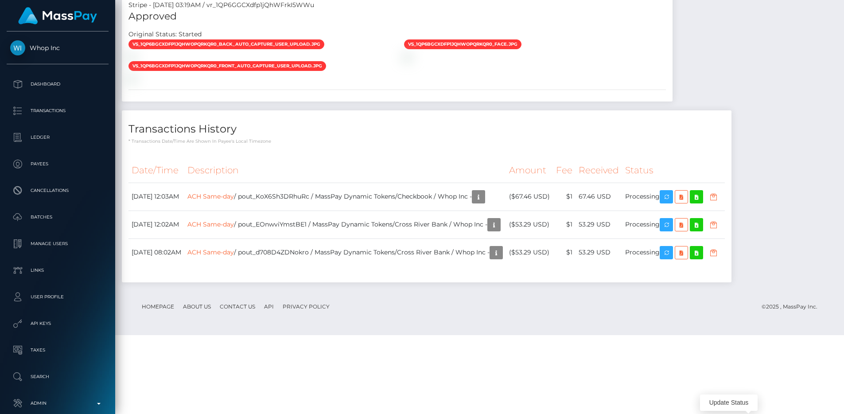
click at [406, 228] on div "Transactions History * Transactions date/time are shown in payee's local timezo…" at bounding box center [427, 196] width 610 height 172
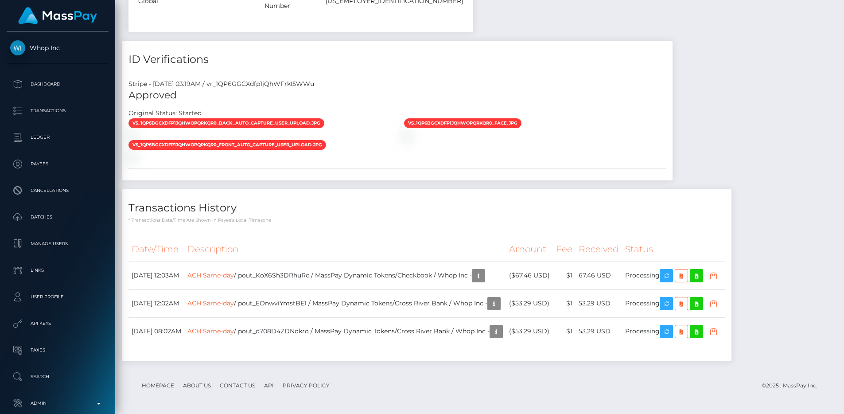
scroll to position [726, 0]
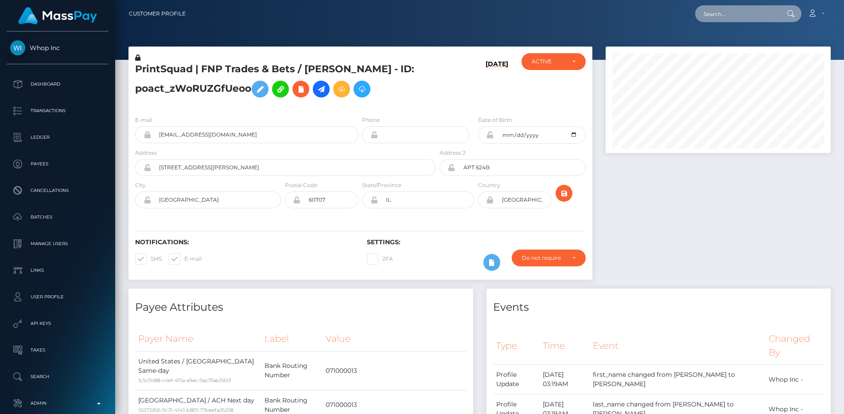
click at [725, 19] on input "text" at bounding box center [736, 13] width 83 height 17
paste input "68bb5ff5b984a"
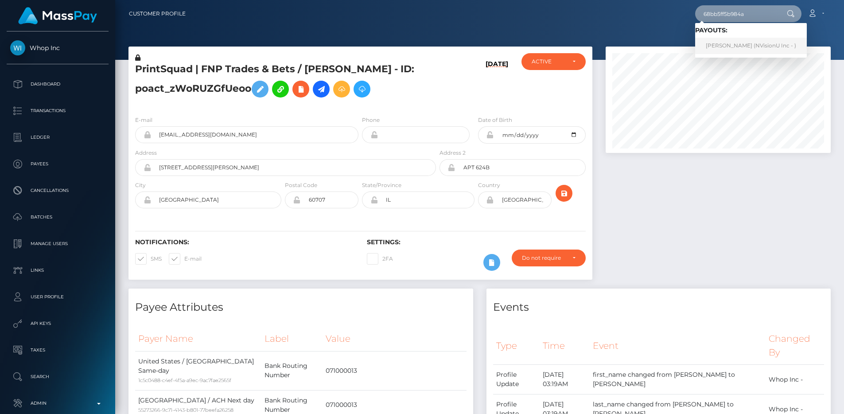
type input "68bb5ff5b984a"
click at [733, 49] on link "[PERSON_NAME] (NVisionU Inc - )" at bounding box center [751, 46] width 112 height 16
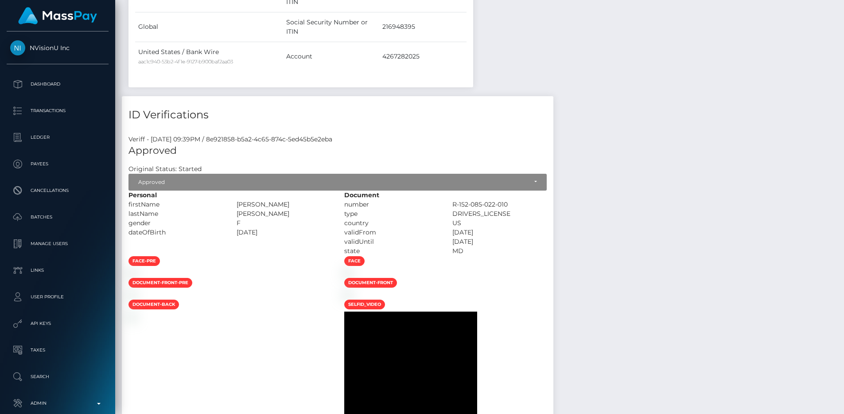
scroll to position [1069, 0]
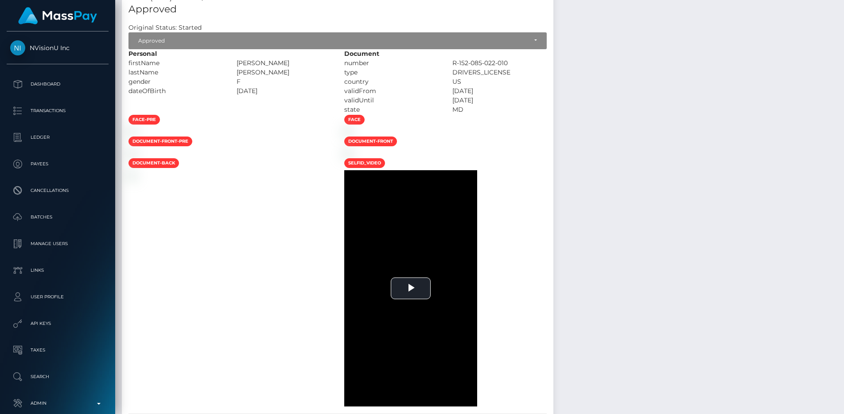
click at [338, 136] on div at bounding box center [230, 131] width 216 height 9
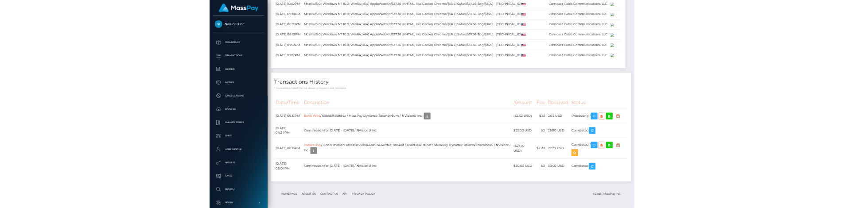
scroll to position [2307, 0]
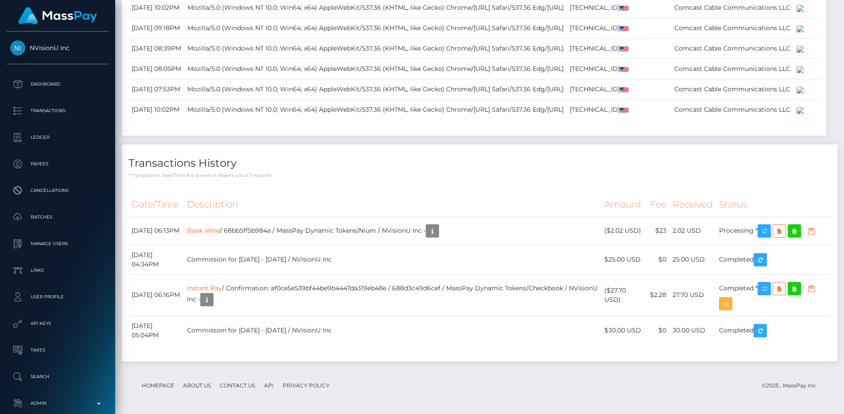
click at [379, 196] on th "Description" at bounding box center [392, 204] width 417 height 24
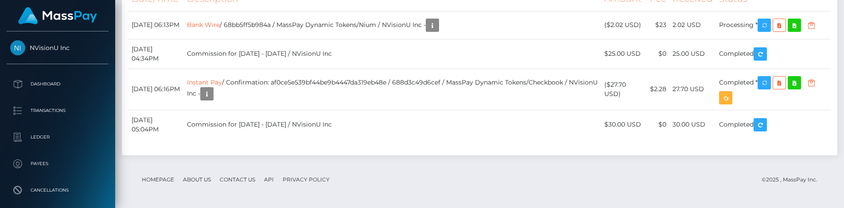
scroll to position [2418, 0]
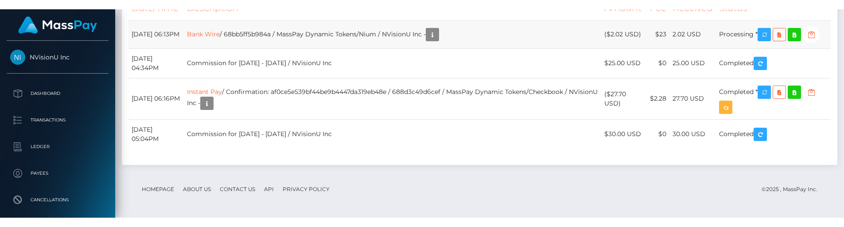
scroll to position [2468, 0]
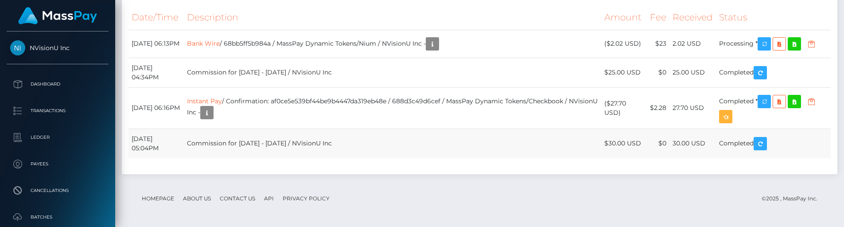
click at [376, 158] on td "Commission for [DATE] - [DATE] / NVisionU Inc" at bounding box center [392, 144] width 417 height 30
click at [271, 87] on td "Commission for [DATE] - [DATE] / NVisionU Inc" at bounding box center [392, 73] width 417 height 30
click at [570, 28] on div "Date/Time Description Amount Fee Received Status Bank Wire Instant Pay" at bounding box center [480, 86] width 716 height 175
drag, startPoint x: 459, startPoint y: 100, endPoint x: 218, endPoint y: 104, distance: 241.6
click at [218, 87] on td "Commission for [DATE] - [DATE] / NVisionU Inc" at bounding box center [392, 73] width 417 height 30
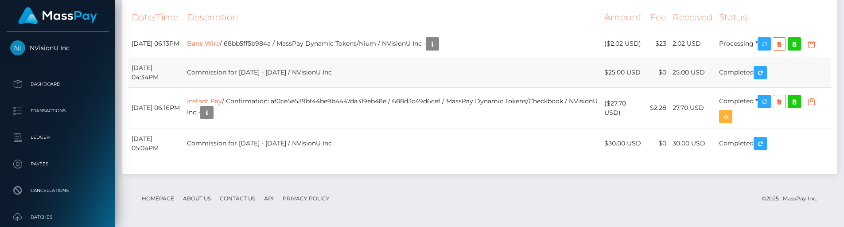
click at [218, 87] on td "Commission for [DATE] - [DATE] / NVisionU Inc" at bounding box center [392, 73] width 417 height 30
drag, startPoint x: 218, startPoint y: 104, endPoint x: 463, endPoint y: 107, distance: 245.6
click at [463, 87] on td "Commission for [DATE] - [DATE] / NVisionU Inc" at bounding box center [392, 73] width 417 height 30
drag, startPoint x: 608, startPoint y: 104, endPoint x: 708, endPoint y: 99, distance: 100.3
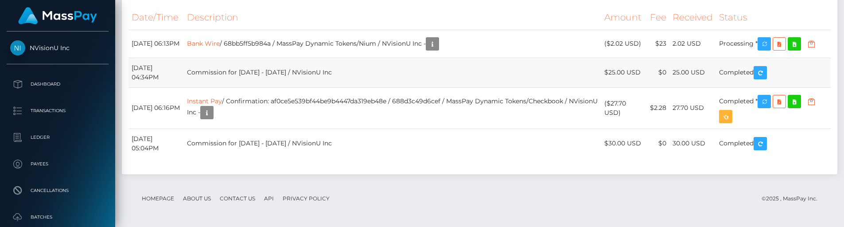
click at [708, 87] on tr "September 5, 2025 04:34PM Commission for August 19, 2025 - August 25, 2025 / NV…" at bounding box center [480, 73] width 703 height 30
click at [708, 87] on td "25.00 USD" at bounding box center [693, 73] width 47 height 30
drag, startPoint x: 708, startPoint y: 99, endPoint x: 607, endPoint y: 92, distance: 101.8
click at [607, 87] on tr "September 5, 2025 04:34PM Commission for August 19, 2025 - August 25, 2025 / NV…" at bounding box center [480, 73] width 703 height 30
click at [601, 87] on td "Commission for [DATE] - [DATE] / NVisionU Inc" at bounding box center [392, 73] width 417 height 30
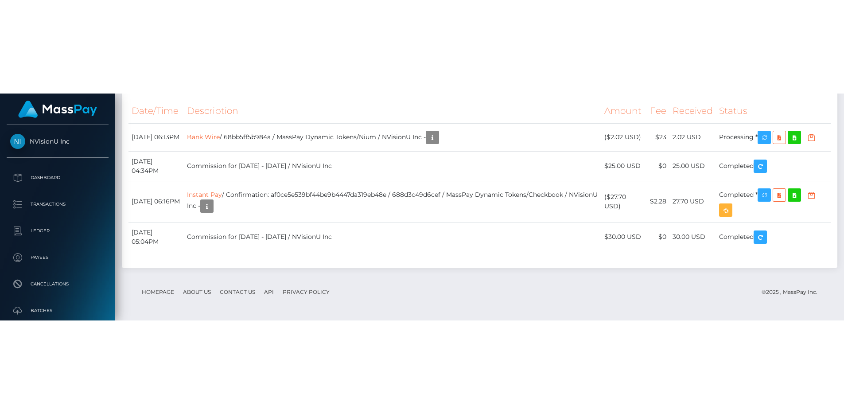
scroll to position [2307, 0]
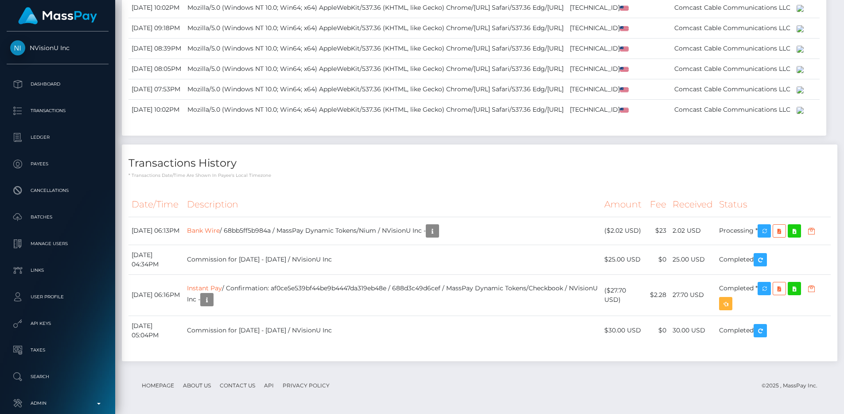
drag, startPoint x: 761, startPoint y: 383, endPoint x: 822, endPoint y: 384, distance: 61.2
click at [822, 384] on footer "Homepage About Us Contact Us API Privacy Policy © 2025 , MassPay Inc." at bounding box center [480, 385] width 703 height 31
click at [822, 384] on div "© 2025 , MassPay Inc." at bounding box center [793, 386] width 63 height 10
drag, startPoint x: 821, startPoint y: 386, endPoint x: 764, endPoint y: 384, distance: 57.2
click at [764, 384] on div "© 2025 , MassPay Inc." at bounding box center [793, 386] width 63 height 10
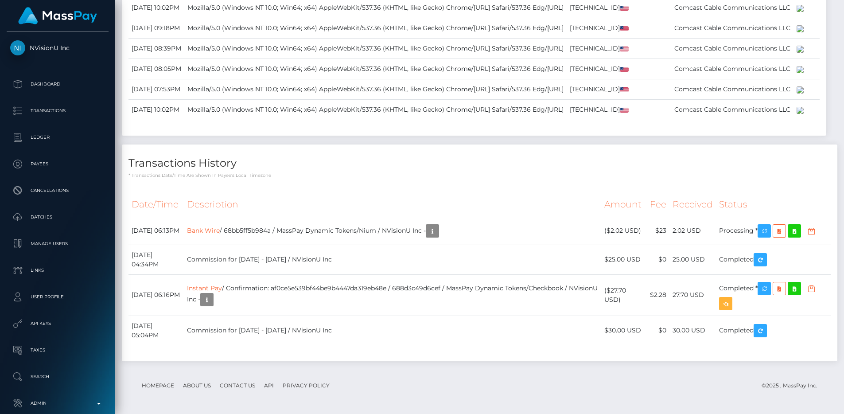
click at [764, 384] on div "© 2025 , MassPay Inc." at bounding box center [793, 386] width 63 height 10
drag, startPoint x: 764, startPoint y: 384, endPoint x: 832, endPoint y: 387, distance: 68.3
click at [829, 387] on footer "Homepage About Us Contact Us API Privacy Policy © 2025 , MassPay Inc." at bounding box center [480, 385] width 703 height 31
drag, startPoint x: 828, startPoint y: 387, endPoint x: 770, endPoint y: 385, distance: 58.5
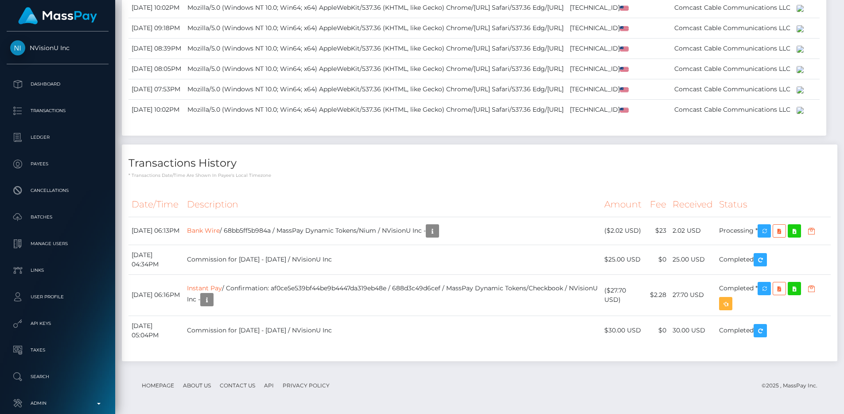
click at [770, 385] on footer "Homepage About Us Contact Us API Privacy Policy © 2025 , MassPay Inc." at bounding box center [480, 385] width 703 height 31
click at [770, 385] on div "© 2025 , MassPay Inc." at bounding box center [793, 386] width 63 height 10
drag, startPoint x: 762, startPoint y: 385, endPoint x: 818, endPoint y: 383, distance: 55.5
click at [818, 383] on div "© 2025 , MassPay Inc." at bounding box center [793, 386] width 63 height 10
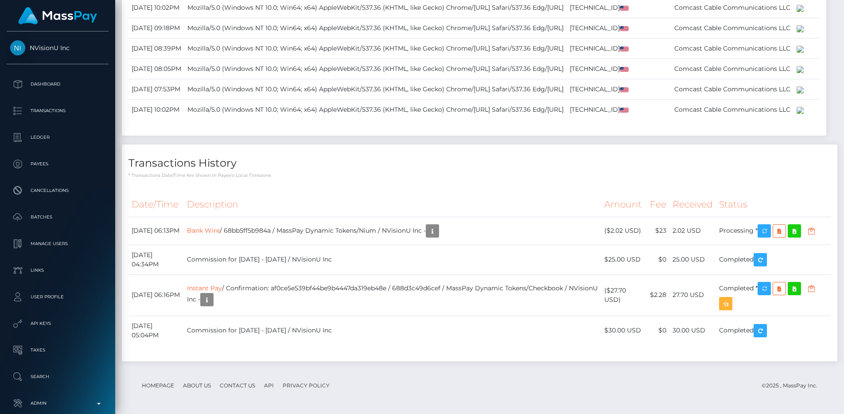
click at [428, 186] on div "Transactions History * Transactions date/time are shown in payee's local timezo…" at bounding box center [480, 253] width 716 height 216
click at [361, 135] on div "Date/Time User Agent IP Address Threats ISP Map" at bounding box center [474, 10] width 705 height 250
click at [290, 187] on div "Transactions History * Transactions date/time are shown in payee's local timezo…" at bounding box center [480, 253] width 716 height 216
click at [415, 175] on p "* Transactions date/time are shown in payee's local timezone" at bounding box center [480, 175] width 703 height 7
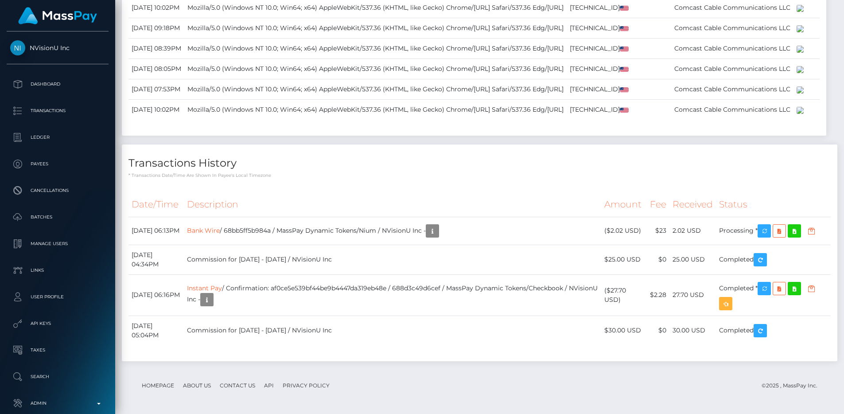
click at [364, 195] on th "Description" at bounding box center [392, 204] width 417 height 24
click at [422, 215] on div "Date/Time Description Amount Fee Received Status Bank Wire Instant Pay" at bounding box center [480, 273] width 716 height 175
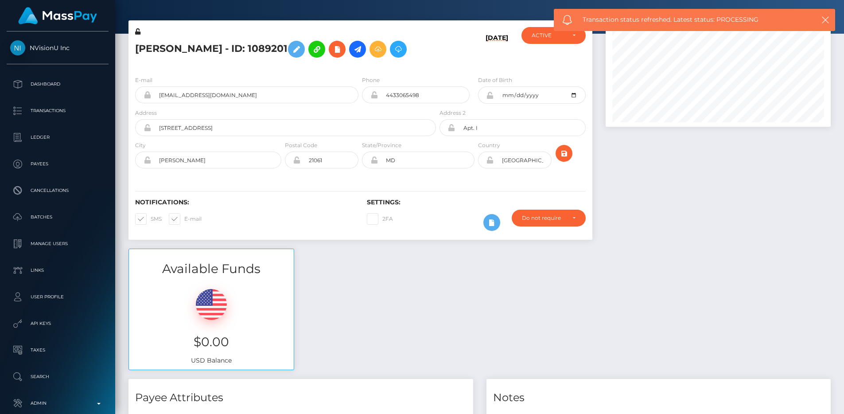
scroll to position [35, 0]
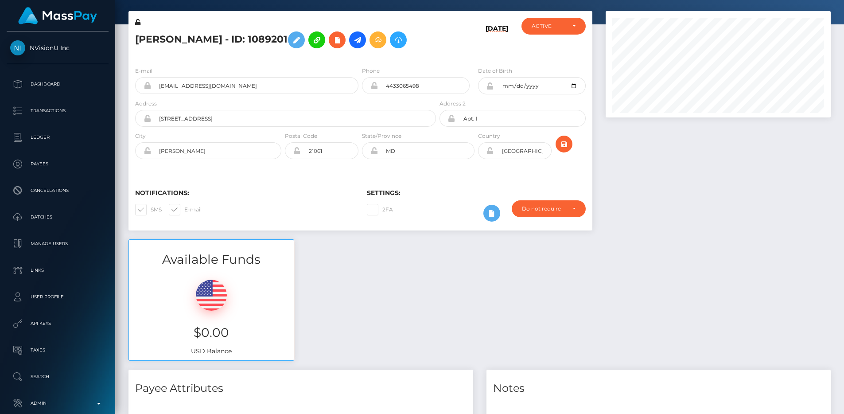
drag, startPoint x: 135, startPoint y: 39, endPoint x: 290, endPoint y: 43, distance: 154.8
click at [290, 43] on h5 "[PERSON_NAME] - ID: 1089201" at bounding box center [283, 40] width 296 height 26
drag, startPoint x: 290, startPoint y: 43, endPoint x: 133, endPoint y: 43, distance: 157.4
click at [133, 43] on div "[PERSON_NAME] - ID: 1089201" at bounding box center [283, 39] width 309 height 42
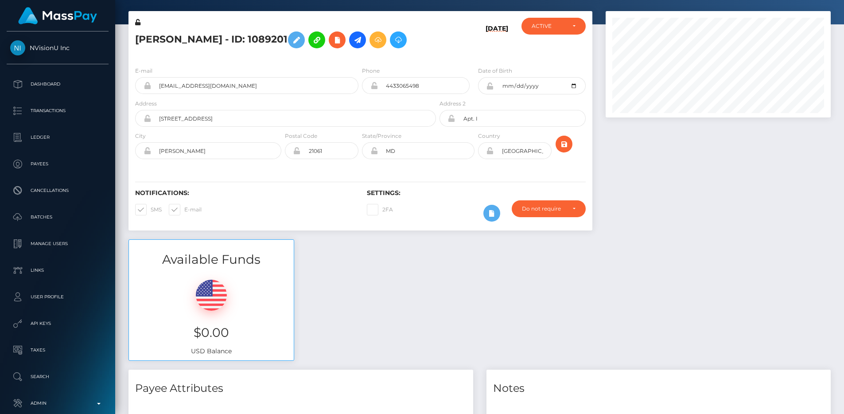
click at [135, 38] on h5 "[PERSON_NAME] - ID: 1089201" at bounding box center [283, 40] width 296 height 26
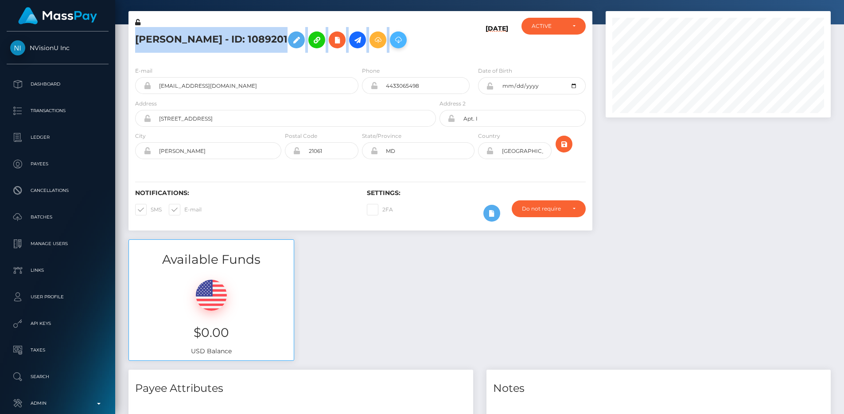
drag, startPoint x: 135, startPoint y: 38, endPoint x: 404, endPoint y: 47, distance: 269.2
click at [404, 47] on h5 "[PERSON_NAME] - ID: 1089201" at bounding box center [283, 40] width 296 height 26
click at [245, 46] on h5 "[PERSON_NAME] - ID: 1089201" at bounding box center [283, 40] width 296 height 26
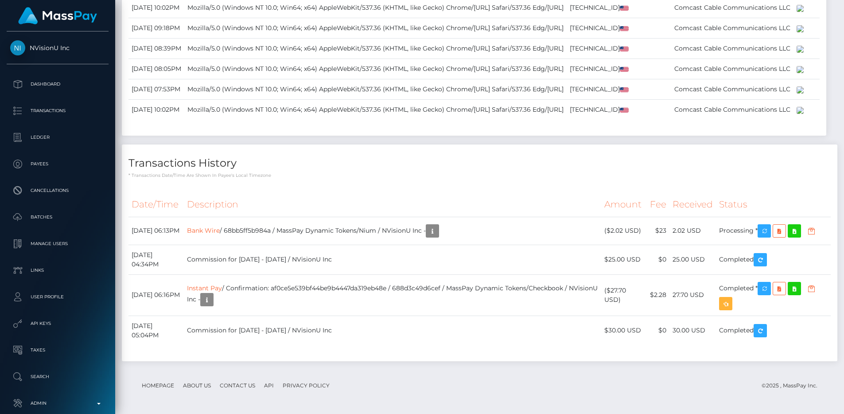
scroll to position [2307, 0]
drag, startPoint x: 130, startPoint y: 231, endPoint x: 608, endPoint y: 336, distance: 488.6
click at [608, 336] on tbody "September 5, 2025 06:13PM Bank Wire / 68bb5ff5b984a / MassPay Dynamic Tokens/Ni…" at bounding box center [480, 281] width 703 height 129
click at [608, 336] on td "$30.00 USD" at bounding box center [625, 331] width 46 height 30
click at [429, 168] on h4 "Transactions History" at bounding box center [480, 164] width 703 height 16
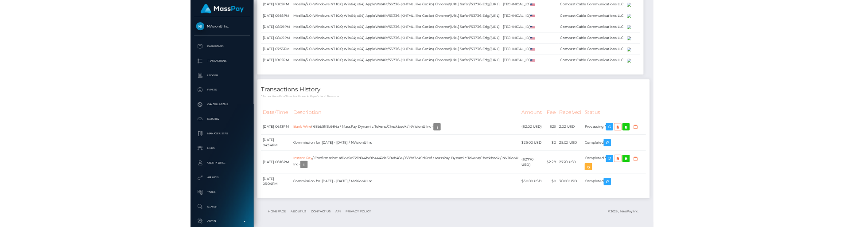
scroll to position [106, 226]
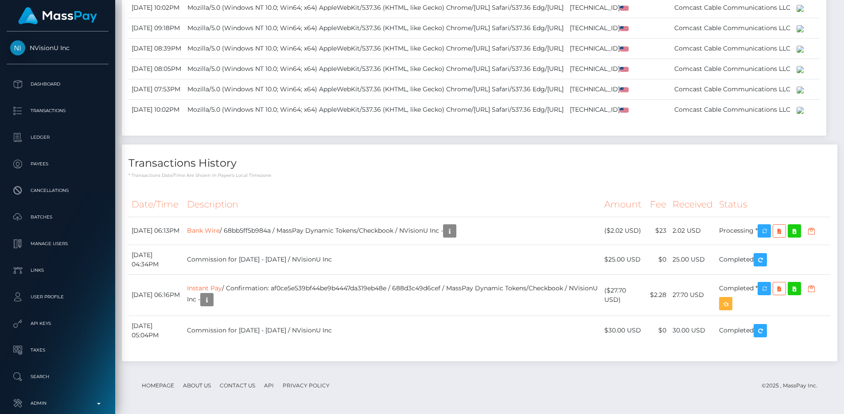
click at [344, 179] on p "* Transactions date/time are shown in payee's local timezone" at bounding box center [480, 175] width 703 height 7
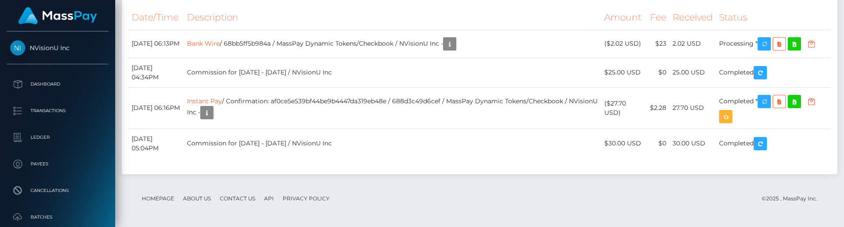
scroll to position [2373, 0]
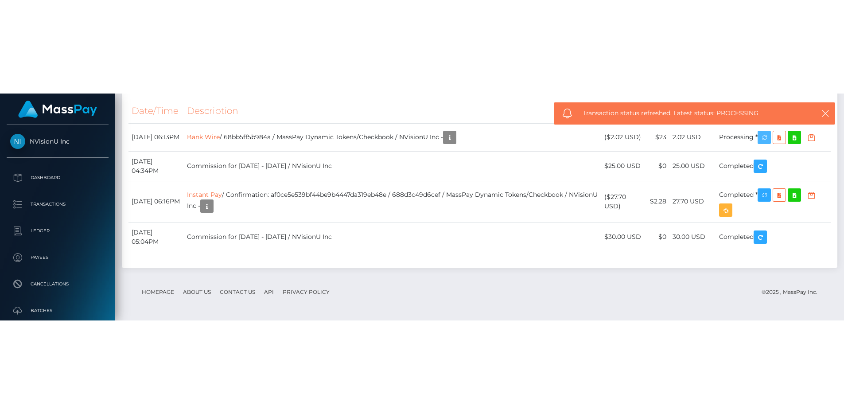
scroll to position [2307, 0]
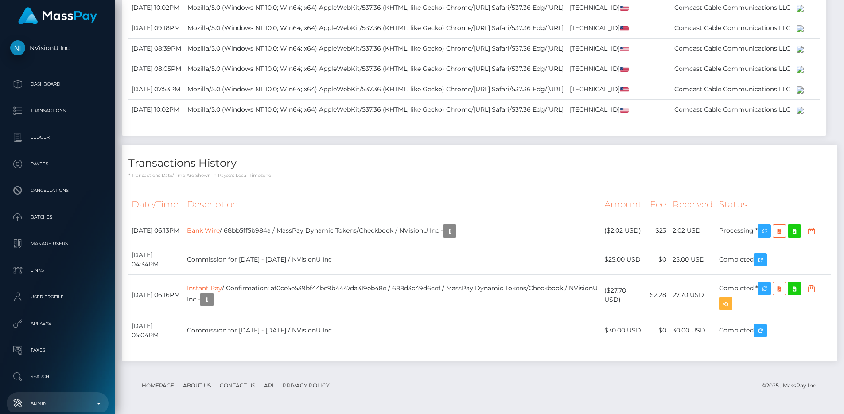
click at [62, 410] on p "Admin" at bounding box center [57, 403] width 95 height 13
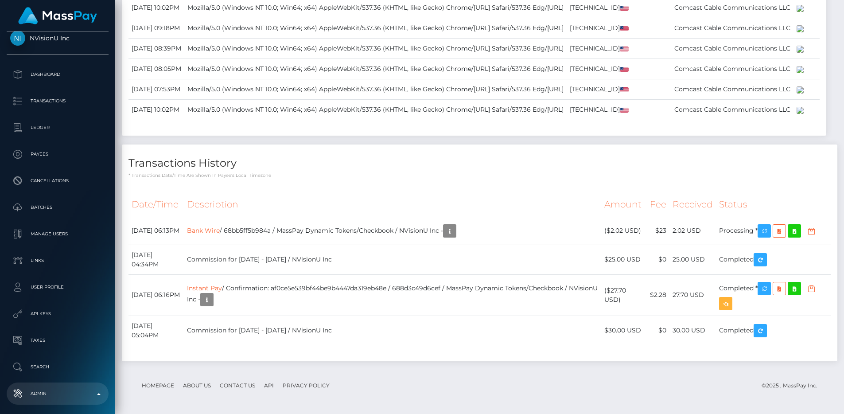
scroll to position [542, 0]
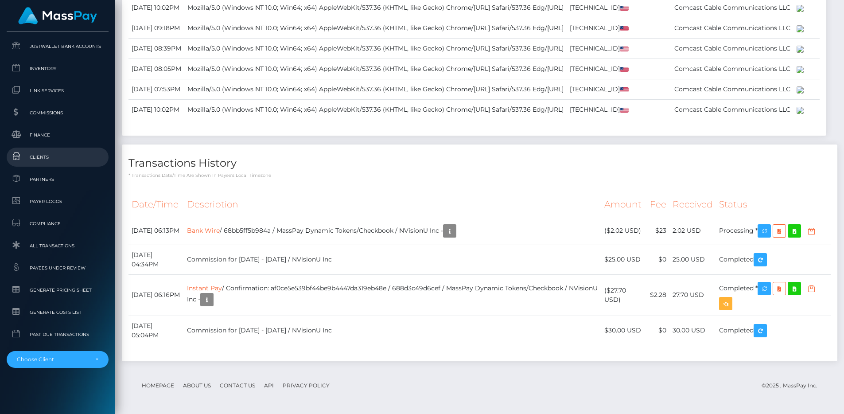
click at [52, 158] on span "Clients" at bounding box center [57, 157] width 95 height 10
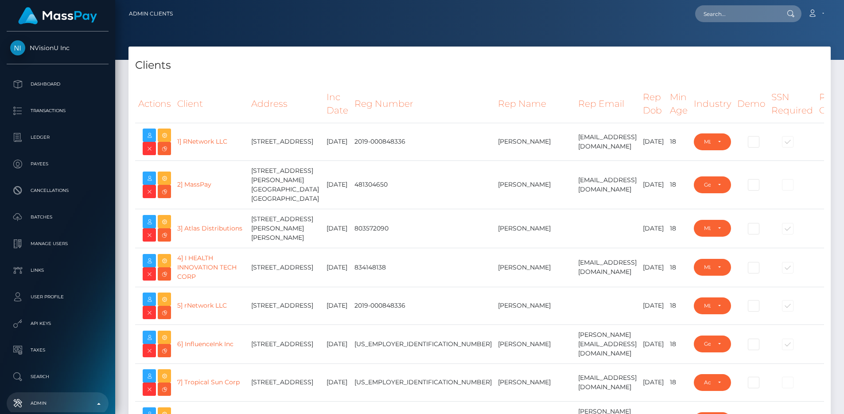
select select "223"
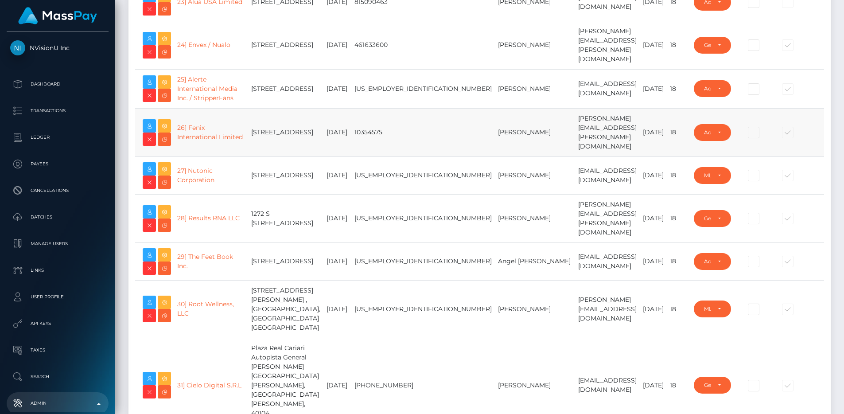
click at [171, 156] on td at bounding box center [154, 132] width 39 height 48
click at [169, 132] on icon at bounding box center [164, 126] width 11 height 11
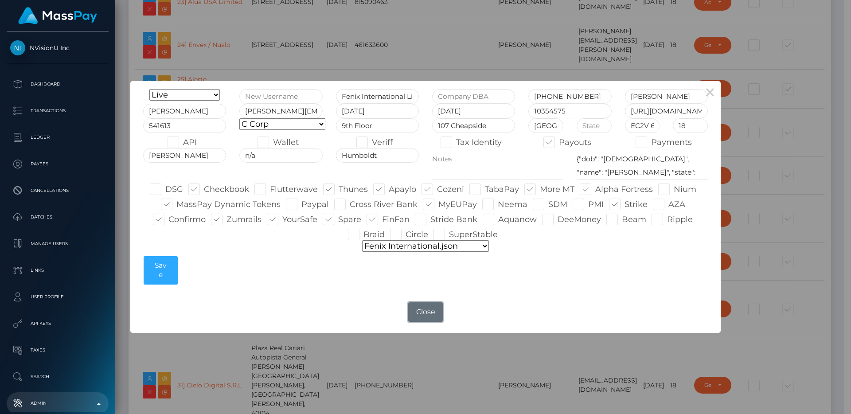
click at [435, 313] on button "Close" at bounding box center [425, 312] width 35 height 20
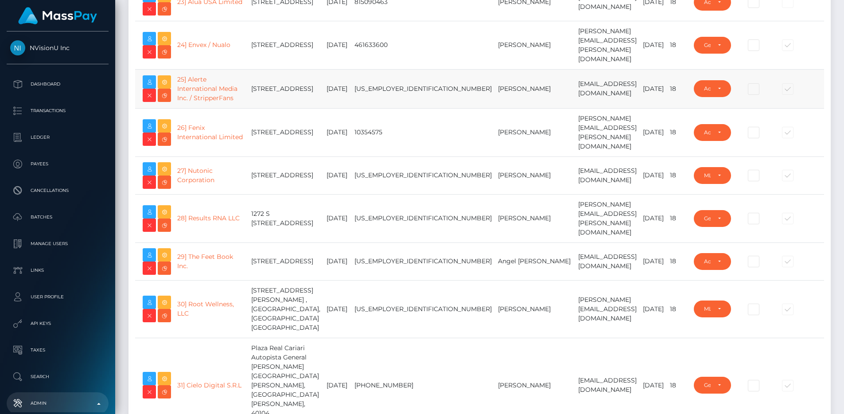
click at [495, 108] on td "Elie Bellune" at bounding box center [535, 88] width 80 height 39
click at [575, 69] on td "mel.atwood@gmail.com" at bounding box center [607, 45] width 65 height 48
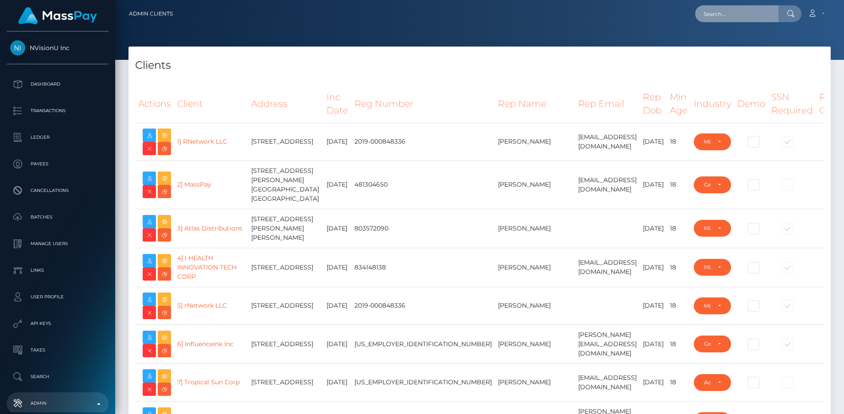
click at [752, 6] on input "text" at bounding box center [736, 13] width 83 height 17
paste input "pout_iuW4ydI2IpypC"
type input "pout_iuW4ydI2IpypC"
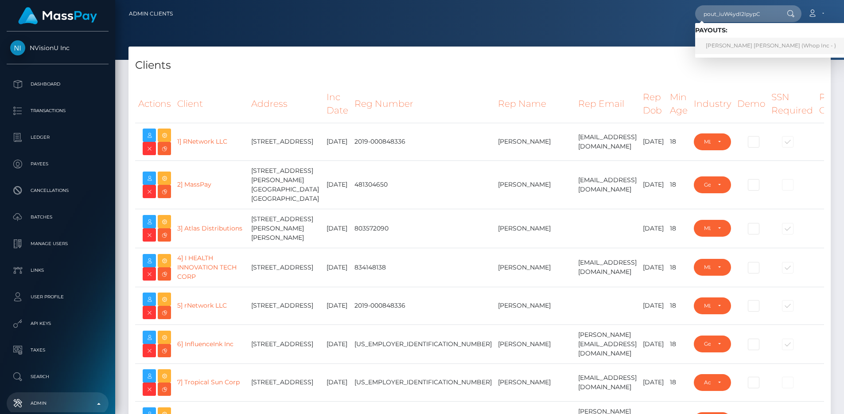
click at [734, 44] on link "ABDULHAFEEZ ISAH IDRIS (Whop Inc - )" at bounding box center [771, 46] width 152 height 16
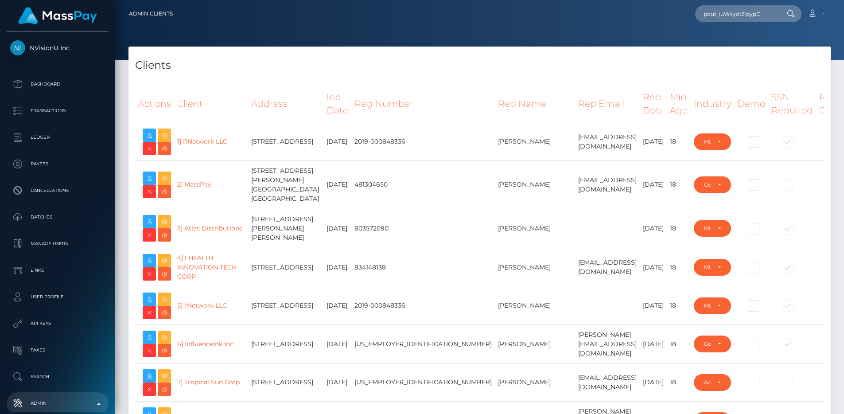
type input "egblue"
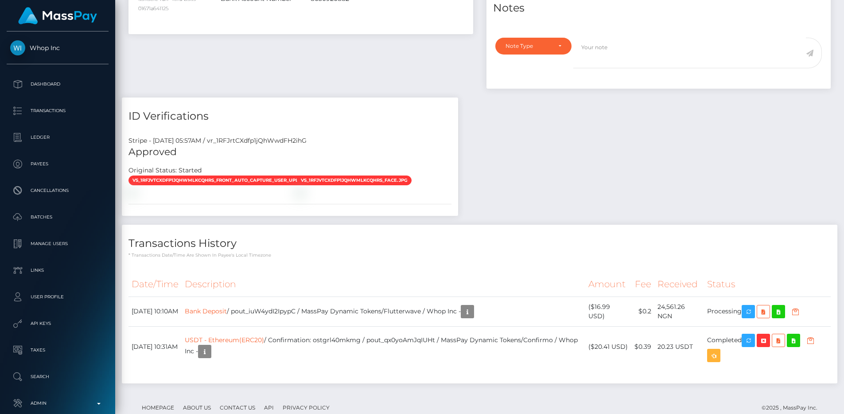
scroll to position [481, 0]
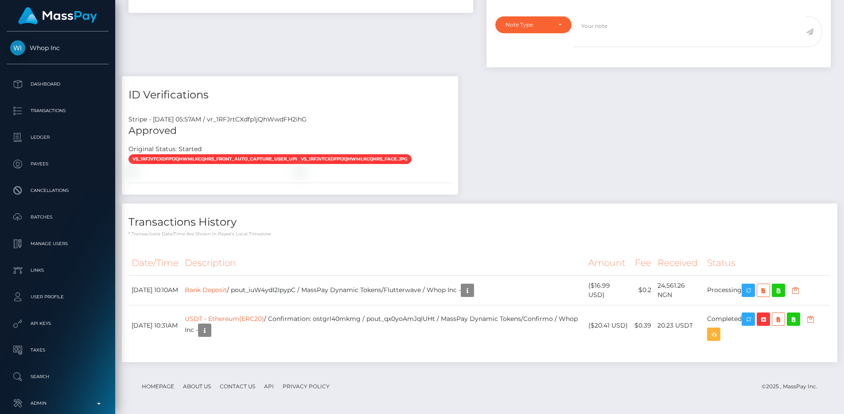
click at [277, 124] on div "Stripe - [DATE] 05:57AM / vr_1RFJrtCXdfp1jQhWwdFH2ihG" at bounding box center [290, 119] width 336 height 9
click at [277, 124] on div "Stripe - July 24, 2025 05:57AM / vr_1RFJrtCXdfp1jQhWwdFH2ihG" at bounding box center [290, 119] width 336 height 9
copy div "vr_1RFJrtCXdfp1jQhWwdFH2ihG"
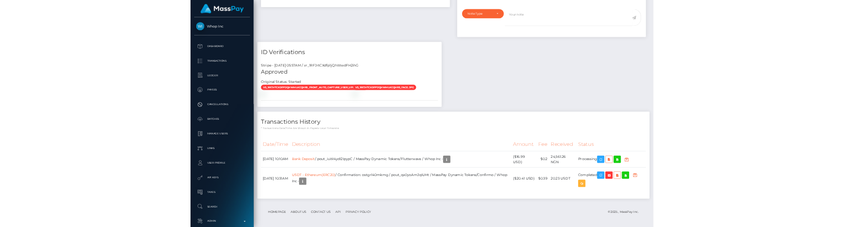
scroll to position [106, 226]
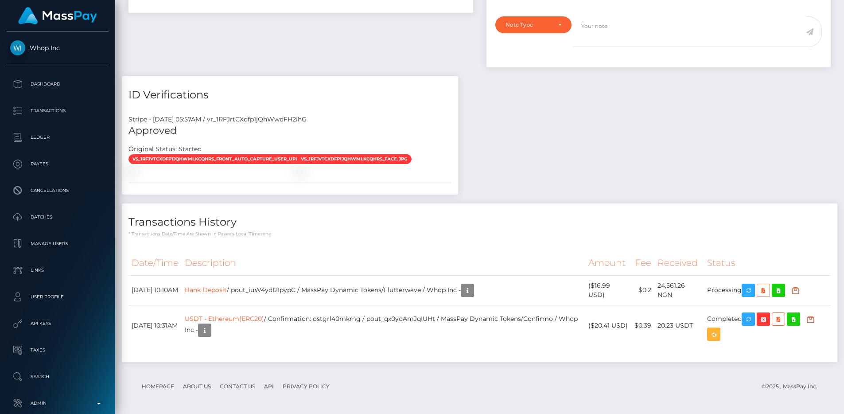
click at [516, 159] on div "Payee Attributes Payer Name Label Value Nigeria / USDT - Ethereum(ERC20) 5bc8da…" at bounding box center [480, 89] width 716 height 563
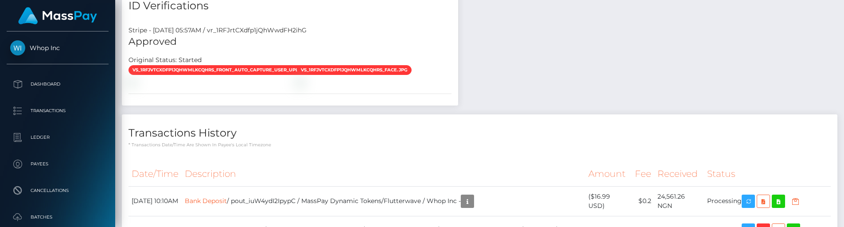
scroll to position [656, 0]
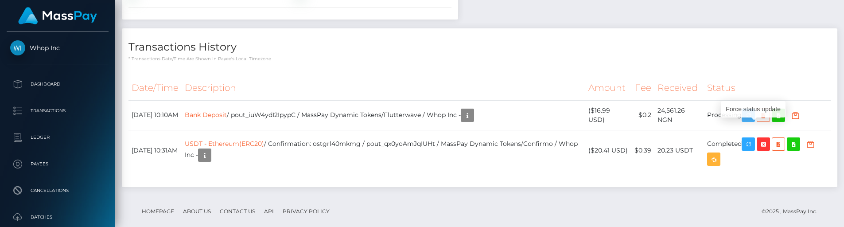
click at [754, 121] on icon "button" at bounding box center [748, 115] width 11 height 11
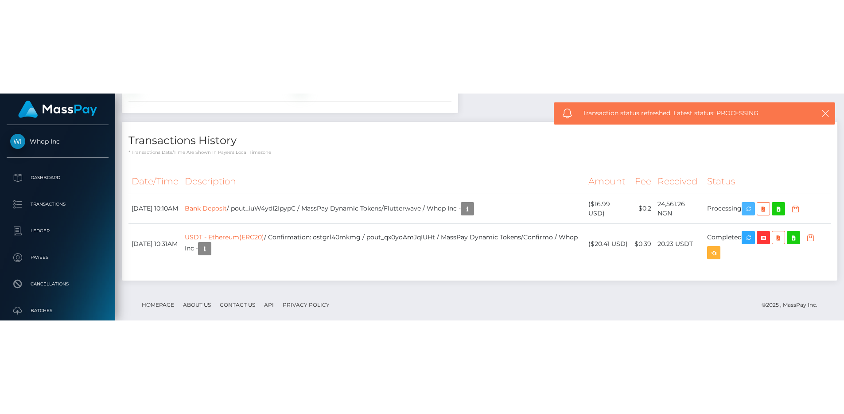
scroll to position [494, 0]
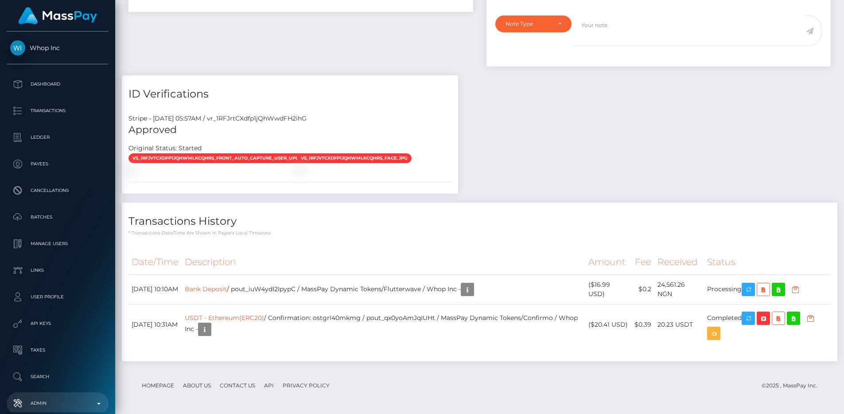
click at [54, 402] on p "Admin" at bounding box center [57, 403] width 95 height 13
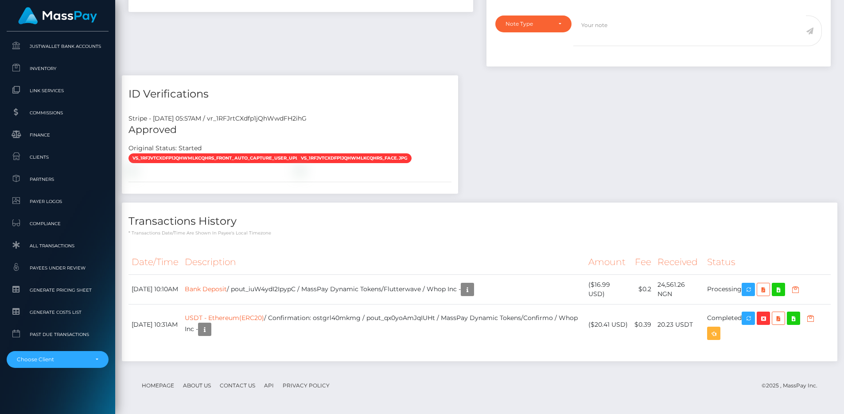
click at [561, 143] on div "Payee Attributes Payer Name Label Value Nigeria / USDT - Ethereum(ERC20) 5bc8da…" at bounding box center [480, 88] width 716 height 563
click at [60, 68] on span "Inventory" at bounding box center [57, 68] width 95 height 10
click at [585, 153] on div "Payee Attributes Payer Name Label Value Nigeria / USDT - Ethereum(ERC20) 5bc8da…" at bounding box center [480, 88] width 716 height 563
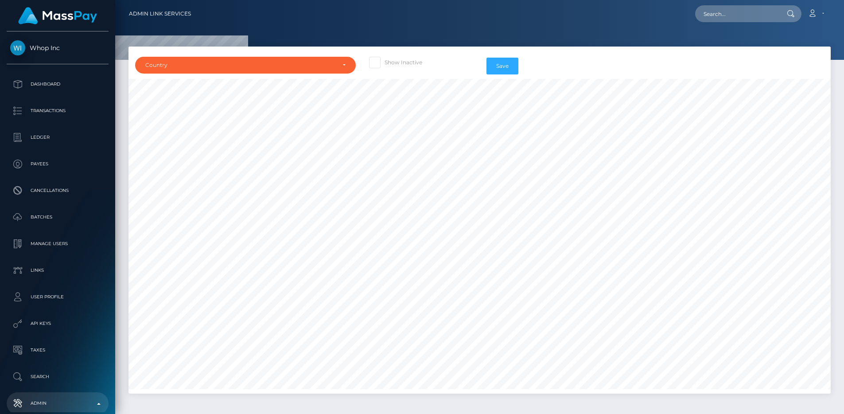
click at [418, 61] on label "Show Inactive" at bounding box center [395, 63] width 53 height 12
click at [391, 61] on input "Show Inactive" at bounding box center [388, 60] width 6 height 6
checkbox input "true"
click at [316, 61] on div "Country" at bounding box center [245, 65] width 221 height 17
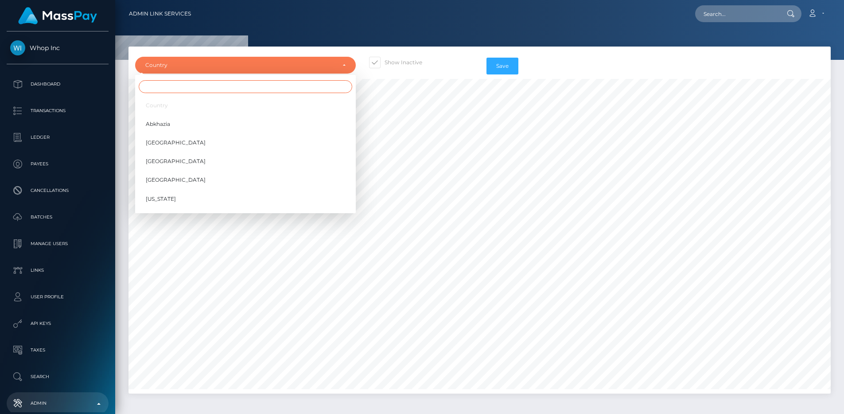
click at [288, 86] on input "Search" at bounding box center [246, 86] width 214 height 13
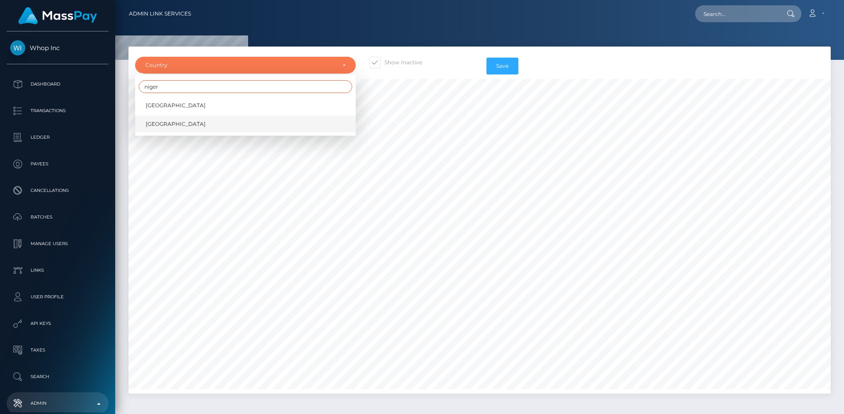
type input "niger"
click at [260, 126] on link "[GEOGRAPHIC_DATA]" at bounding box center [245, 124] width 221 height 16
select select "NG"
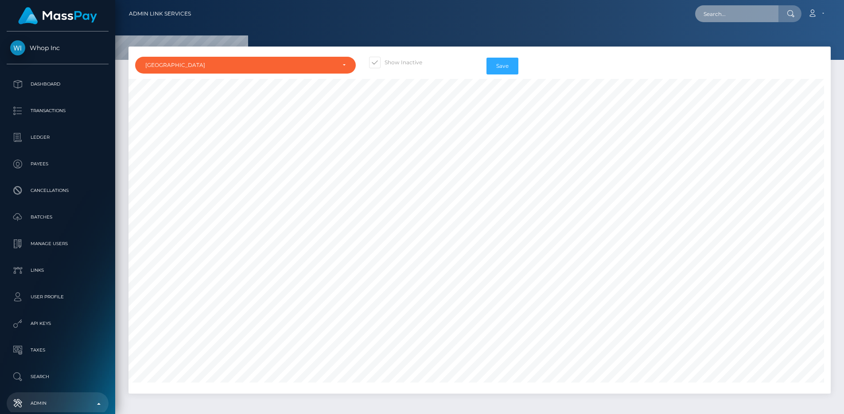
click at [733, 10] on input "text" at bounding box center [736, 13] width 83 height 17
paste input "pout_MCnO4g5QbYkJ7"
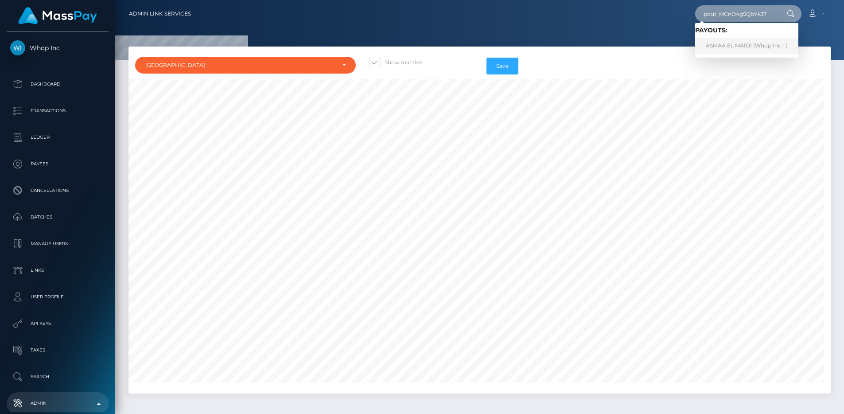
type input "pout_MCnO4g5QbYkJ7"
click at [733, 39] on link "ASMAA EL MAIDI (Whop Inc - )" at bounding box center [746, 46] width 103 height 16
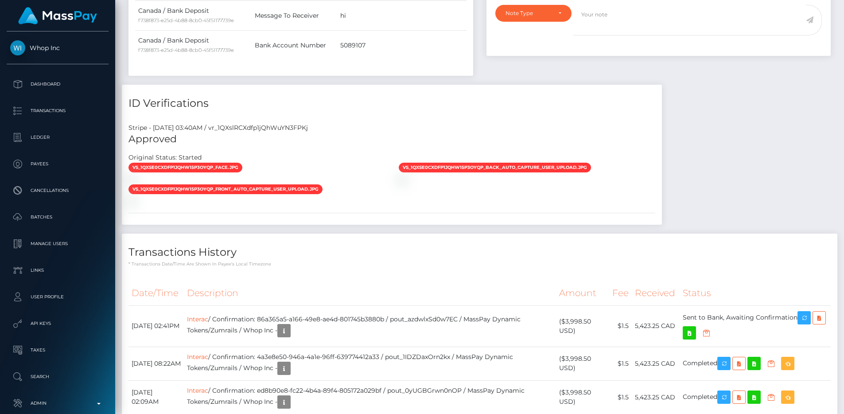
scroll to position [106, 226]
click at [310, 129] on div "Stripe - [DATE] 03:40AM / vr_1QXslRCXdfp1jQhWuYN3FPKj" at bounding box center [392, 127] width 540 height 9
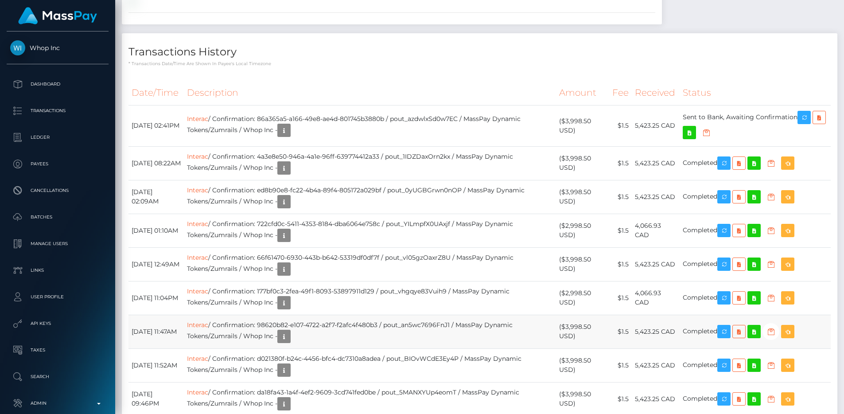
scroll to position [652, 0]
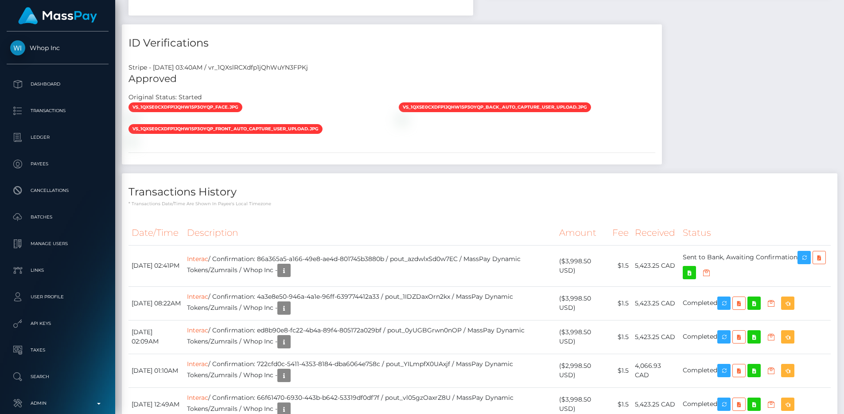
copy div "vr_1QXslRCXdfp1jQhWuYN3FPKj"
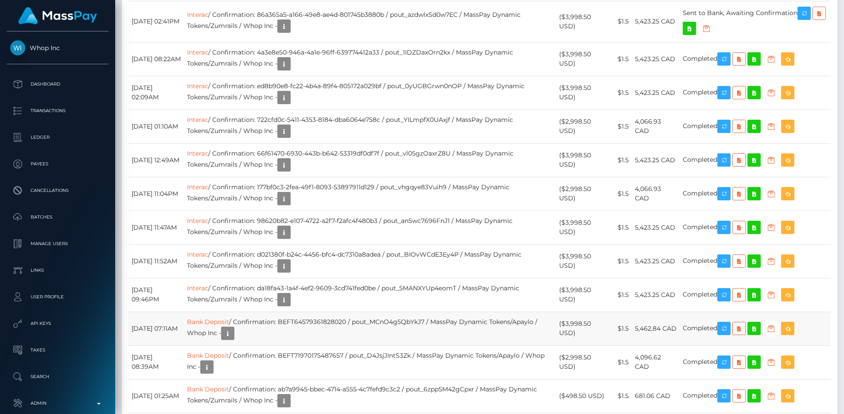
scroll to position [771, 0]
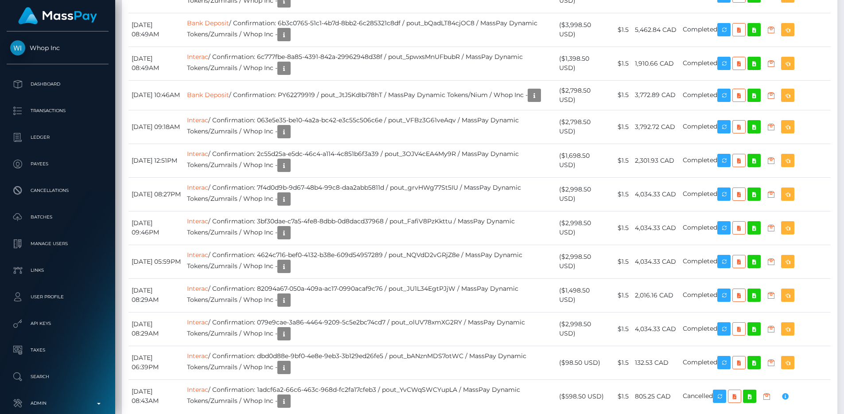
scroll to position [1198, 0]
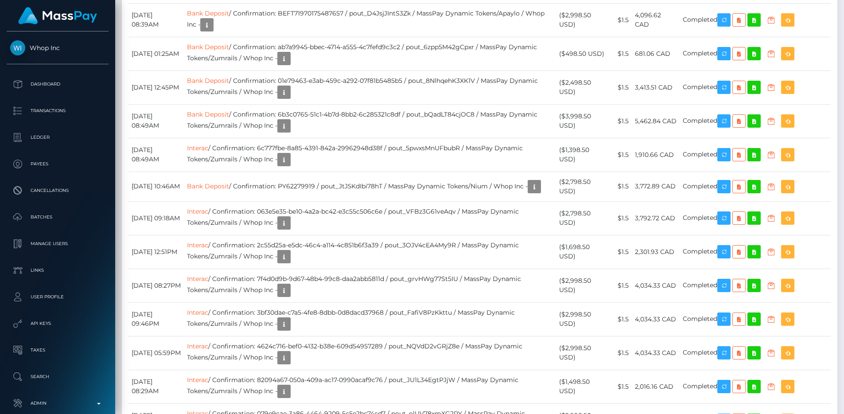
scroll to position [1097, 0]
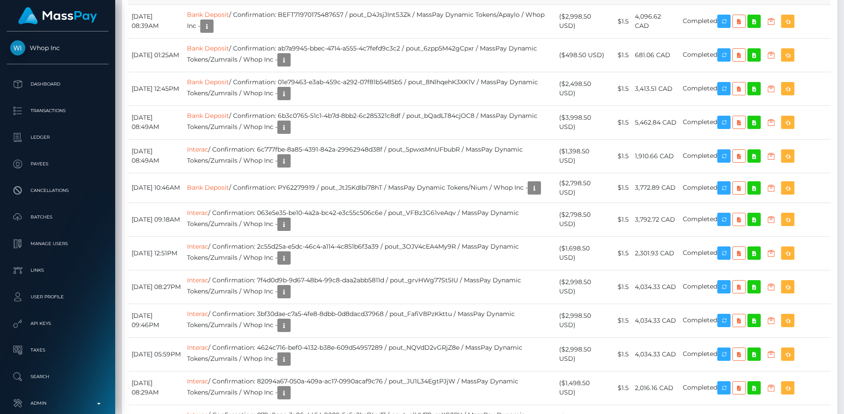
drag, startPoint x: 568, startPoint y: 273, endPoint x: 670, endPoint y: 284, distance: 102.5
drag, startPoint x: 665, startPoint y: 285, endPoint x: 566, endPoint y: 271, distance: 99.5
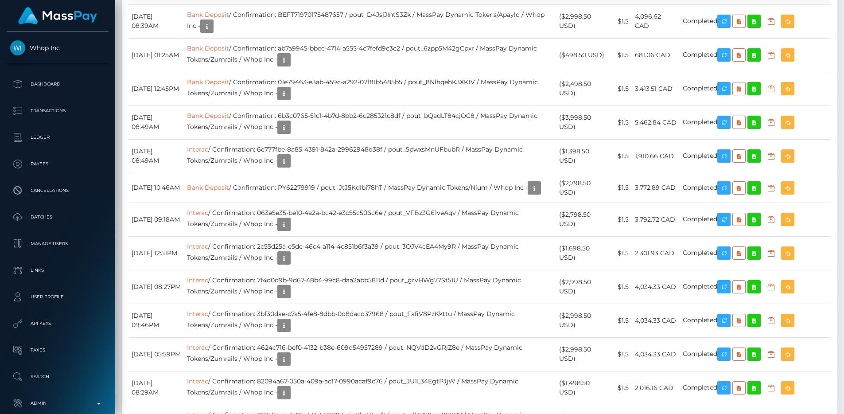
drag, startPoint x: 128, startPoint y: 269, endPoint x: 637, endPoint y: 284, distance: 508.7
drag, startPoint x: 671, startPoint y: 284, endPoint x: 569, endPoint y: 274, distance: 102.0
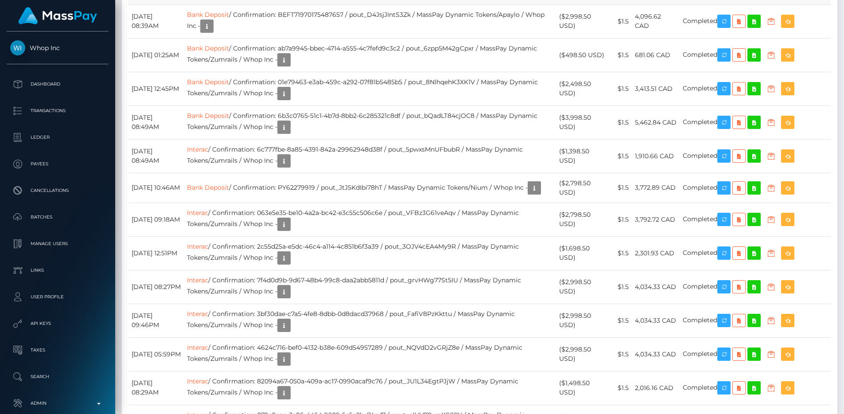
drag, startPoint x: 569, startPoint y: 274, endPoint x: 608, endPoint y: 282, distance: 39.3
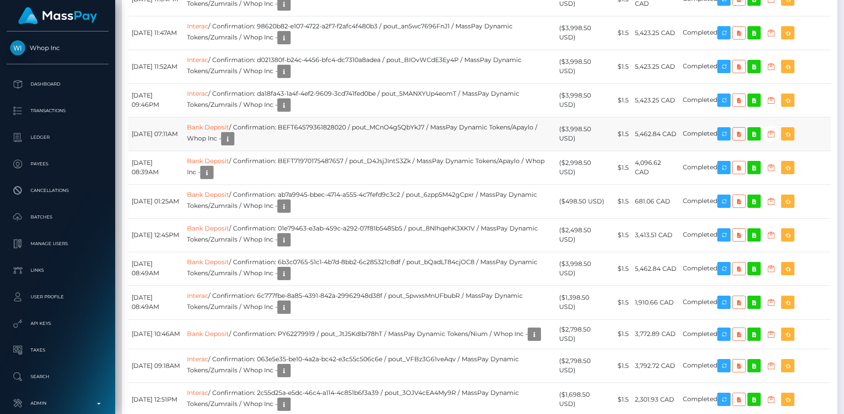
scroll to position [886, 0]
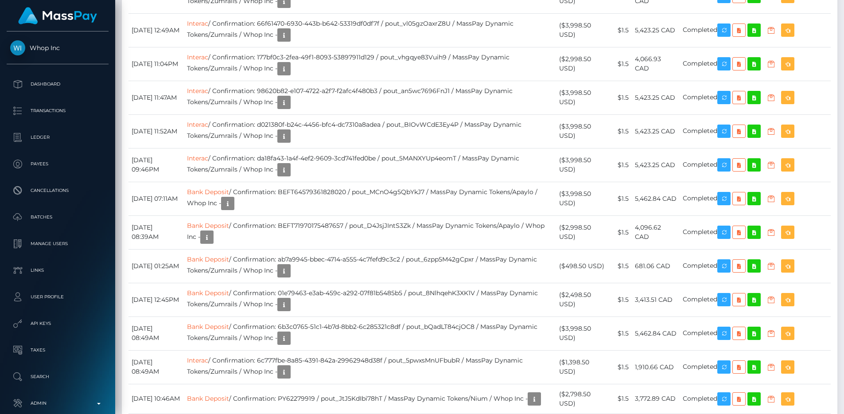
click at [417, 136] on div "Date/Time Description Amount Fee Received Status Interac Interac Interac Interac" at bounding box center [480, 286] width 716 height 892
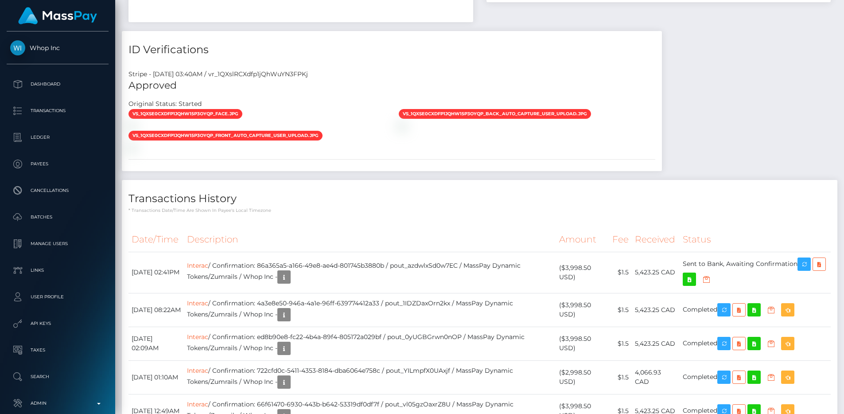
scroll to position [500, 0]
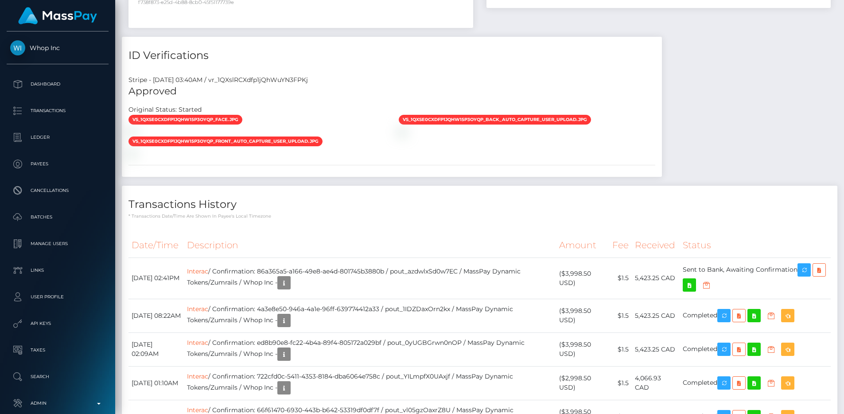
click at [582, 136] on div "vs_1QXse0CXdfp1jQhW15P3oyqP_back_auto_capture_user_upload.jpg" at bounding box center [527, 125] width 270 height 22
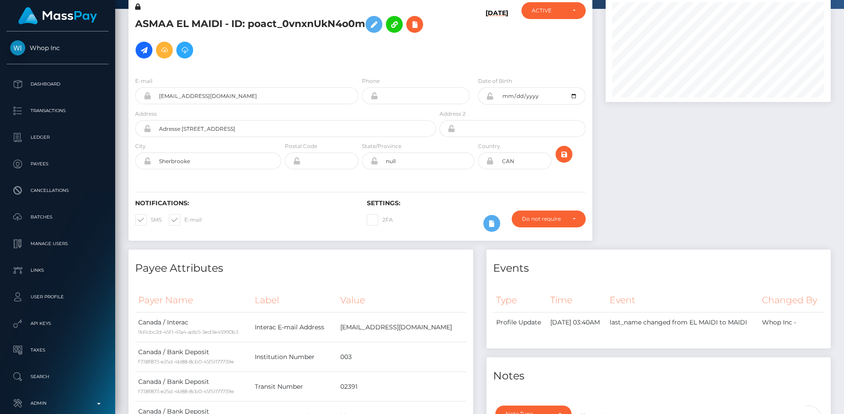
scroll to position [0, 0]
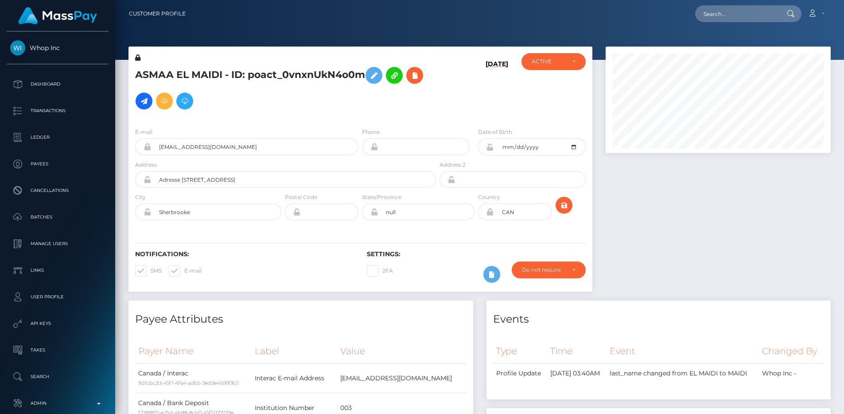
click at [340, 80] on h5 "ASMAA EL MAIDI - ID: poact_0vnxnUkN4o0m" at bounding box center [283, 88] width 296 height 51
click at [334, 108] on h5 "ASMAA EL MAIDI - ID: poact_0vnxnUkN4o0m" at bounding box center [283, 88] width 296 height 51
click at [721, 14] on input "text" at bounding box center [736, 13] width 83 height 17
paste input "pout_iuW4ydI2IpypC"
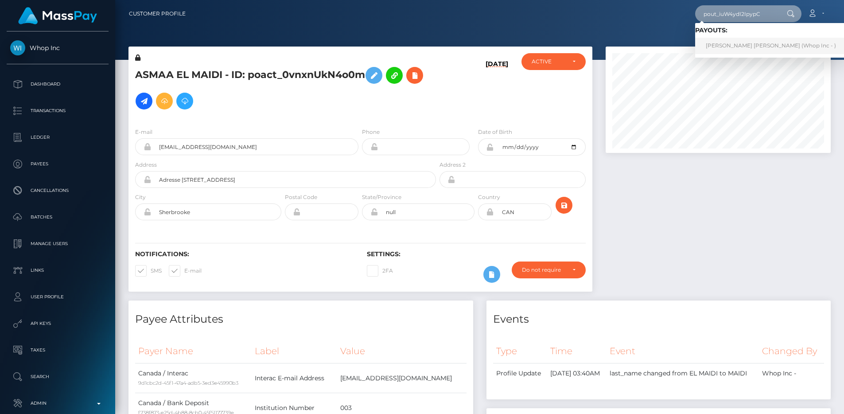
type input "pout_iuW4ydI2IpypC"
click at [735, 49] on link "ABDULHAFEEZ ISAH IDRIS (Whop Inc - )" at bounding box center [771, 46] width 152 height 16
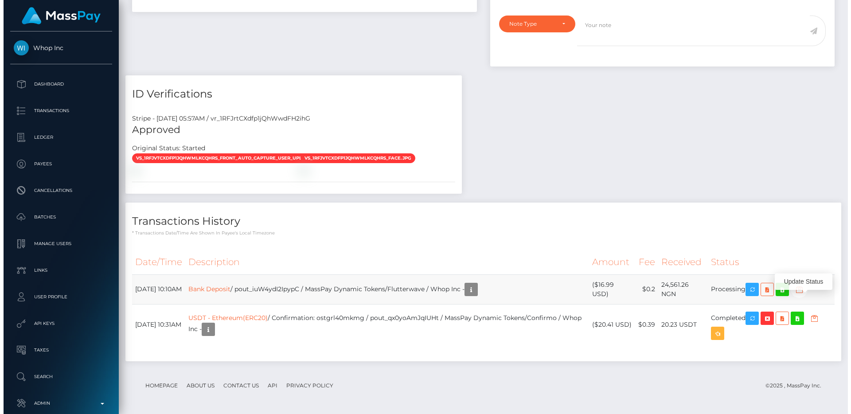
scroll to position [106, 226]
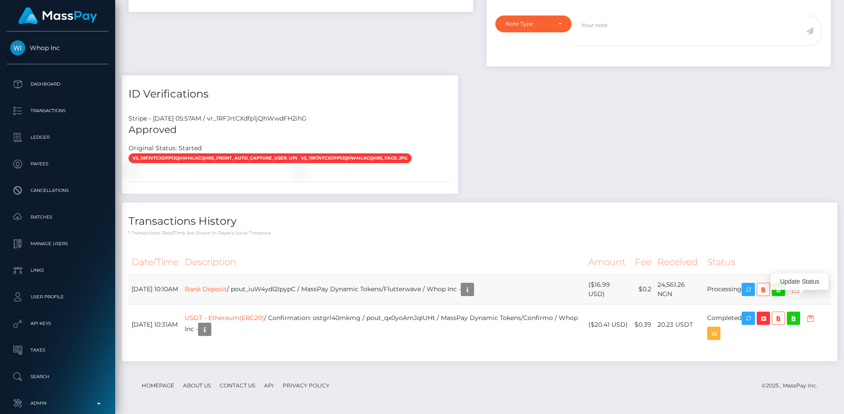
click at [801, 290] on icon "button" at bounding box center [795, 289] width 11 height 11
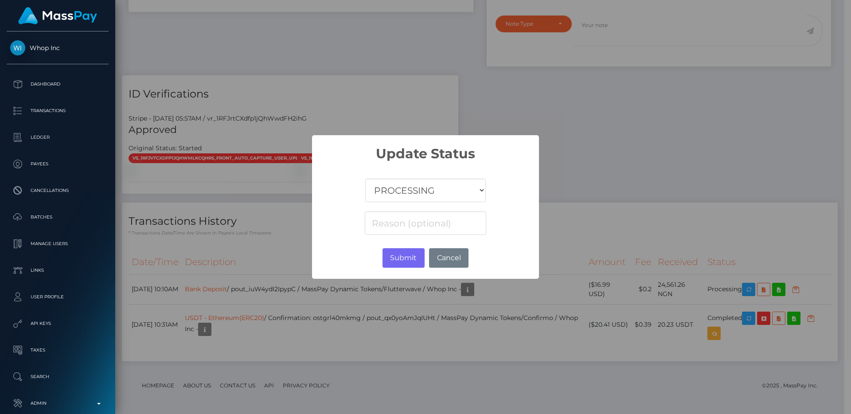
click at [430, 198] on select "COMPLETED CANCELLED READY_FOR_PICKUP PROCESSING" at bounding box center [425, 190] width 121 height 23
select select "CANCELLED"
click at [365, 179] on select "COMPLETED CANCELLED READY_FOR_PICKUP PROCESSING" at bounding box center [425, 190] width 121 height 23
click at [415, 215] on input at bounding box center [425, 222] width 121 height 23
paste input "Account resolve failed"
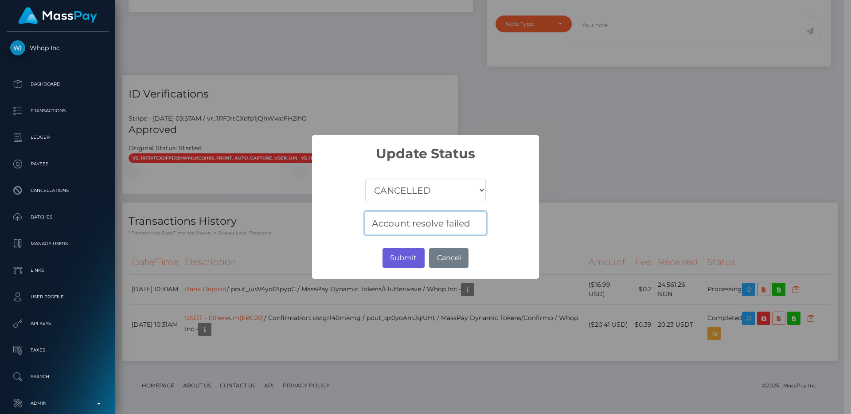
type input "Account resolve failed"
click at [406, 264] on button "Submit" at bounding box center [404, 258] width 42 height 20
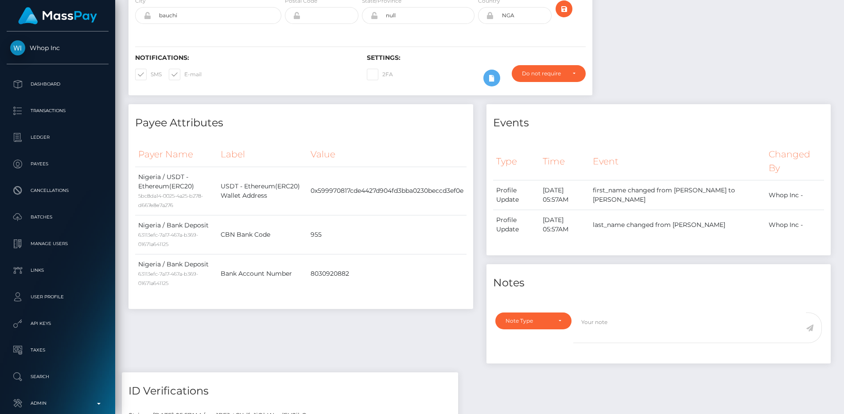
scroll to position [0, 0]
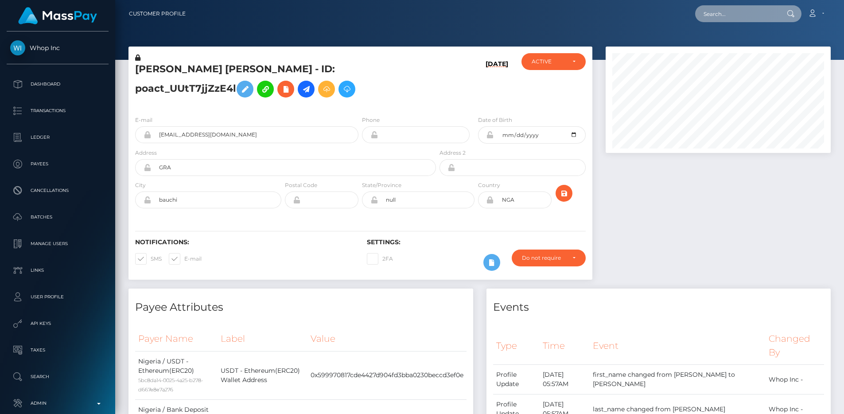
click at [742, 19] on input "text" at bounding box center [736, 13] width 83 height 17
paste input "pout_i3EyH0radmpR6"
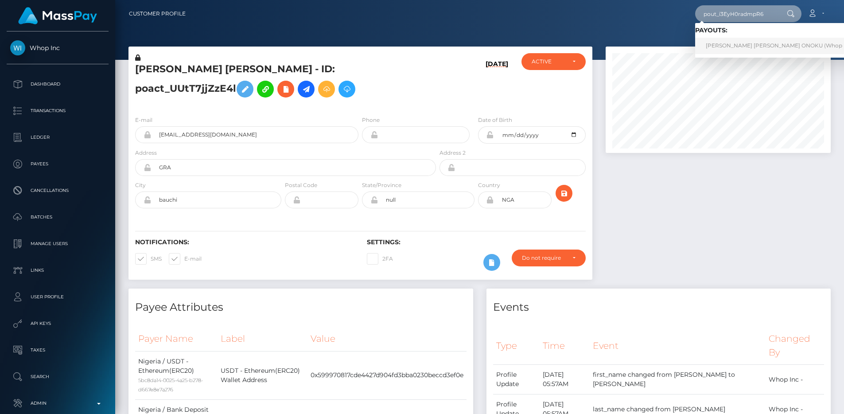
type input "pout_i3EyH0radmpR6"
click at [738, 39] on link "ANNA CLARA ONOKU (Whop Inc - )" at bounding box center [782, 46] width 174 height 16
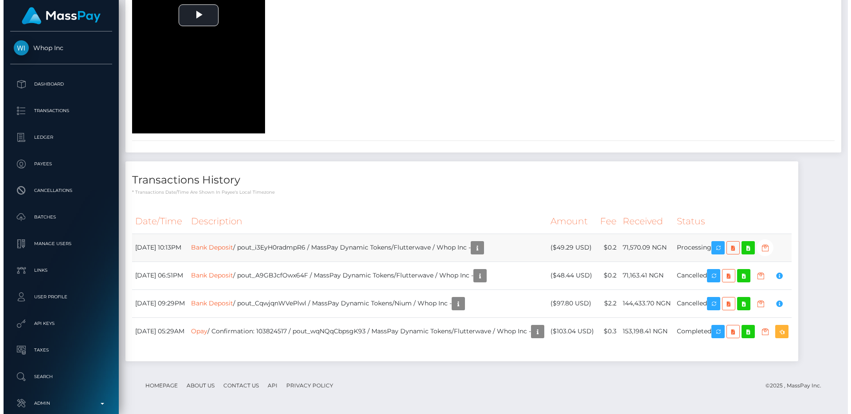
scroll to position [106, 226]
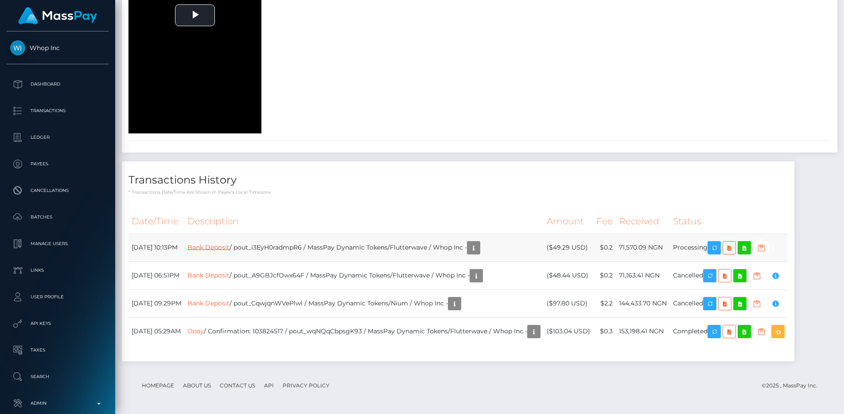
click at [230, 246] on link "Bank Deposit" at bounding box center [209, 247] width 42 height 8
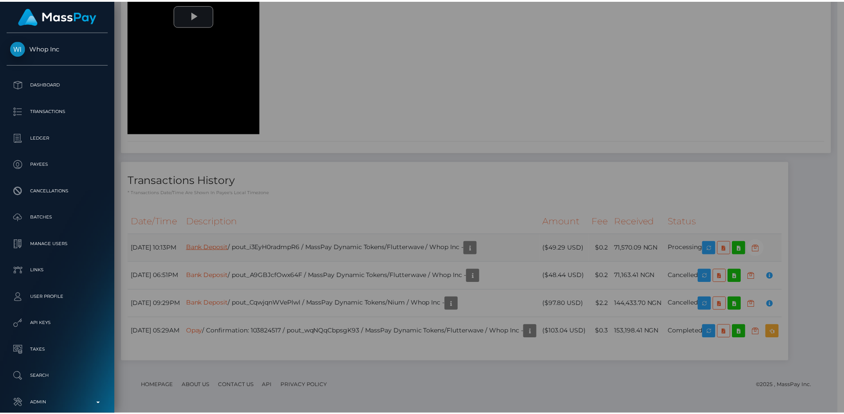
scroll to position [443161, 443042]
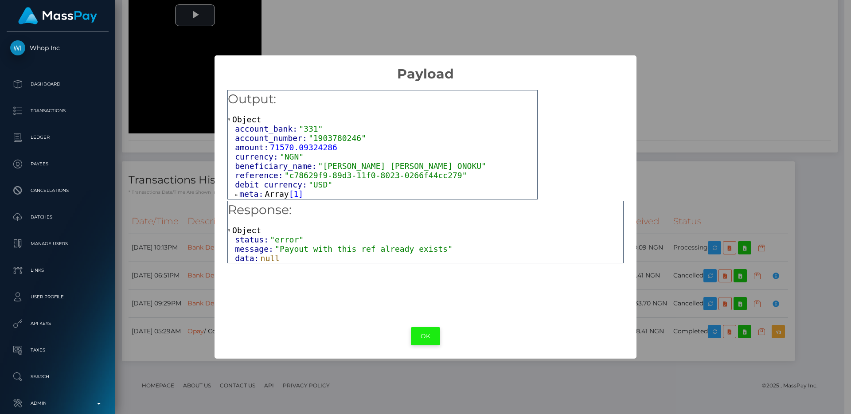
click at [435, 333] on button "OK" at bounding box center [425, 336] width 29 height 18
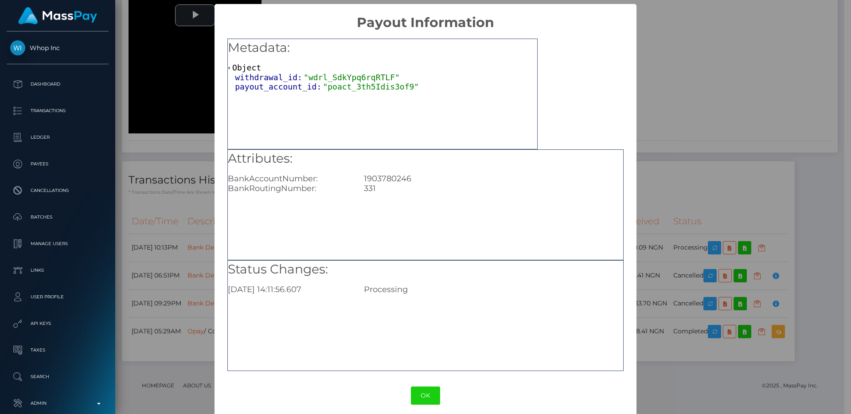
click at [658, 359] on div "× Payout Information Metadata: Object withdrawal_id: "wdrl_SdkYpq6rqRTLF" payou…" at bounding box center [425, 207] width 851 height 414
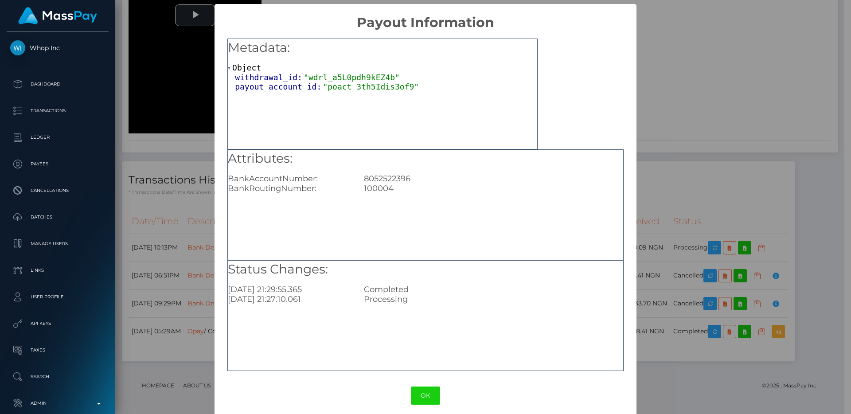
click at [688, 380] on div "× Payout Information Metadata: Object withdrawal_id: "wdrl_a5L0pdh9kEZ4b" payou…" at bounding box center [425, 207] width 851 height 414
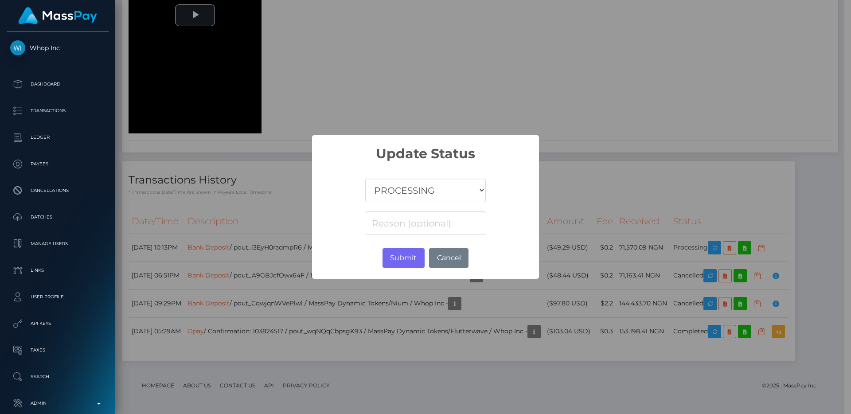
click at [438, 188] on select "COMPLETED CANCELLED READY_FOR_PICKUP PROCESSING" at bounding box center [425, 190] width 121 height 23
select select "CANCELLED"
click at [365, 179] on select "COMPLETED CANCELLED READY_FOR_PICKUP PROCESSING" at bounding box center [425, 190] width 121 height 23
click at [424, 220] on input at bounding box center [425, 222] width 121 height 23
paste input "pout_i3EyH0radmpR6"
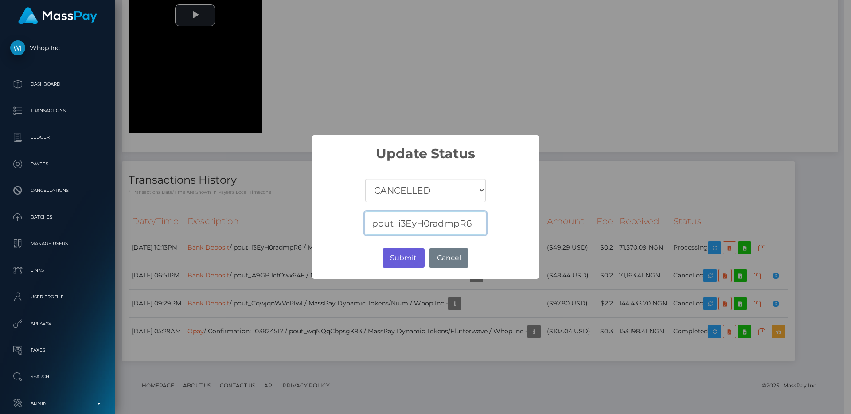
paste input "Account resolve failed"
type input "Account resolve failed"
click at [412, 254] on button "Submit" at bounding box center [404, 258] width 42 height 20
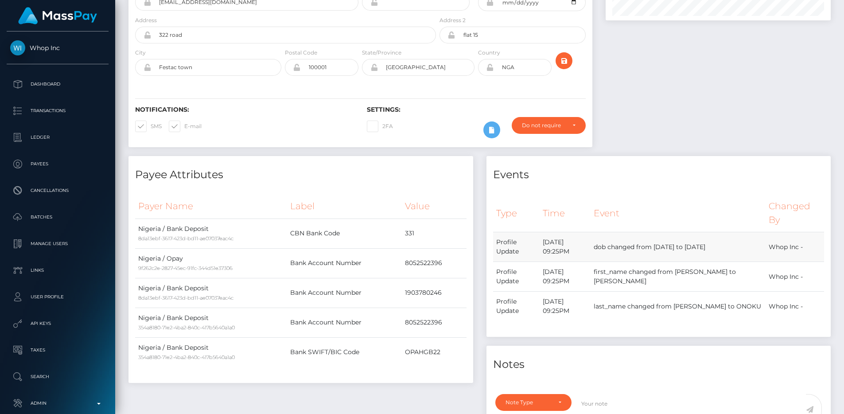
scroll to position [0, 0]
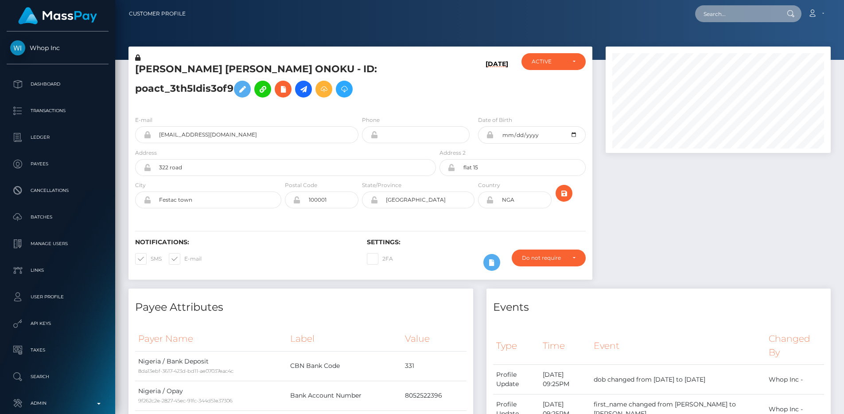
click at [735, 9] on input "text" at bounding box center [736, 13] width 83 height 17
paste input "pout_rlWopsR9eDFRp"
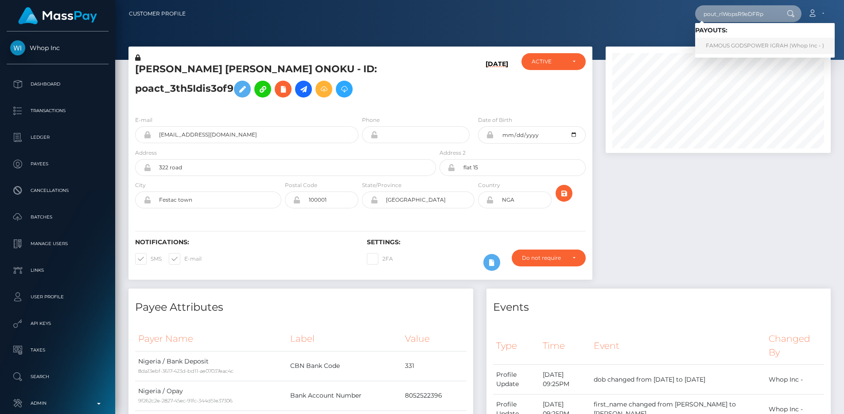
type input "pout_rlWopsR9eDFRp"
click at [744, 43] on link "FAMOUS GODSPOWER IGRAH (Whop Inc - )" at bounding box center [765, 46] width 140 height 16
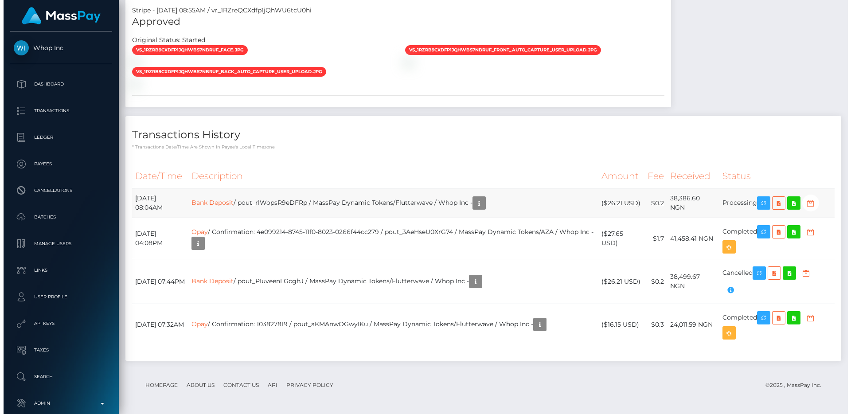
scroll to position [106, 226]
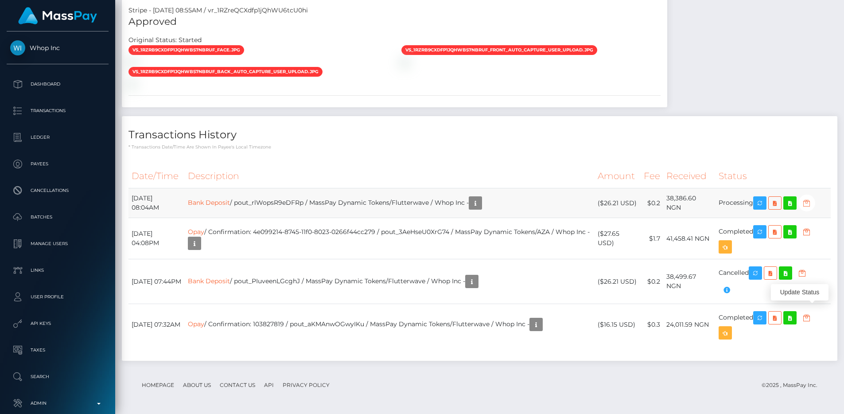
click at [812, 209] on icon "button" at bounding box center [807, 203] width 11 height 11
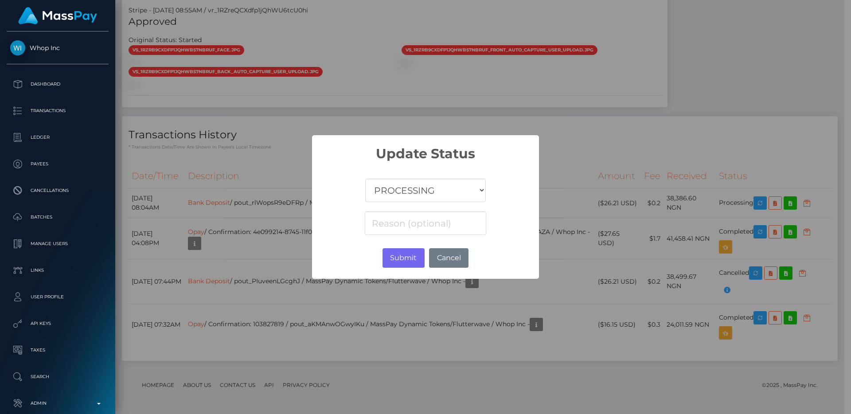
click at [425, 194] on select "COMPLETED CANCELLED READY_FOR_PICKUP PROCESSING" at bounding box center [425, 190] width 121 height 23
select select "CANCELLED"
click at [365, 179] on select "COMPLETED CANCELLED READY_FOR_PICKUP PROCESSING" at bounding box center [425, 190] width 121 height 23
click at [412, 218] on input at bounding box center [425, 222] width 121 height 23
paste input "Account resolve failed"
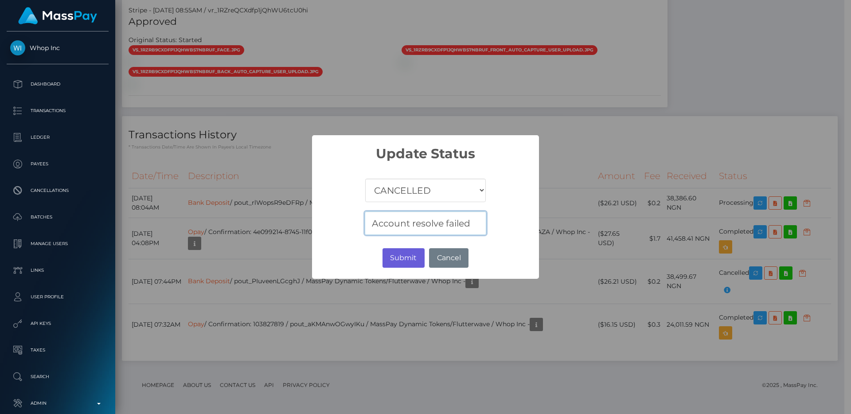
type input "Account resolve failed"
click at [405, 255] on button "Submit" at bounding box center [404, 258] width 42 height 20
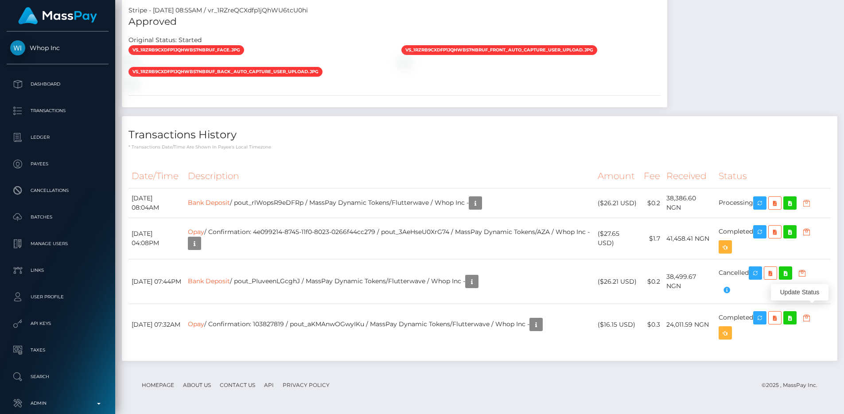
scroll to position [0, 0]
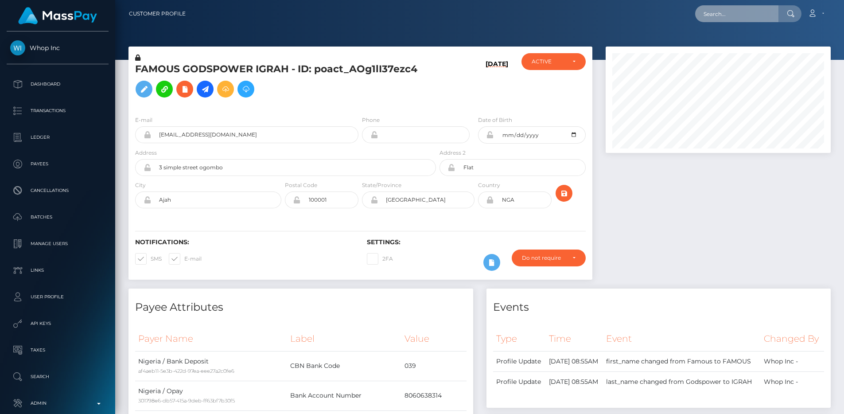
click at [746, 14] on input "text" at bounding box center [736, 13] width 83 height 17
paste input "pout_oOYk5kUmMl4sX"
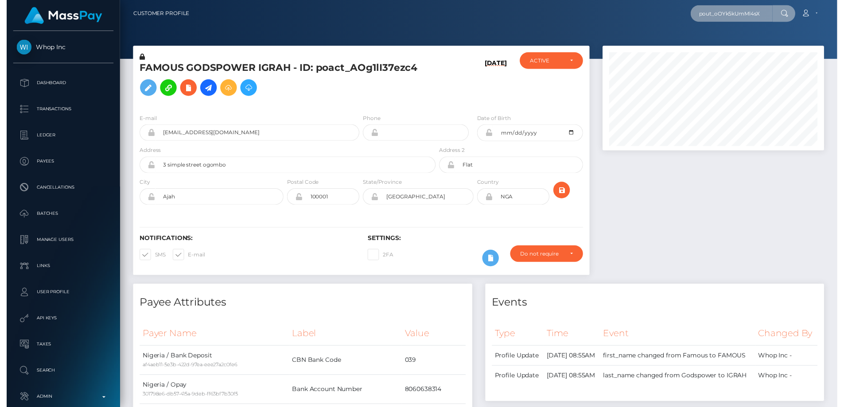
scroll to position [0, 1]
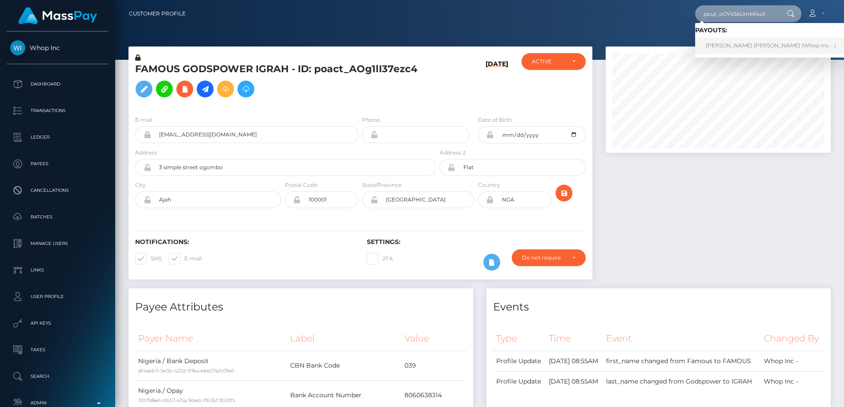
type input "pout_oOYk5kUmMl4sX"
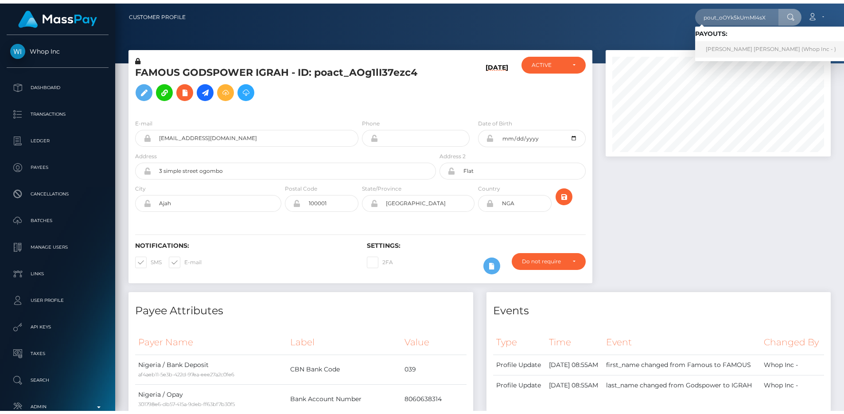
scroll to position [0, 0]
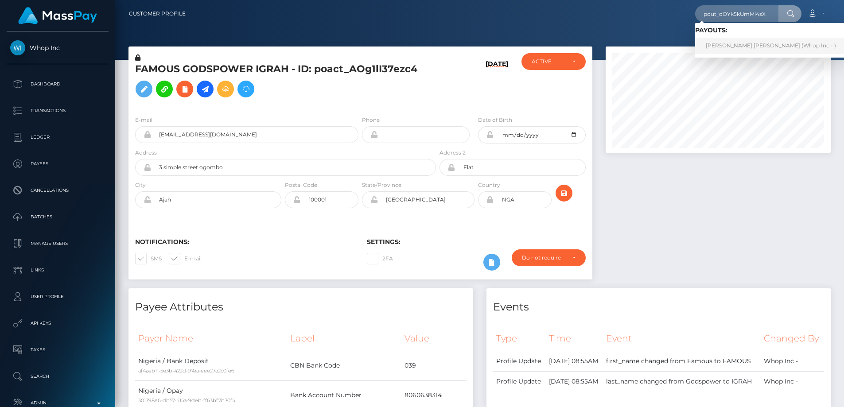
click at [743, 45] on link "CARMEN ANAISA JUAREZ GUERRERO (Whop Inc - )" at bounding box center [771, 46] width 152 height 16
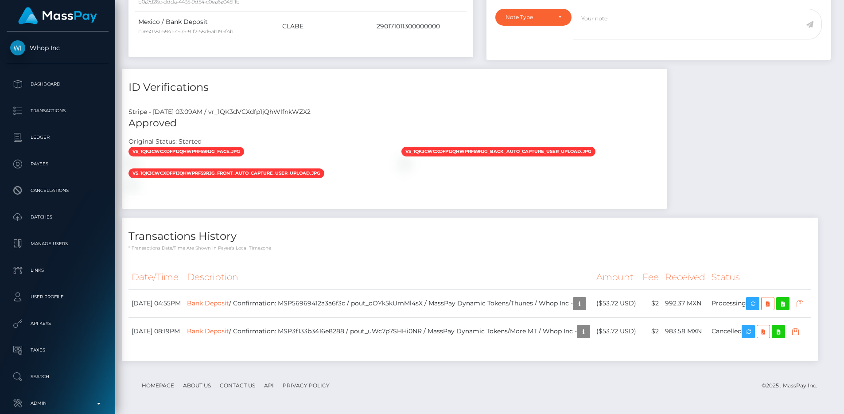
scroll to position [797, 0]
click at [409, 245] on p "* Transactions date/time are shown in payee's local timezone" at bounding box center [470, 248] width 683 height 7
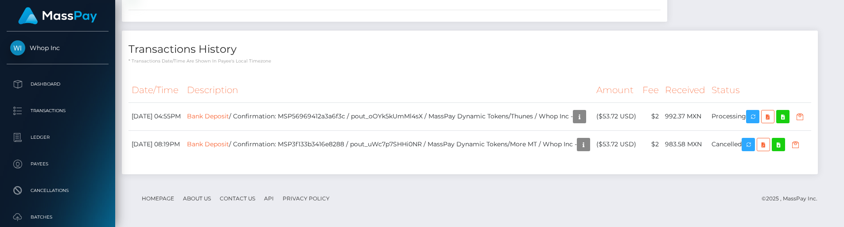
scroll to position [984, 0]
click at [767, 102] on td "Processing" at bounding box center [760, 116] width 103 height 28
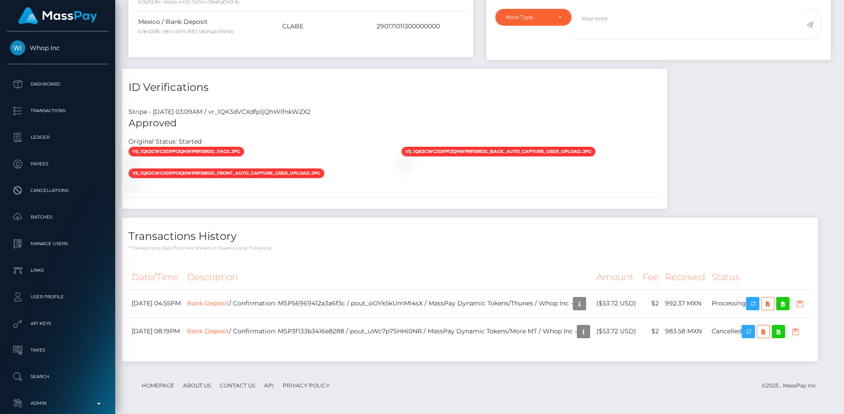
scroll to position [0, 0]
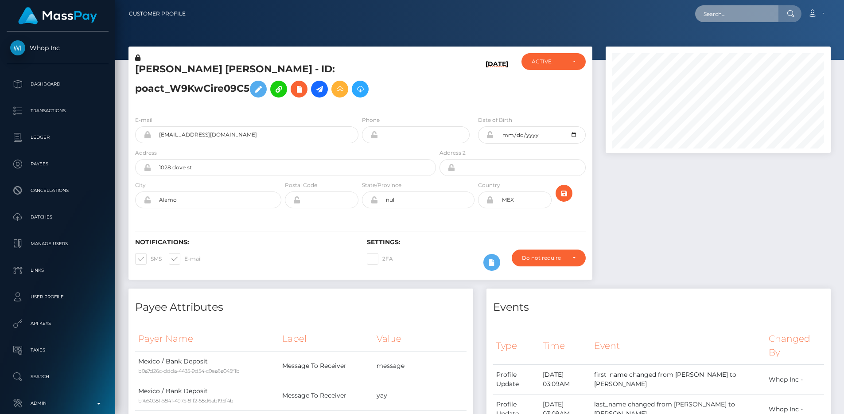
click at [746, 9] on input "text" at bounding box center [736, 13] width 83 height 17
paste input "pout_O4n9v8CegAVyD"
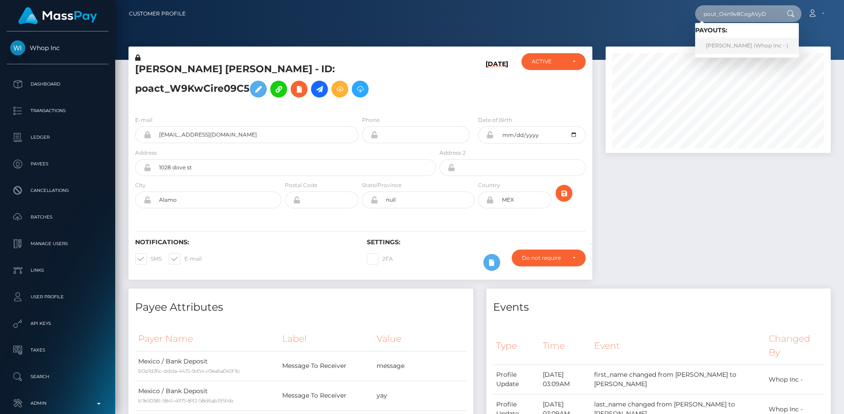
type input "pout_O4n9v8CegAVyD"
click at [732, 43] on link "GUSTAVO COTA LAGO (Whop Inc - )" at bounding box center [747, 46] width 104 height 16
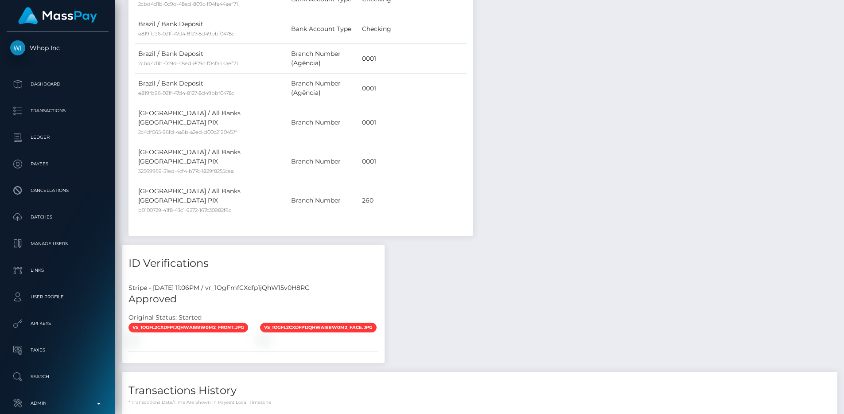
scroll to position [591, 0]
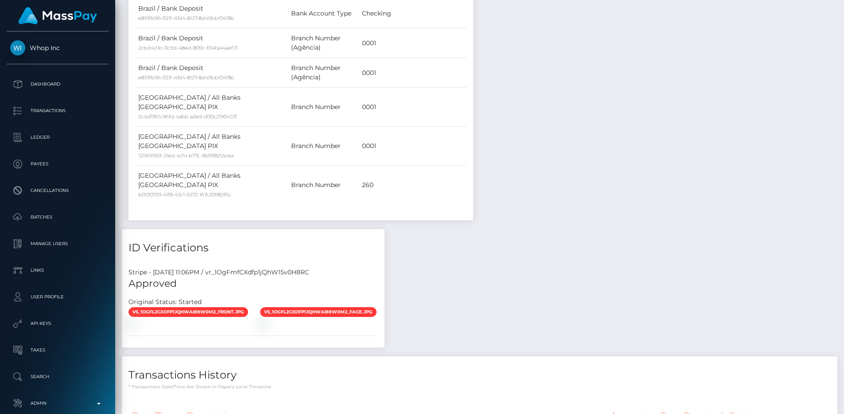
click at [254, 268] on div "Stripe - [DATE] 11:06PM / vr_1OgFmfCXdfp1jQhW15v0H8RC" at bounding box center [253, 272] width 263 height 9
copy div "vr_1OgFmfCXdfp1jQhW15v0H8RC"
click at [480, 266] on div "Payee Attributes Payer Name Label Value Global" at bounding box center [480, 142] width 716 height 867
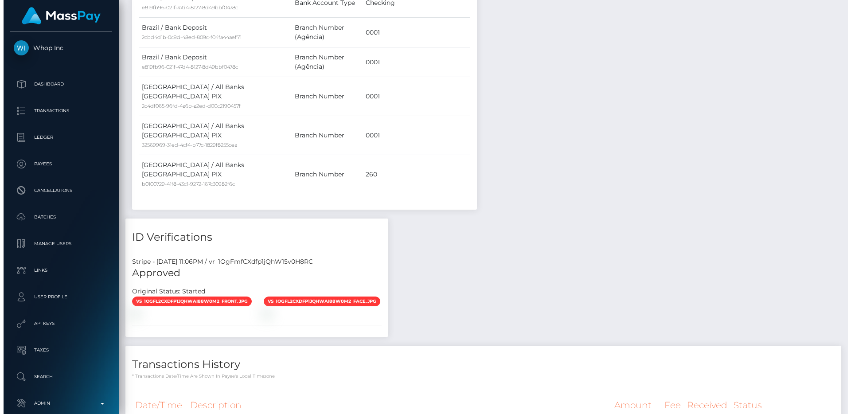
scroll to position [698, 0]
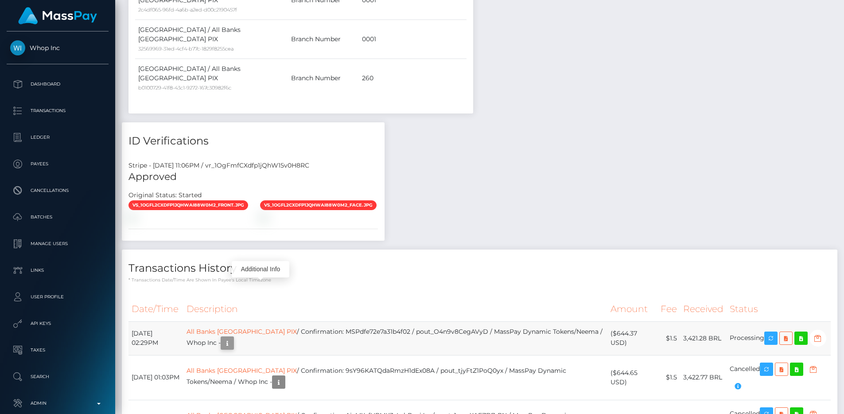
click at [233, 338] on icon "button" at bounding box center [227, 343] width 11 height 11
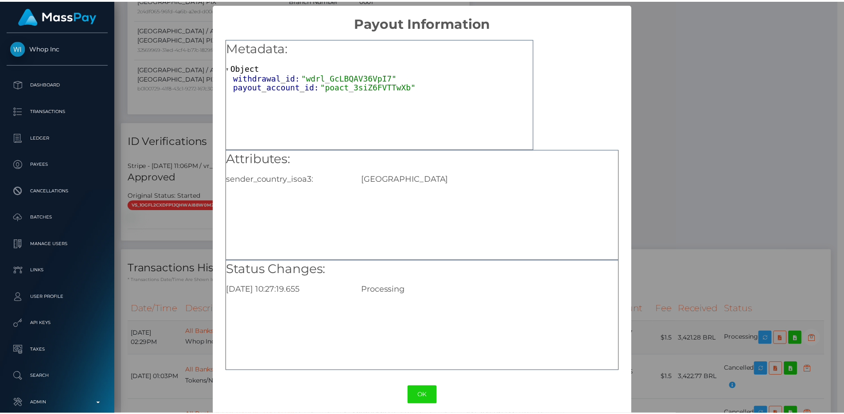
scroll to position [443161, 443042]
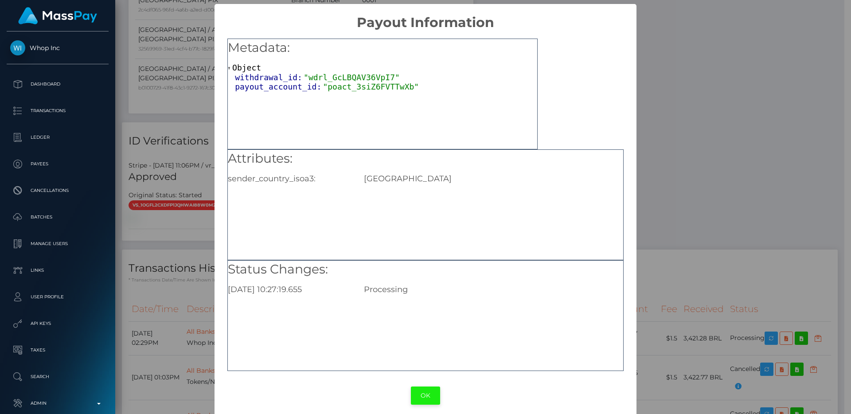
click at [424, 396] on button "OK" at bounding box center [425, 396] width 29 height 18
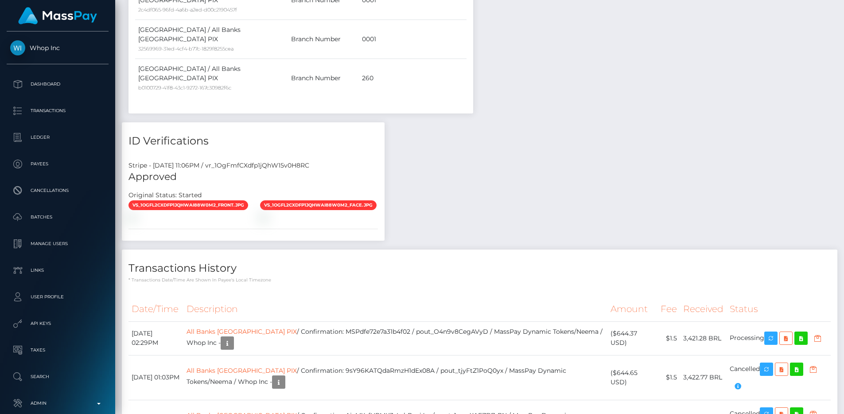
click at [250, 273] on div "Additional Info" at bounding box center [261, 269] width 58 height 16
click at [227, 328] on link "All Banks [GEOGRAPHIC_DATA] PIX" at bounding box center [242, 332] width 110 height 8
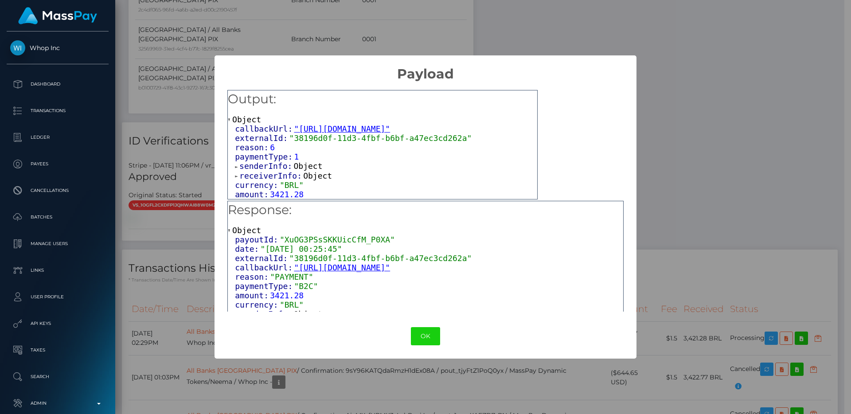
scroll to position [8, 0]
click at [289, 176] on span "receiverInfo:" at bounding box center [271, 175] width 64 height 9
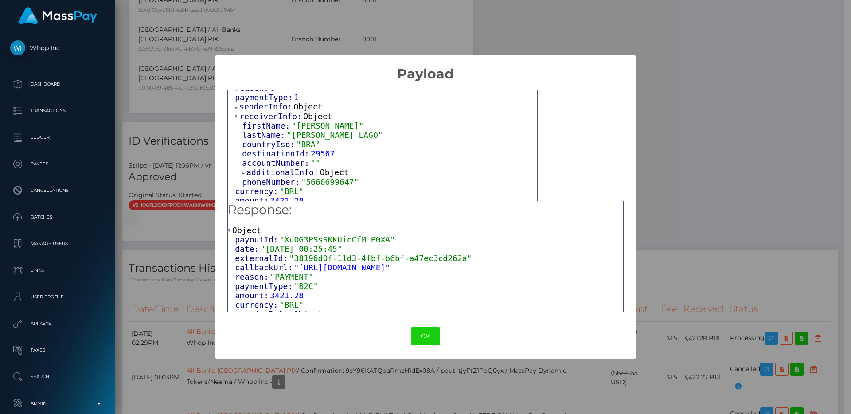
scroll to position [67, 0]
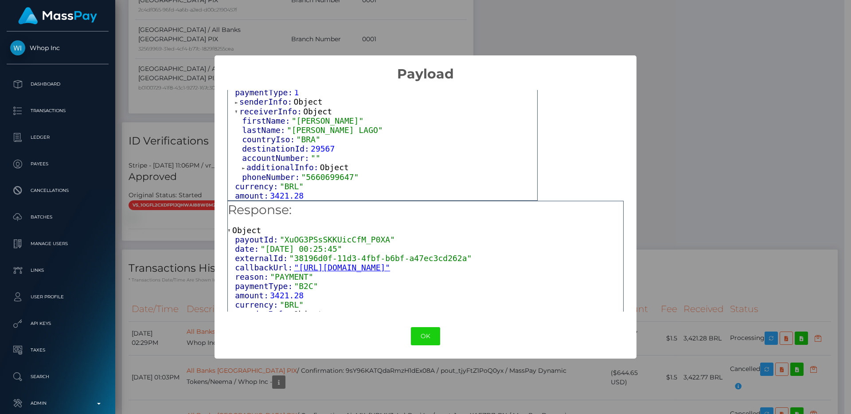
click at [289, 171] on span "additionalInfo:" at bounding box center [283, 167] width 74 height 9
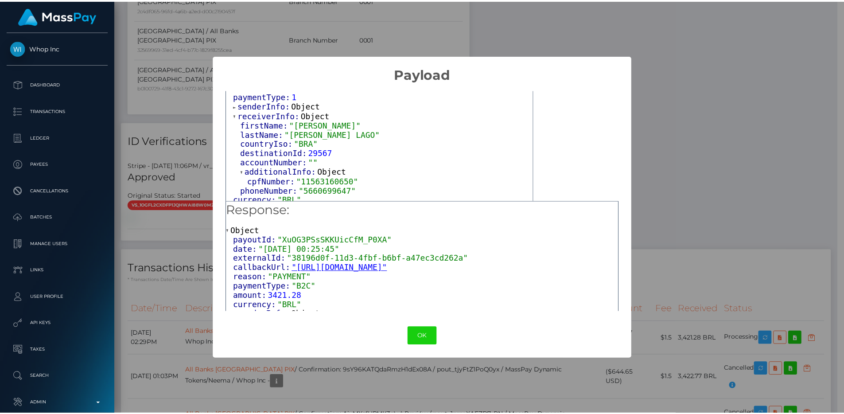
scroll to position [62, 0]
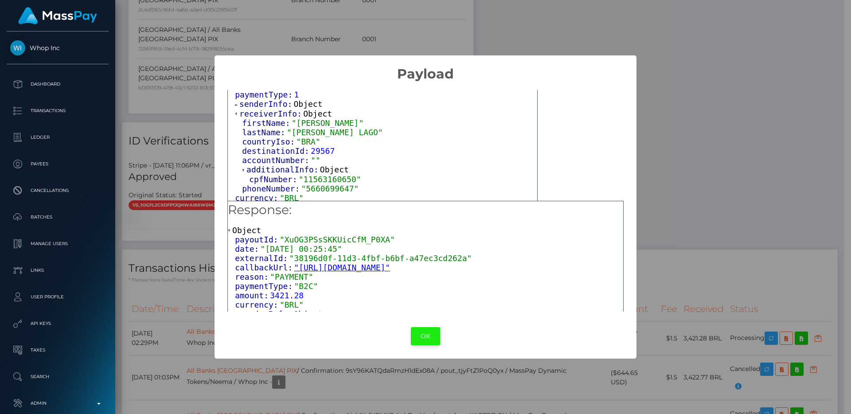
click at [423, 339] on button "OK" at bounding box center [425, 336] width 29 height 18
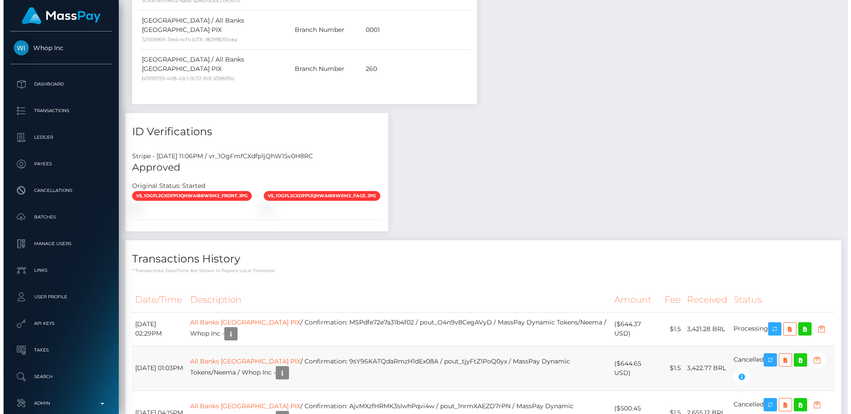
scroll to position [729, 0]
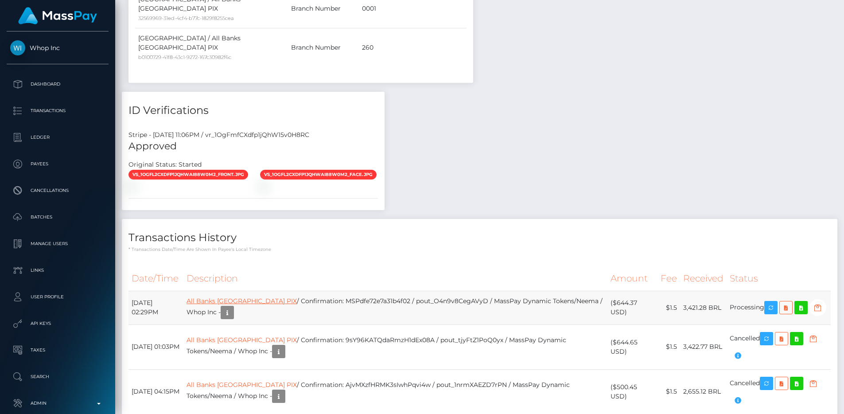
click at [262, 297] on link "All Banks [GEOGRAPHIC_DATA] PIX" at bounding box center [242, 301] width 110 height 8
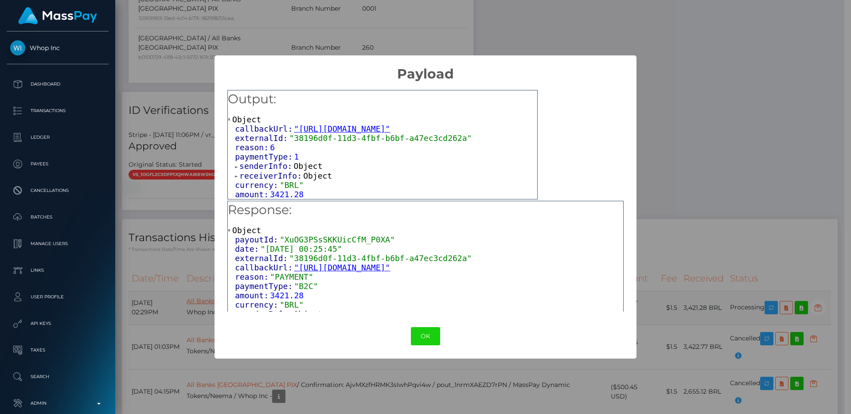
scroll to position [443161, 443042]
click at [273, 180] on span "receiverInfo:" at bounding box center [271, 175] width 64 height 9
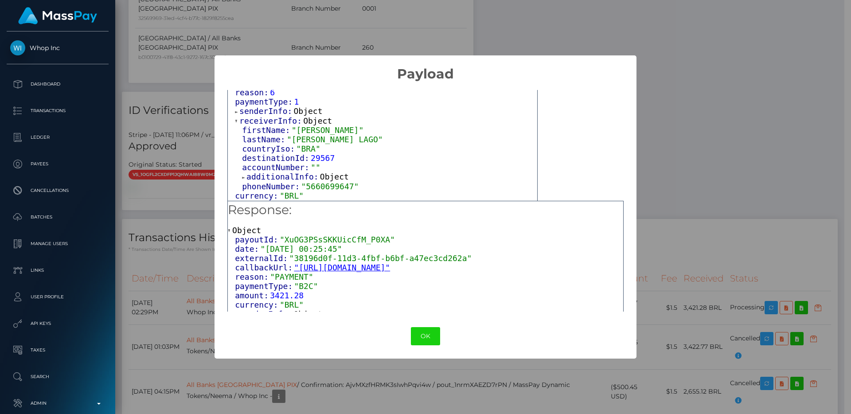
scroll to position [74, 0]
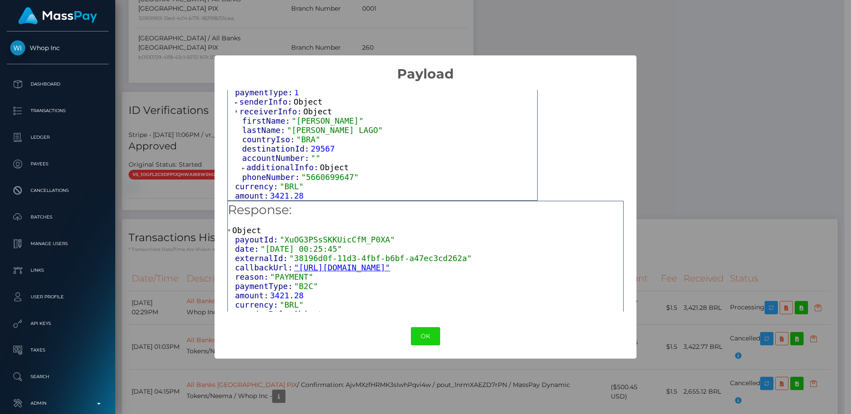
click at [275, 174] on span "phoneNumber:" at bounding box center [271, 176] width 59 height 9
click at [277, 169] on span "additionalInfo:" at bounding box center [283, 167] width 74 height 9
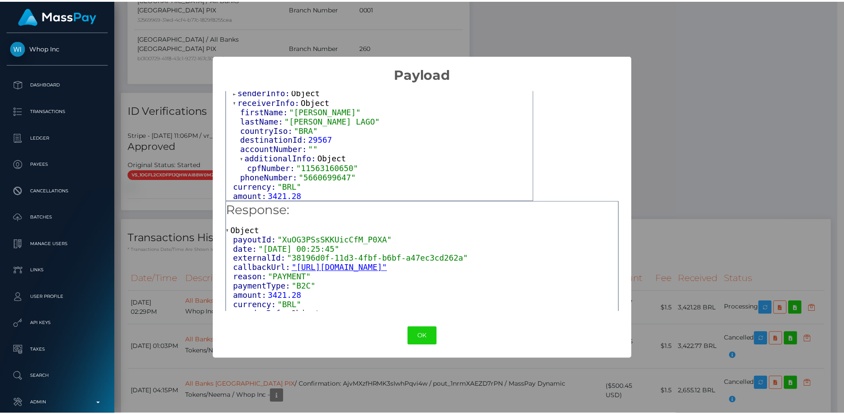
scroll to position [83, 0]
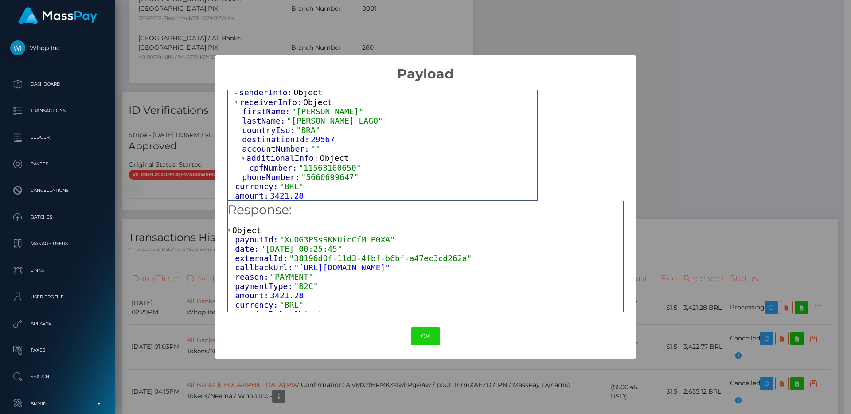
click at [274, 166] on span "cpfNumber:" at bounding box center [274, 167] width 50 height 9
copy span "cpfNumber"
click at [201, 251] on div "× Payload Output: Object callbackUrl: "[URL][DOMAIN_NAME]" externalId: "38196d0…" at bounding box center [425, 207] width 851 height 414
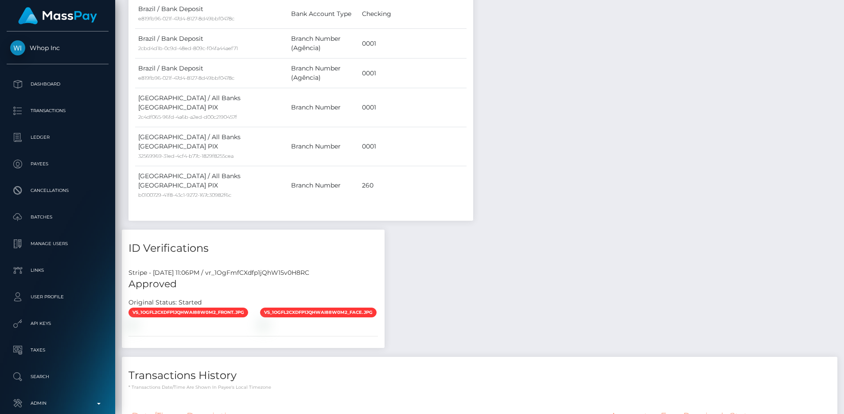
scroll to position [742, 0]
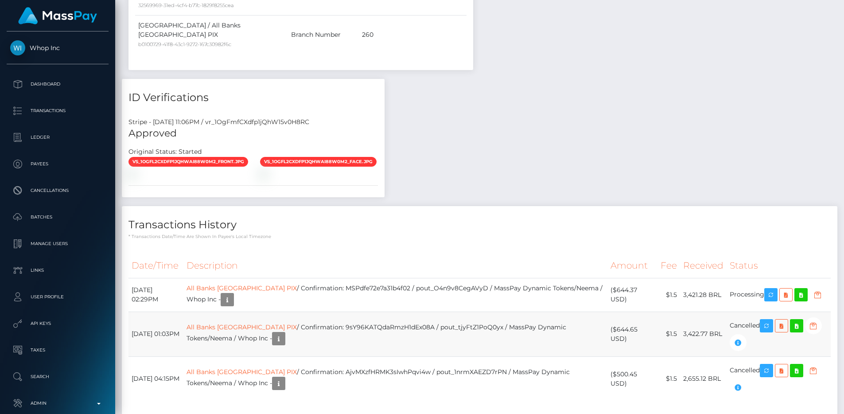
click at [398, 312] on td "All Banks Brazil PIX / Confirmation: 9sY96KATQdaRmzH1dEx08A / pout_tjyFtZ1PoQ0y…" at bounding box center [396, 334] width 424 height 45
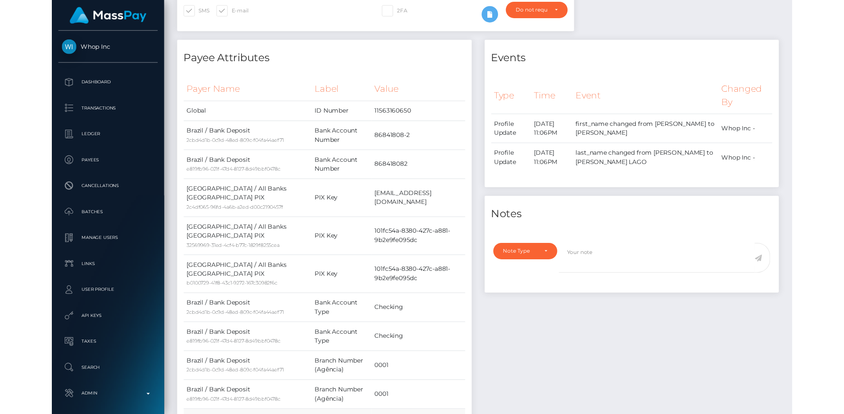
scroll to position [106, 226]
